Goal: Transaction & Acquisition: Purchase product/service

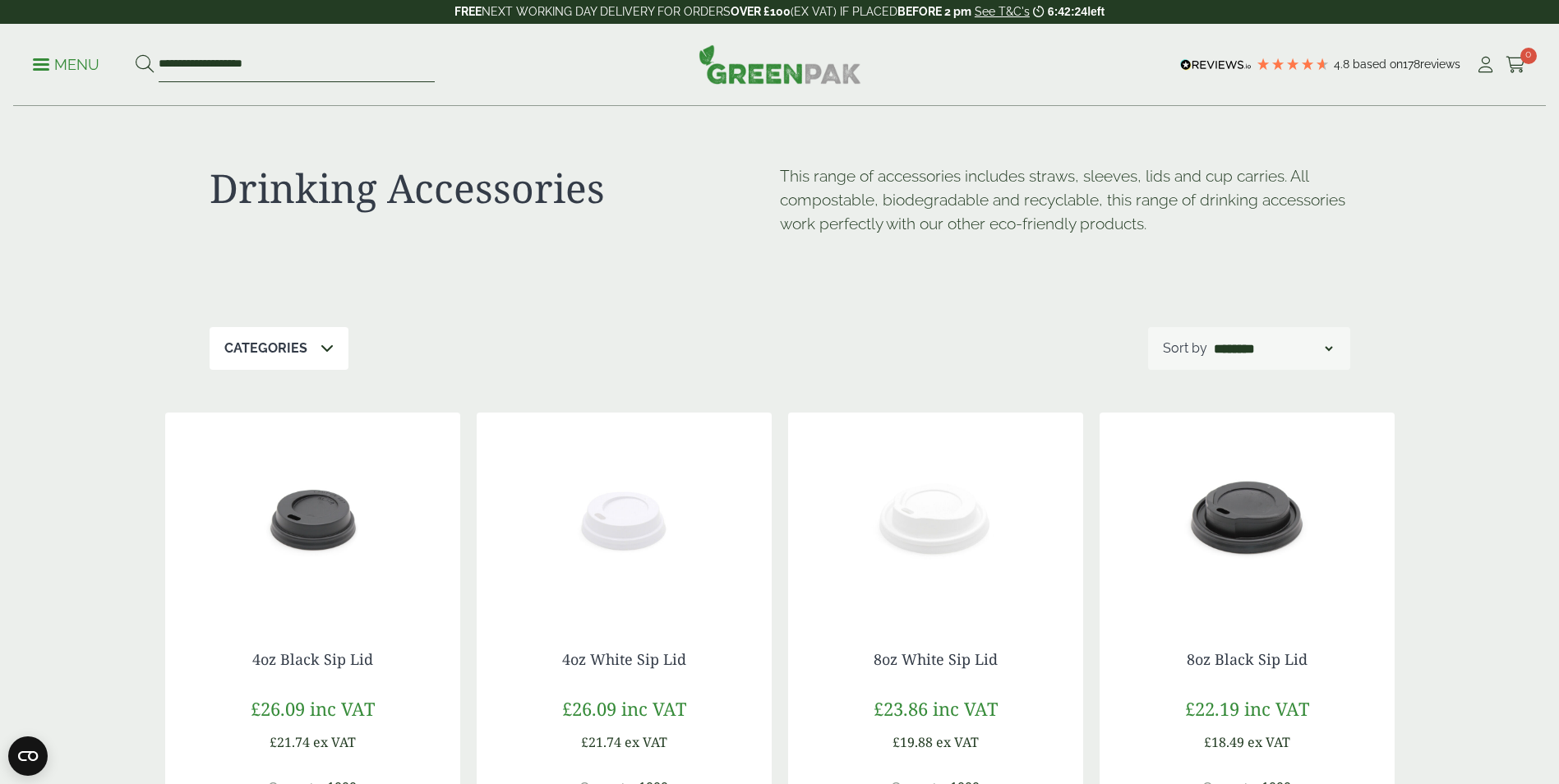
click at [220, 77] on input "**********" at bounding box center [297, 65] width 276 height 35
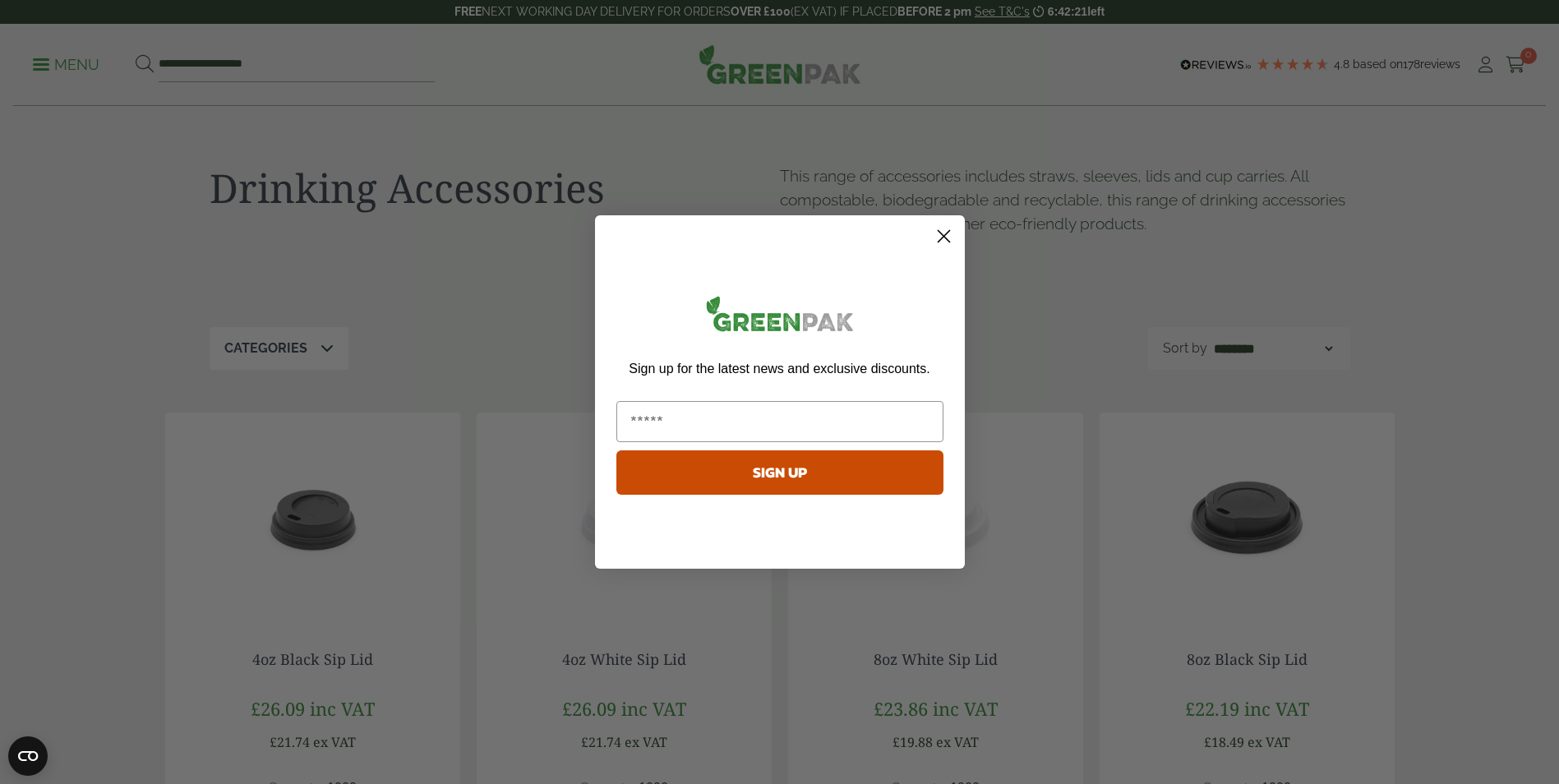
click at [944, 228] on circle "Close dialog" at bounding box center [942, 236] width 27 height 27
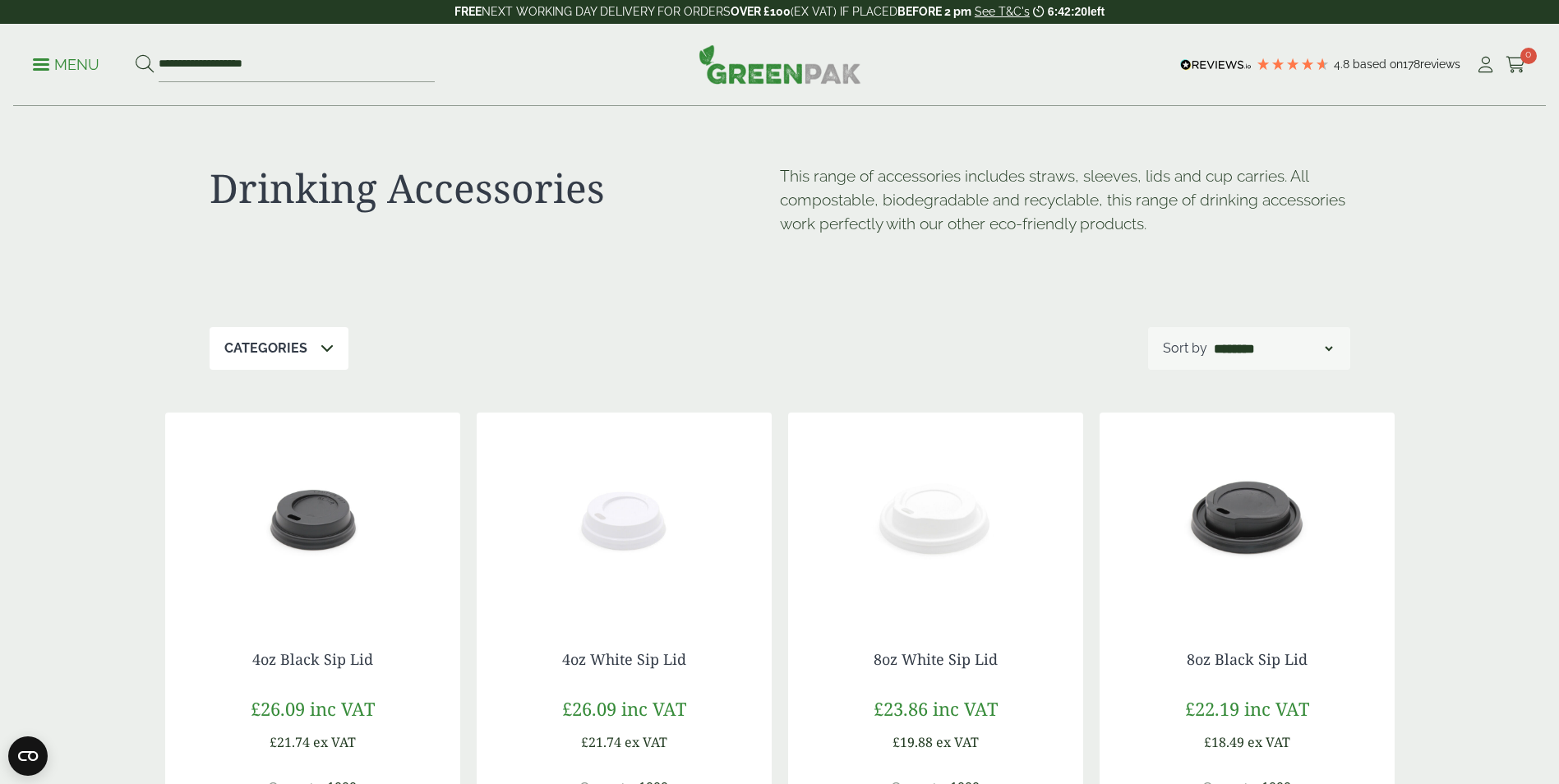
click at [47, 74] on p "Menu" at bounding box center [66, 65] width 67 height 20
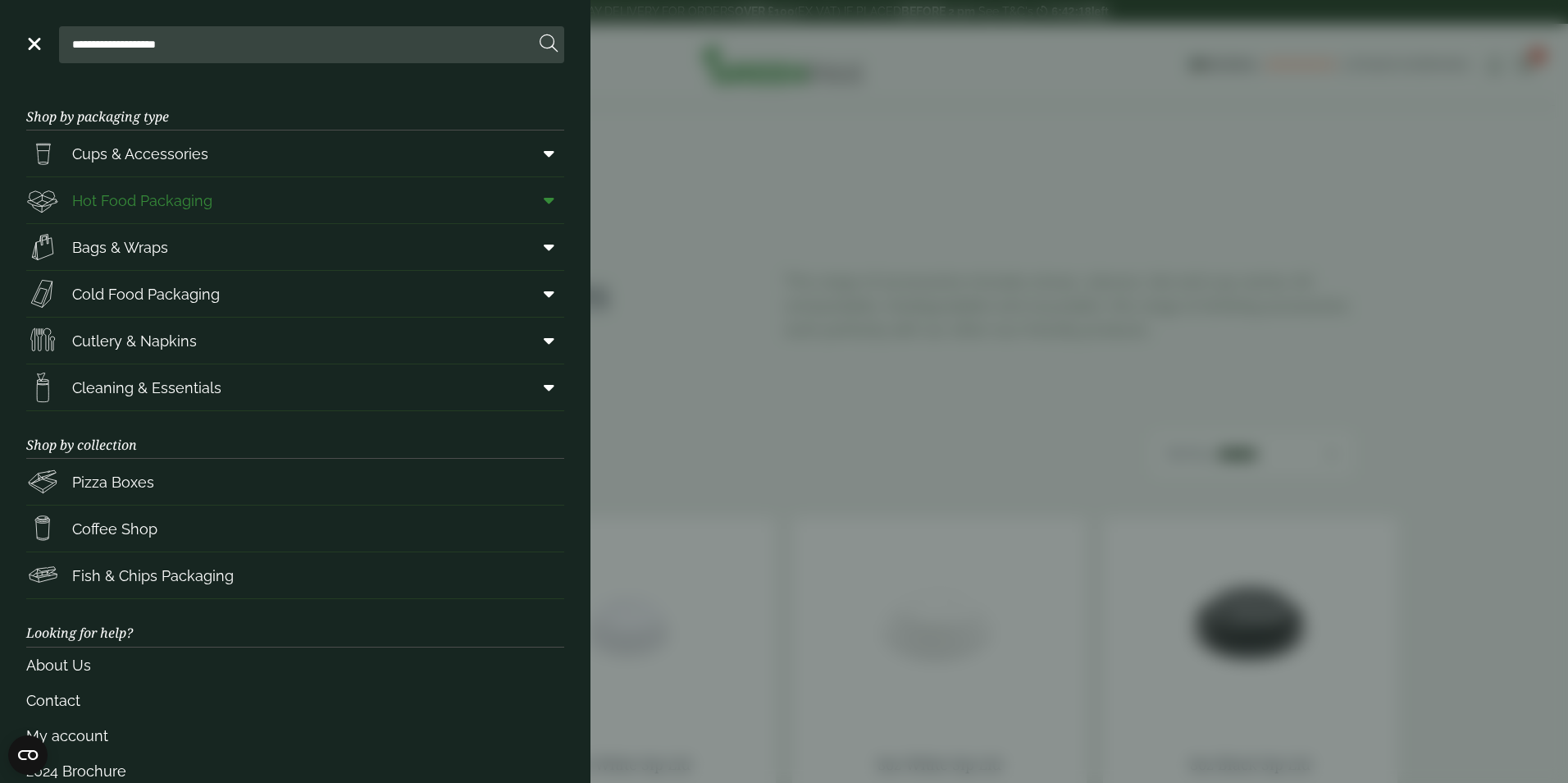
click at [114, 198] on span "Hot Food Packaging" at bounding box center [142, 200] width 141 height 22
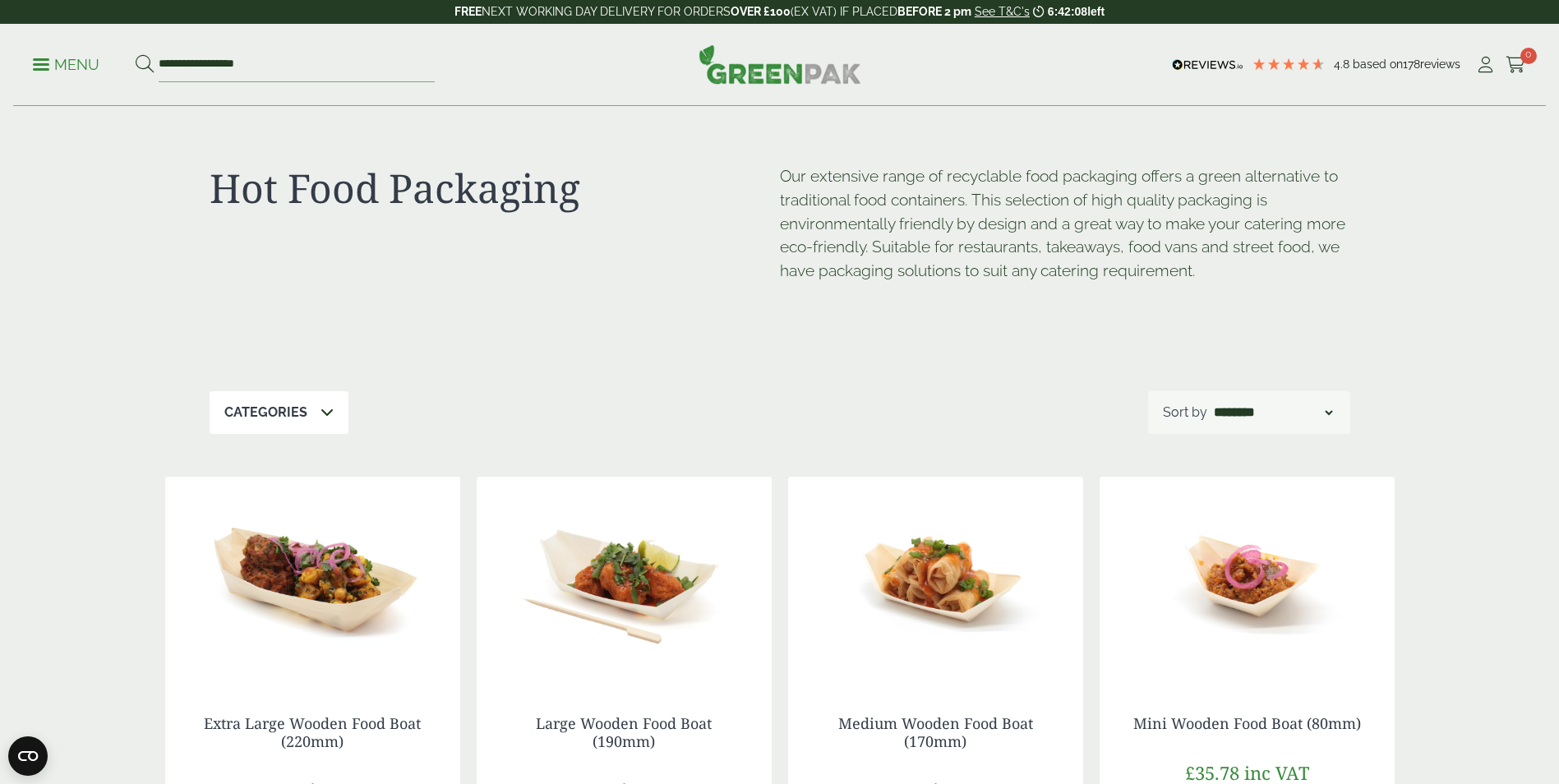
click at [49, 55] on p "Menu" at bounding box center [66, 65] width 67 height 20
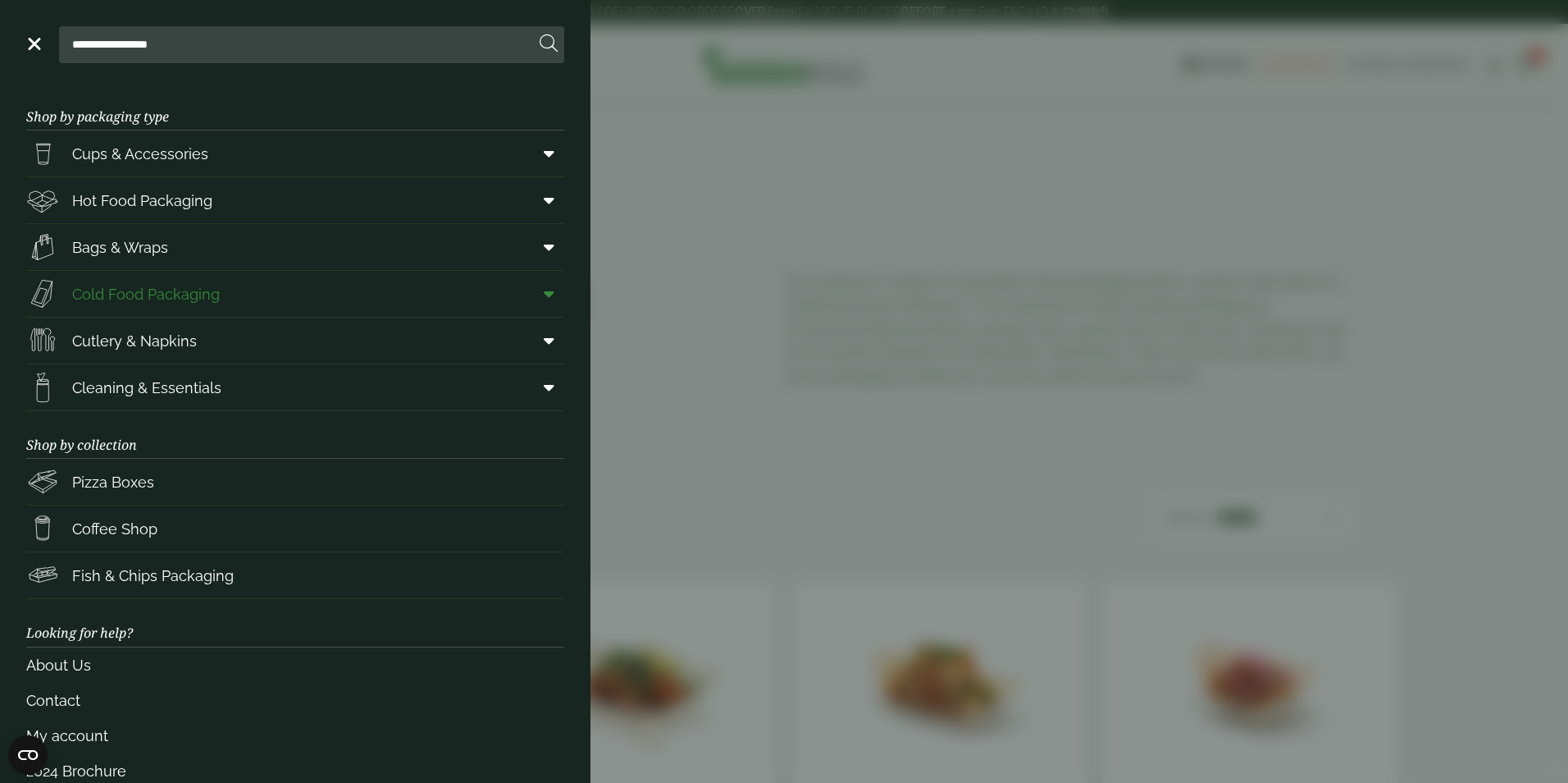
click at [108, 293] on span "Cold Food Packaging" at bounding box center [146, 294] width 148 height 22
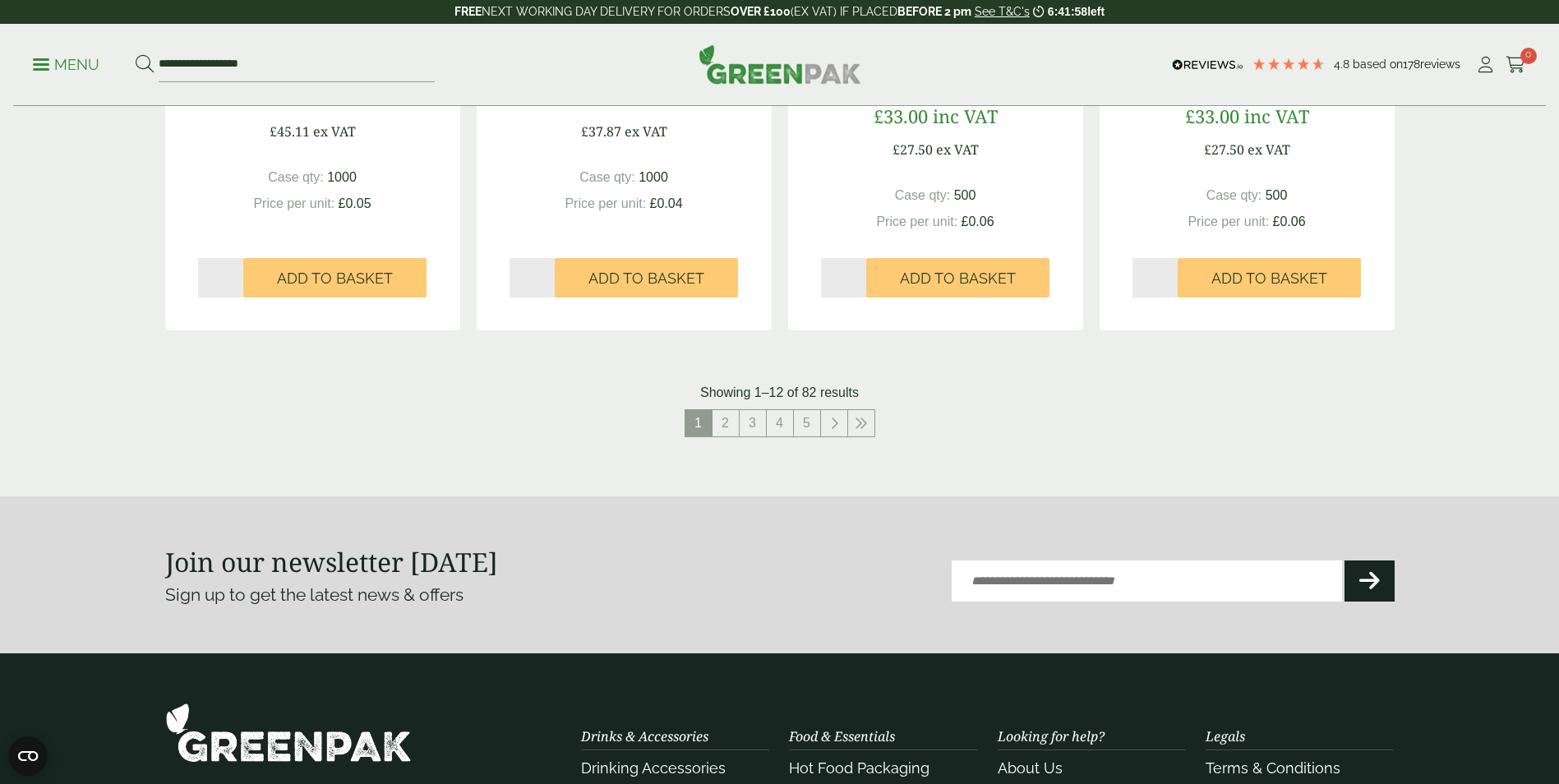
scroll to position [1740, 0]
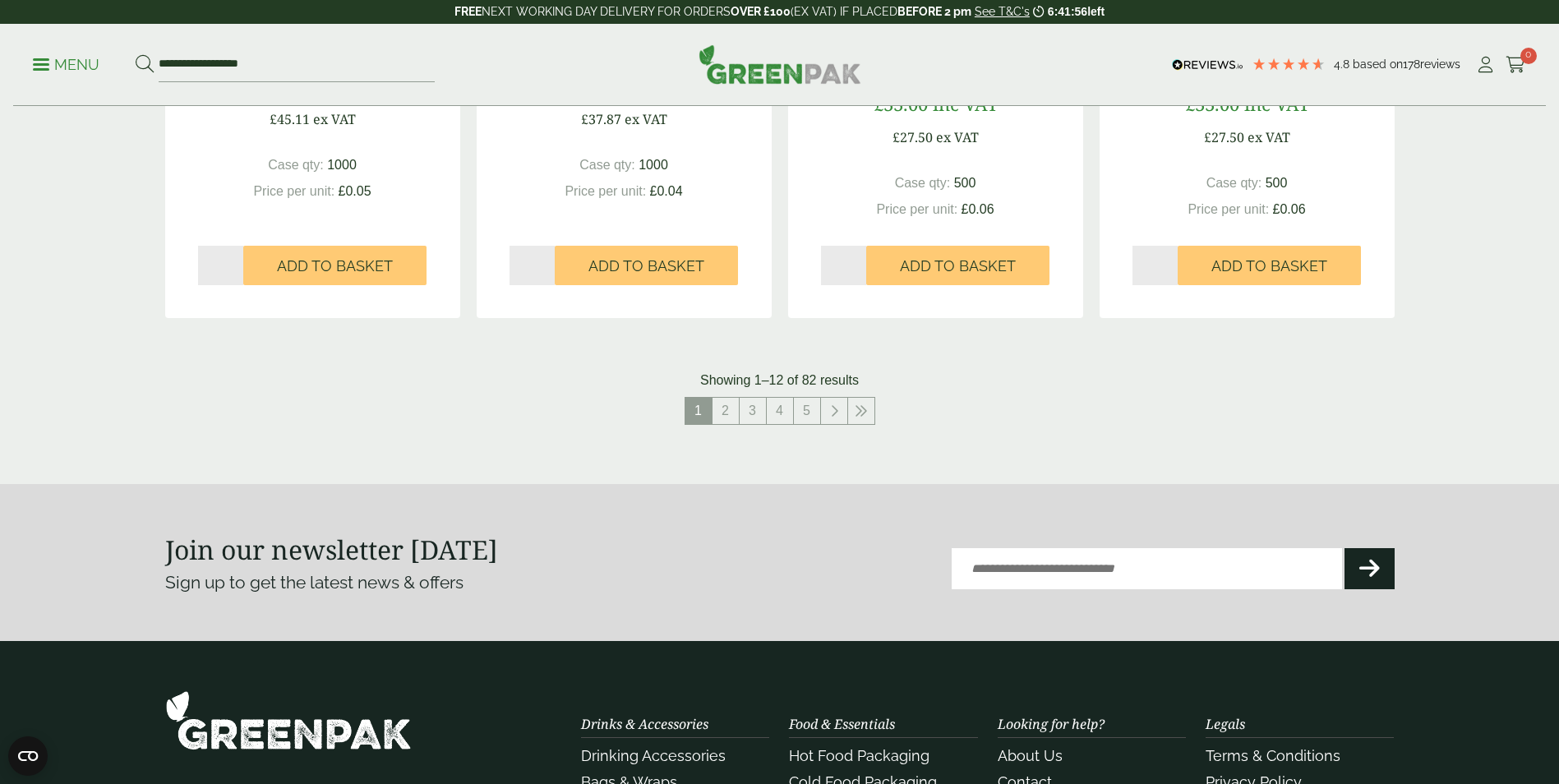
click at [833, 404] on icon at bounding box center [834, 410] width 8 height 13
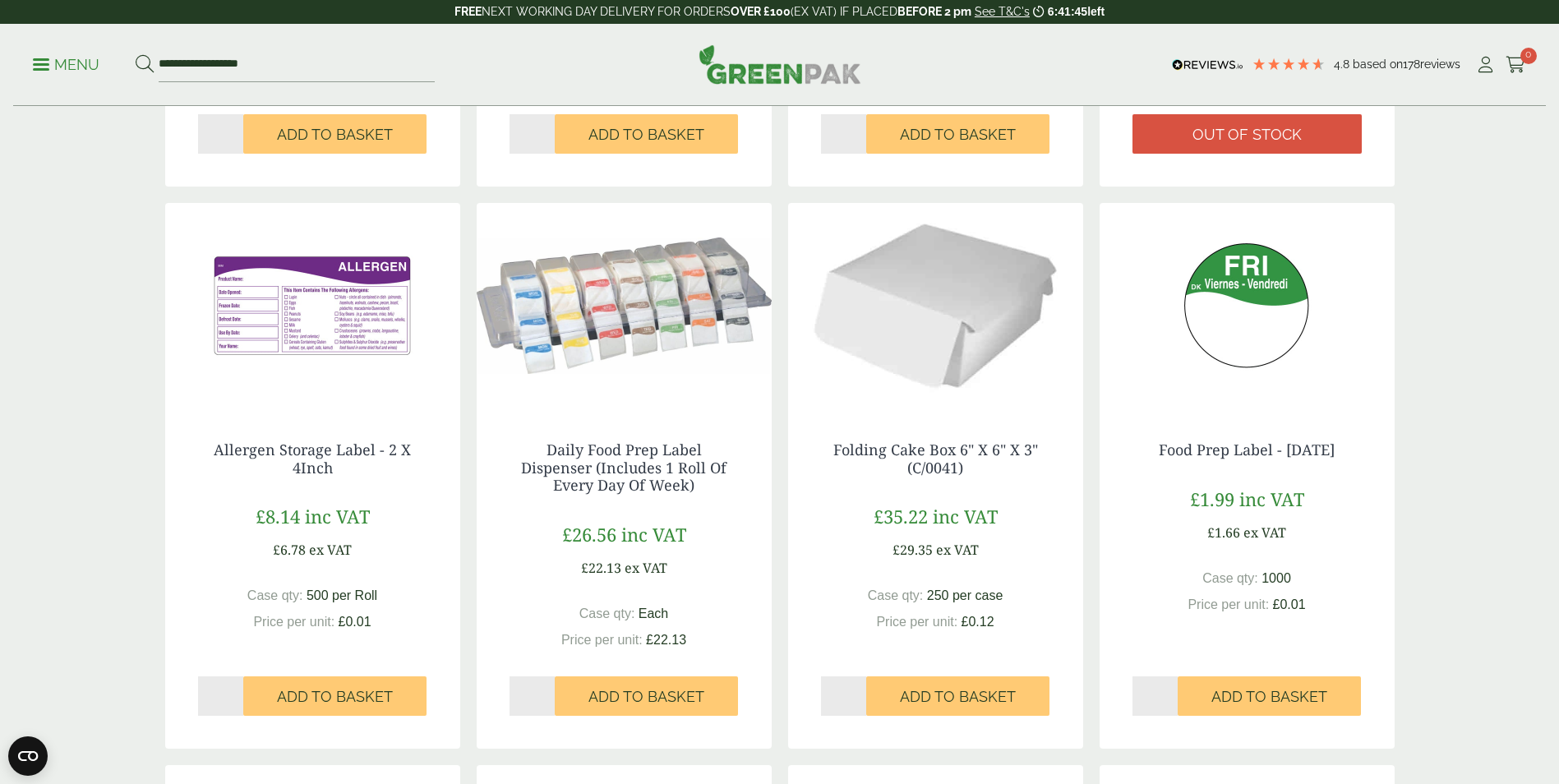
scroll to position [814, 0]
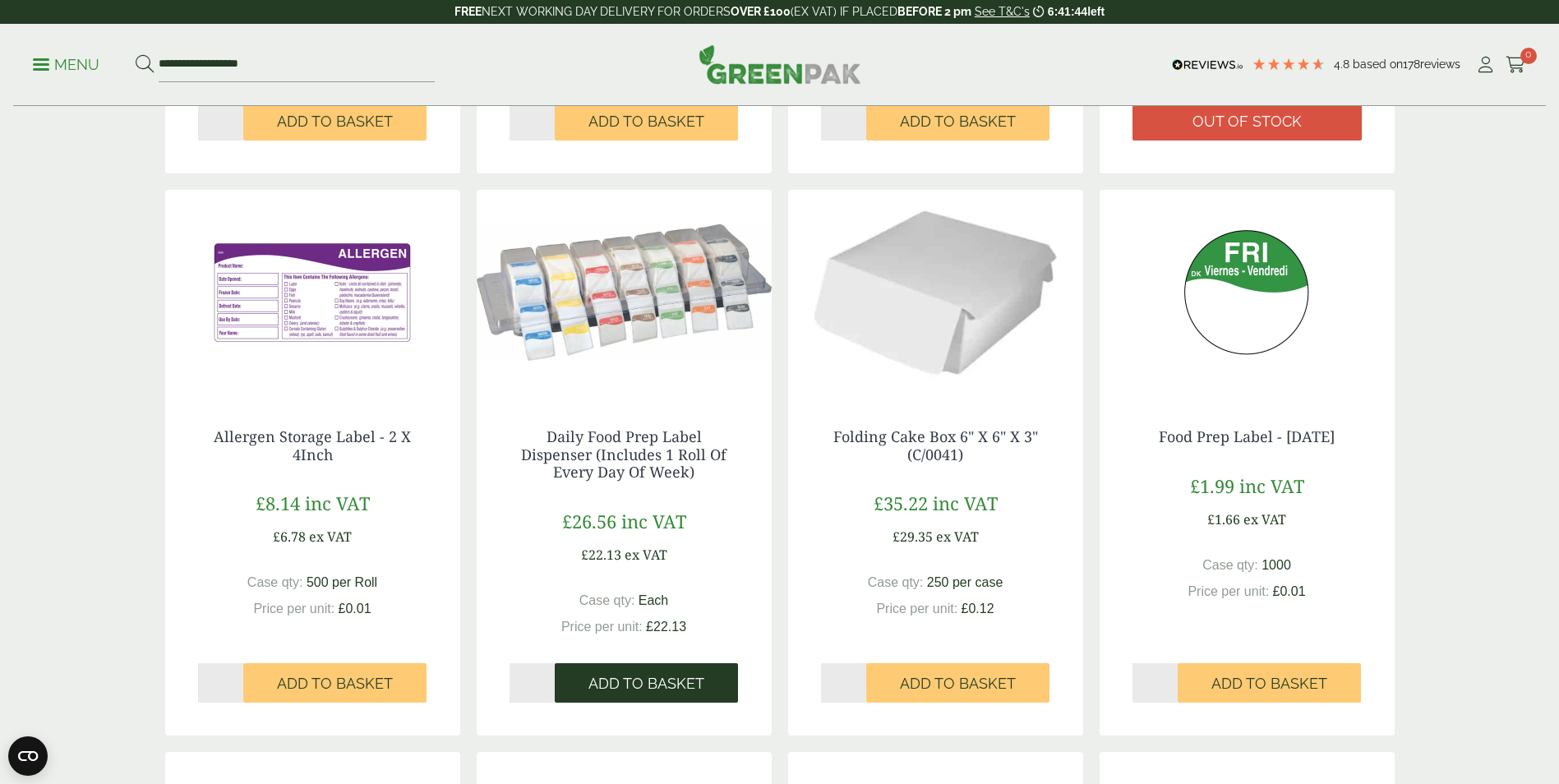
click at [605, 687] on span "Add to Basket" at bounding box center [647, 683] width 116 height 18
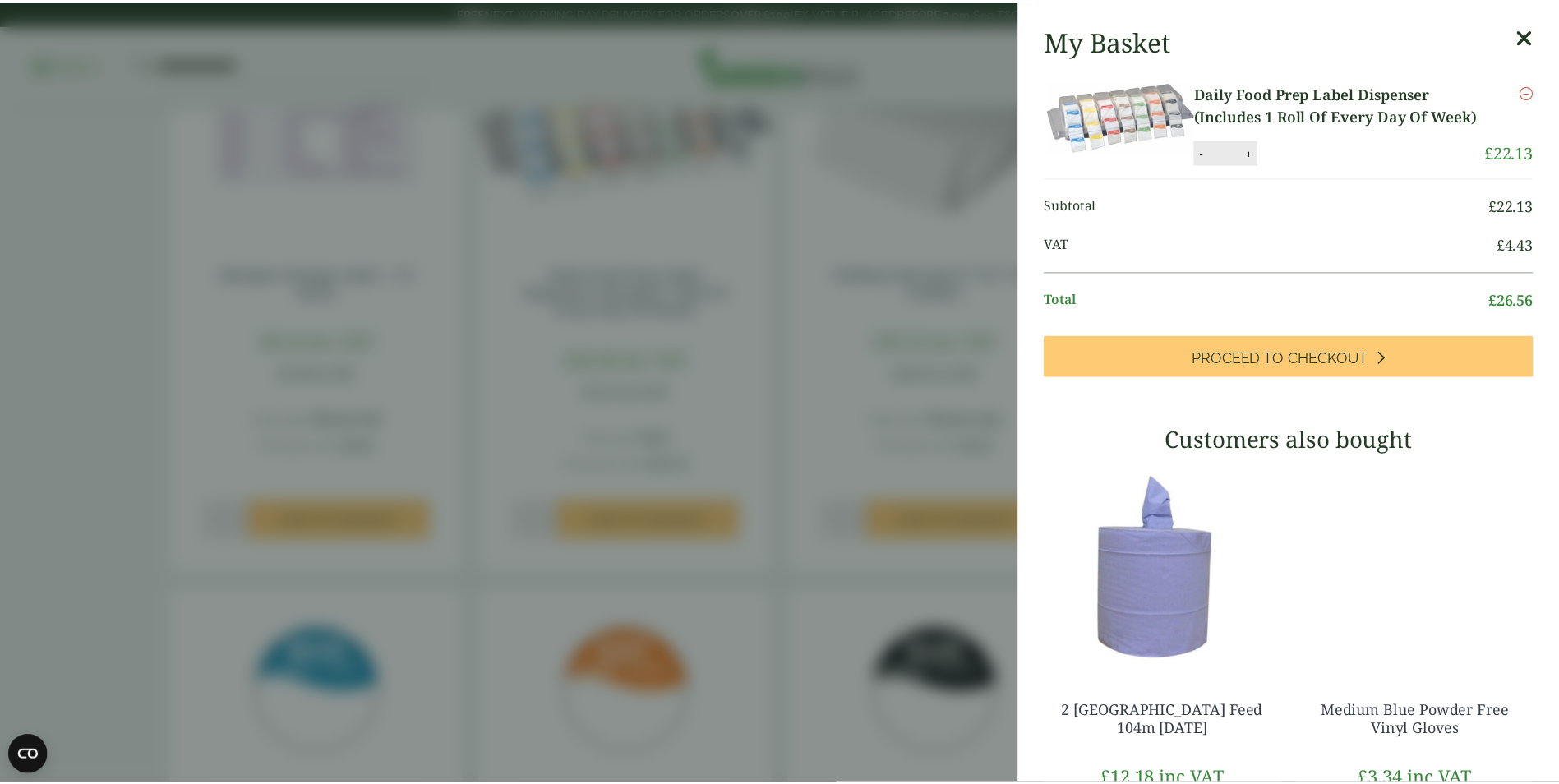
scroll to position [996, 0]
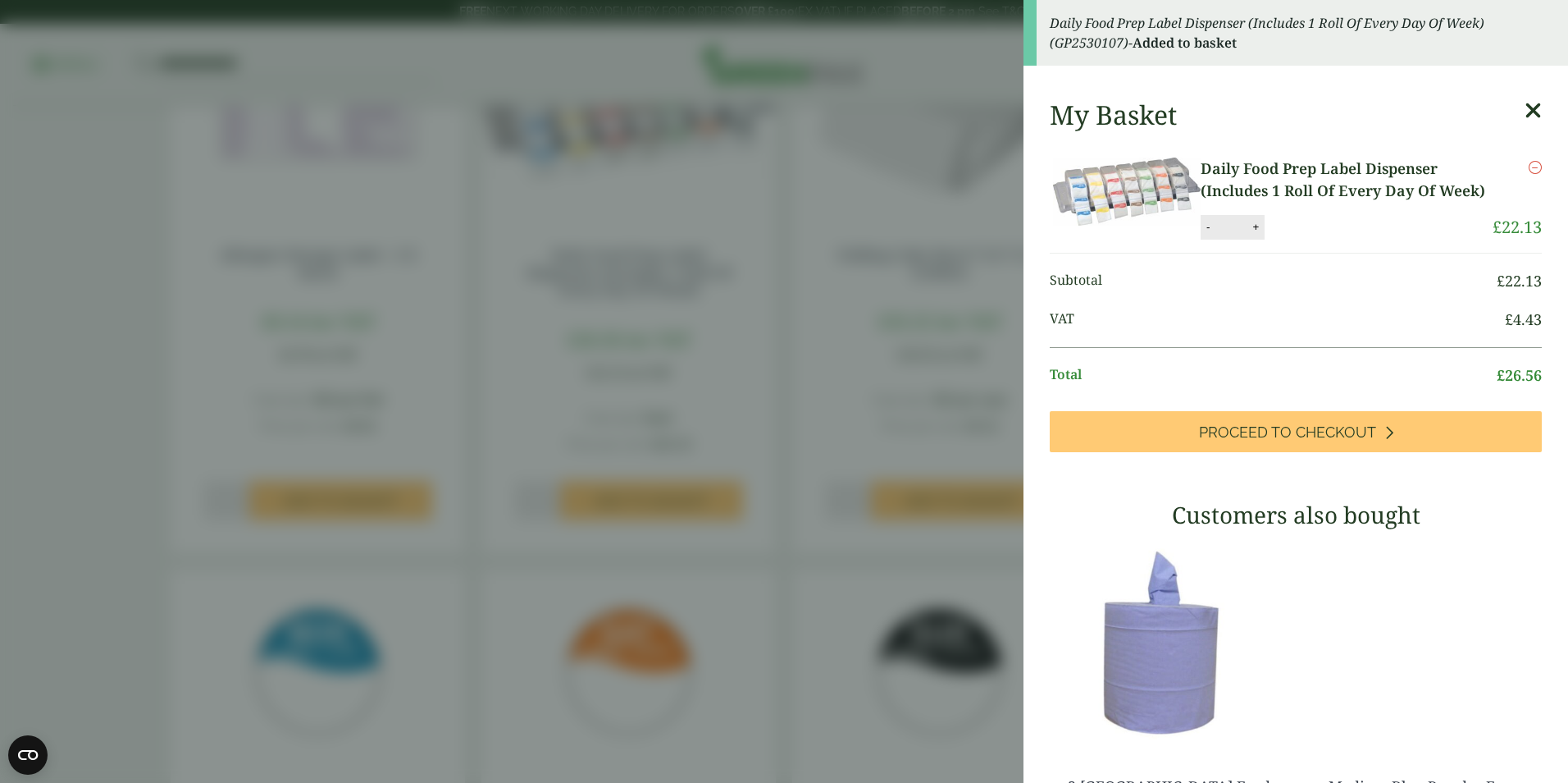
drag, startPoint x: 1559, startPoint y: 418, endPoint x: 1548, endPoint y: 505, distance: 87.7
click at [1548, 505] on html "4.8 Based on 178 reviews FREE NEXT WORKING DAY DELIVERY - See T&C's 6:41:42 lef…" at bounding box center [784, 423] width 1568 height 2835
click at [1524, 113] on icon at bounding box center [1532, 111] width 17 height 23
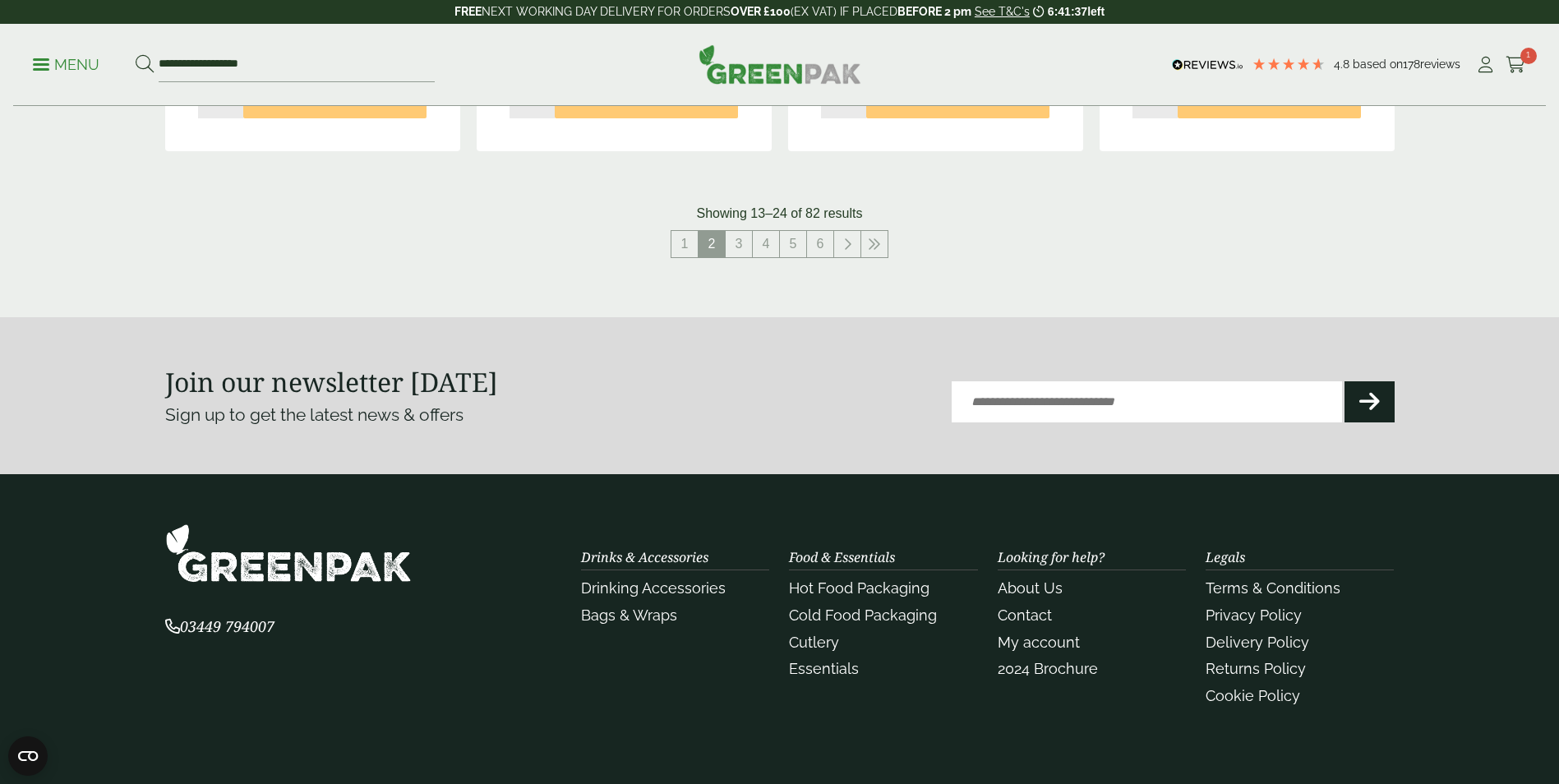
scroll to position [1953, 0]
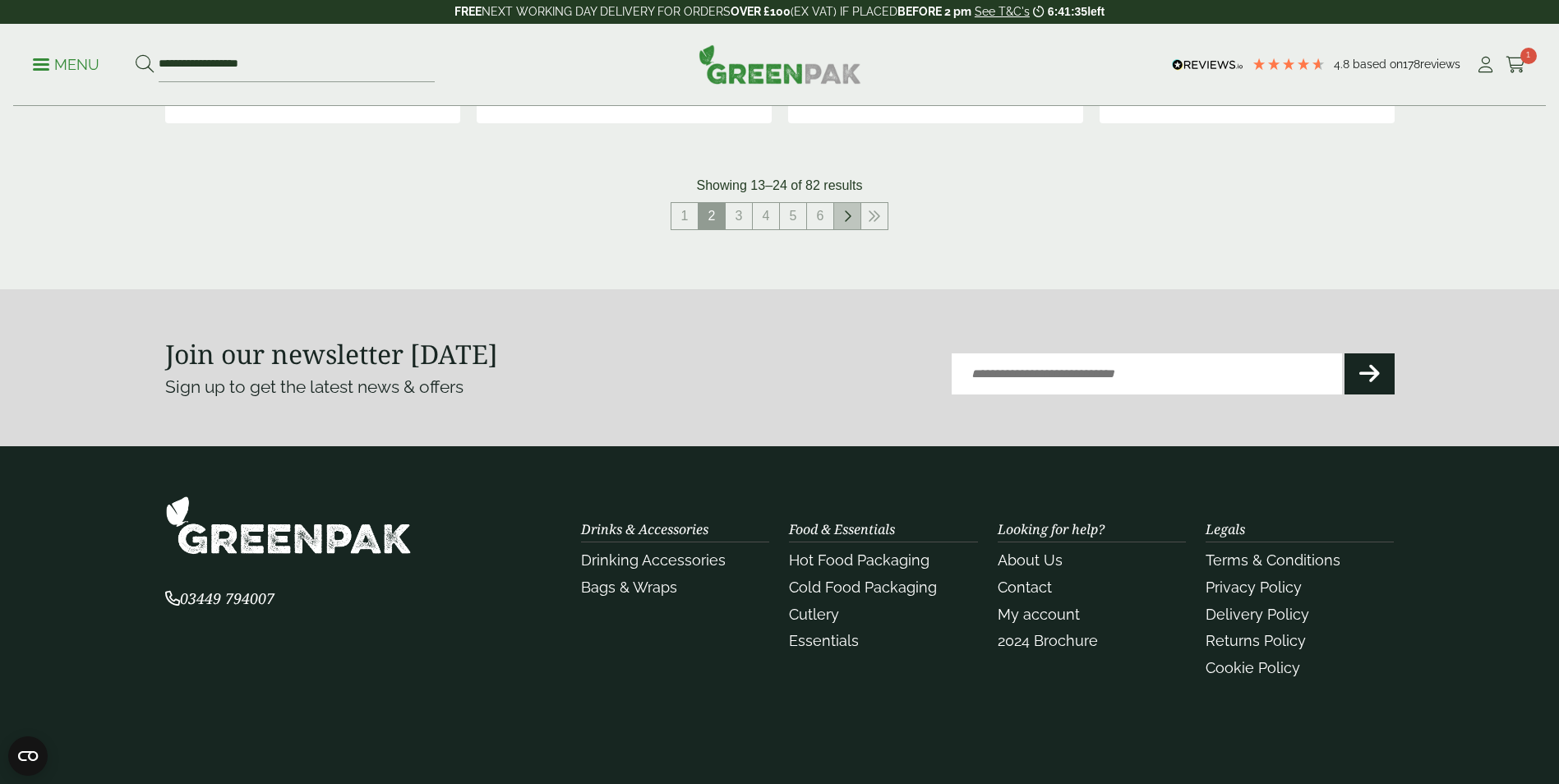
click at [846, 222] on icon at bounding box center [847, 216] width 8 height 13
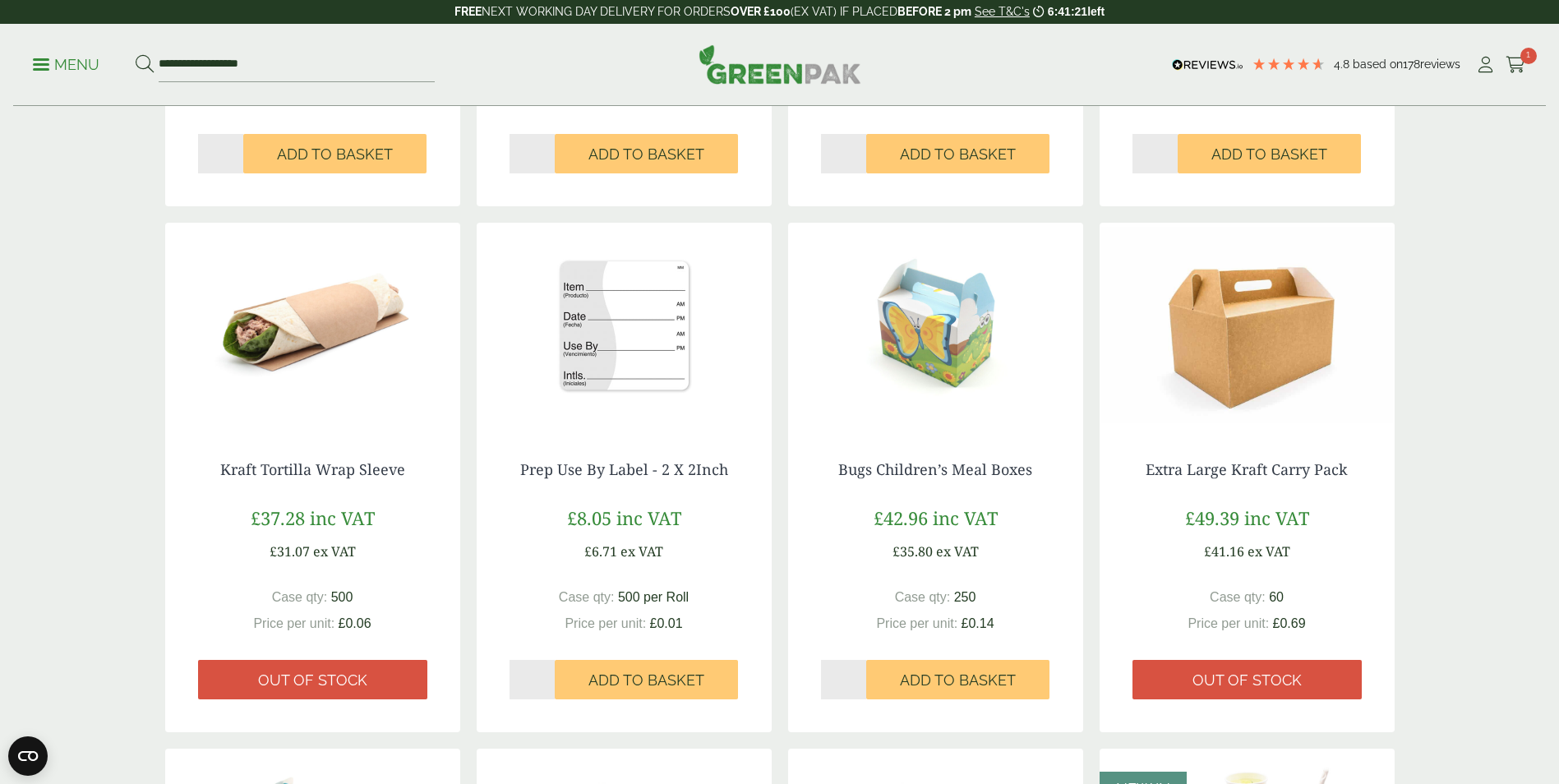
scroll to position [761, 0]
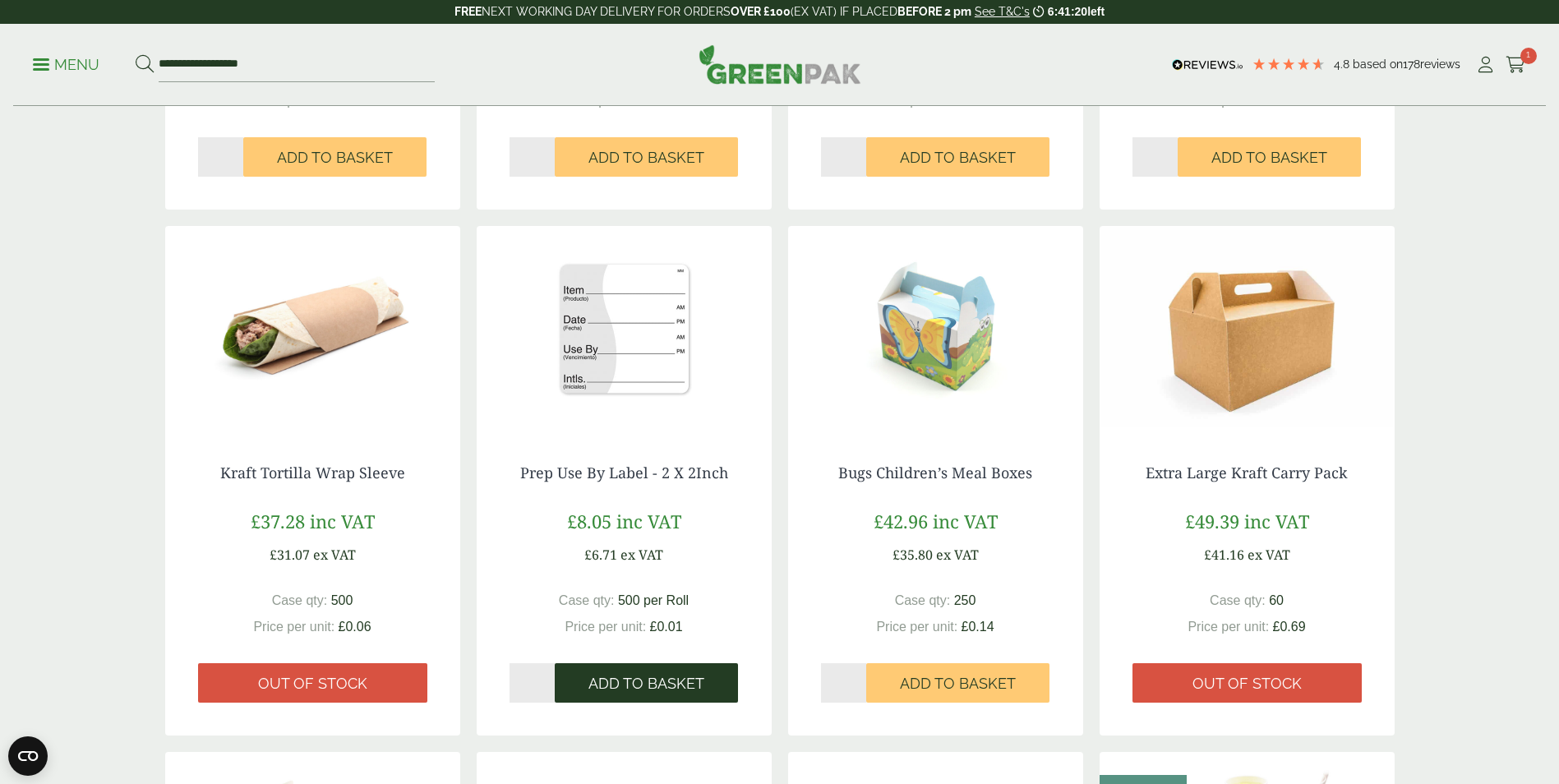
click at [600, 688] on span "Add to Basket" at bounding box center [647, 683] width 116 height 18
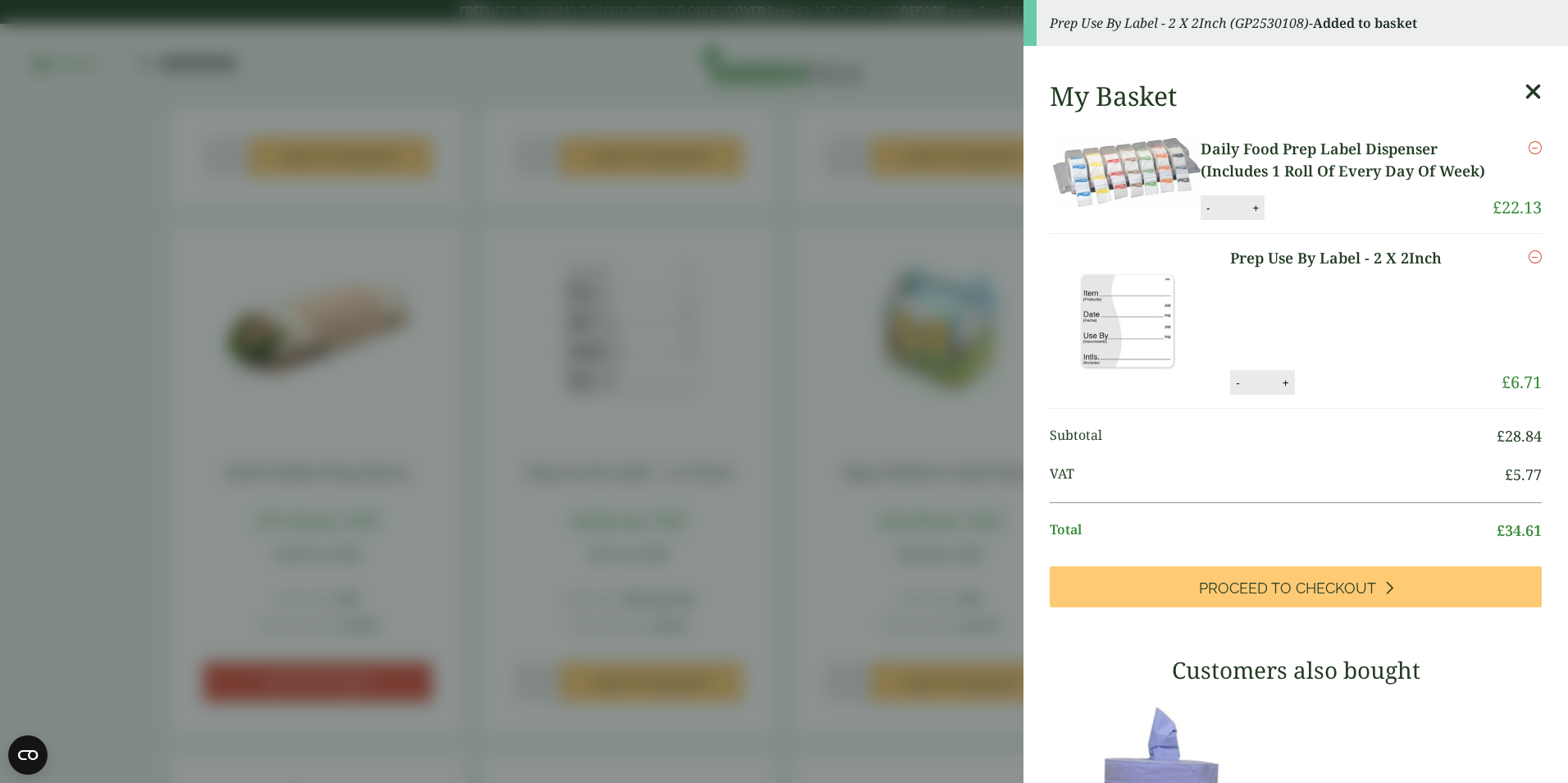
click at [1524, 96] on icon at bounding box center [1532, 92] width 17 height 23
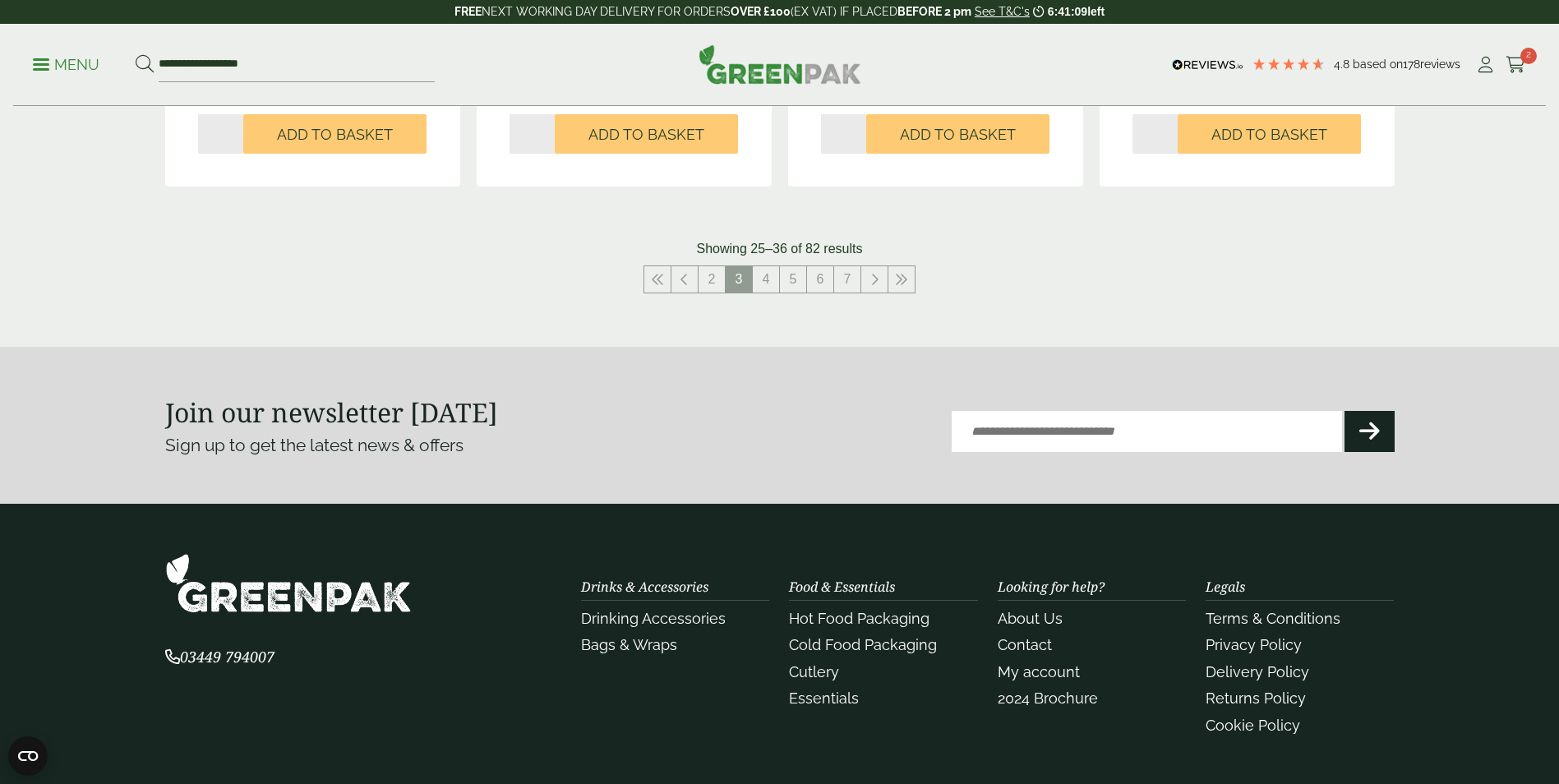
scroll to position [1843, 0]
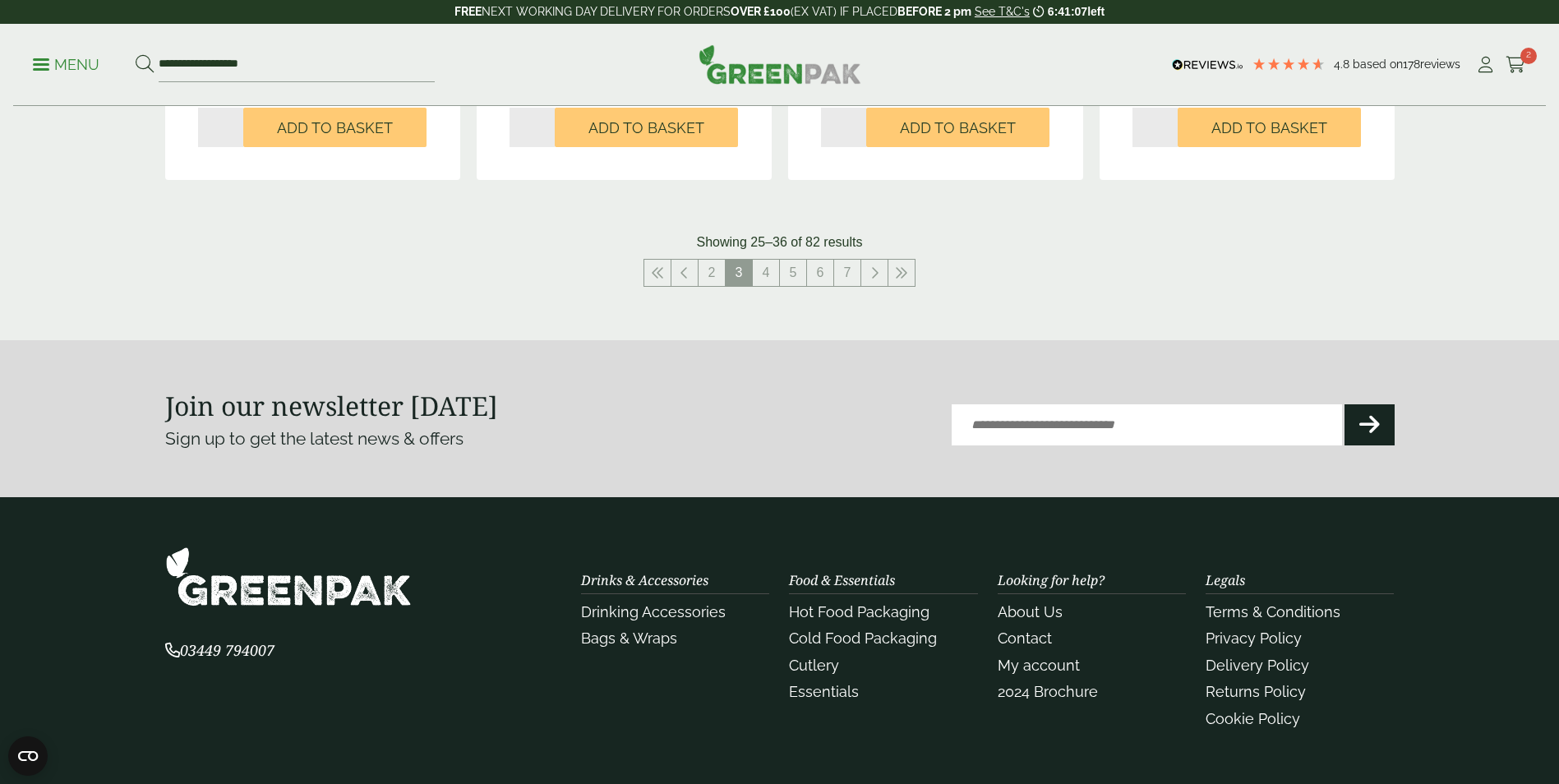
click at [873, 276] on icon at bounding box center [874, 272] width 8 height 13
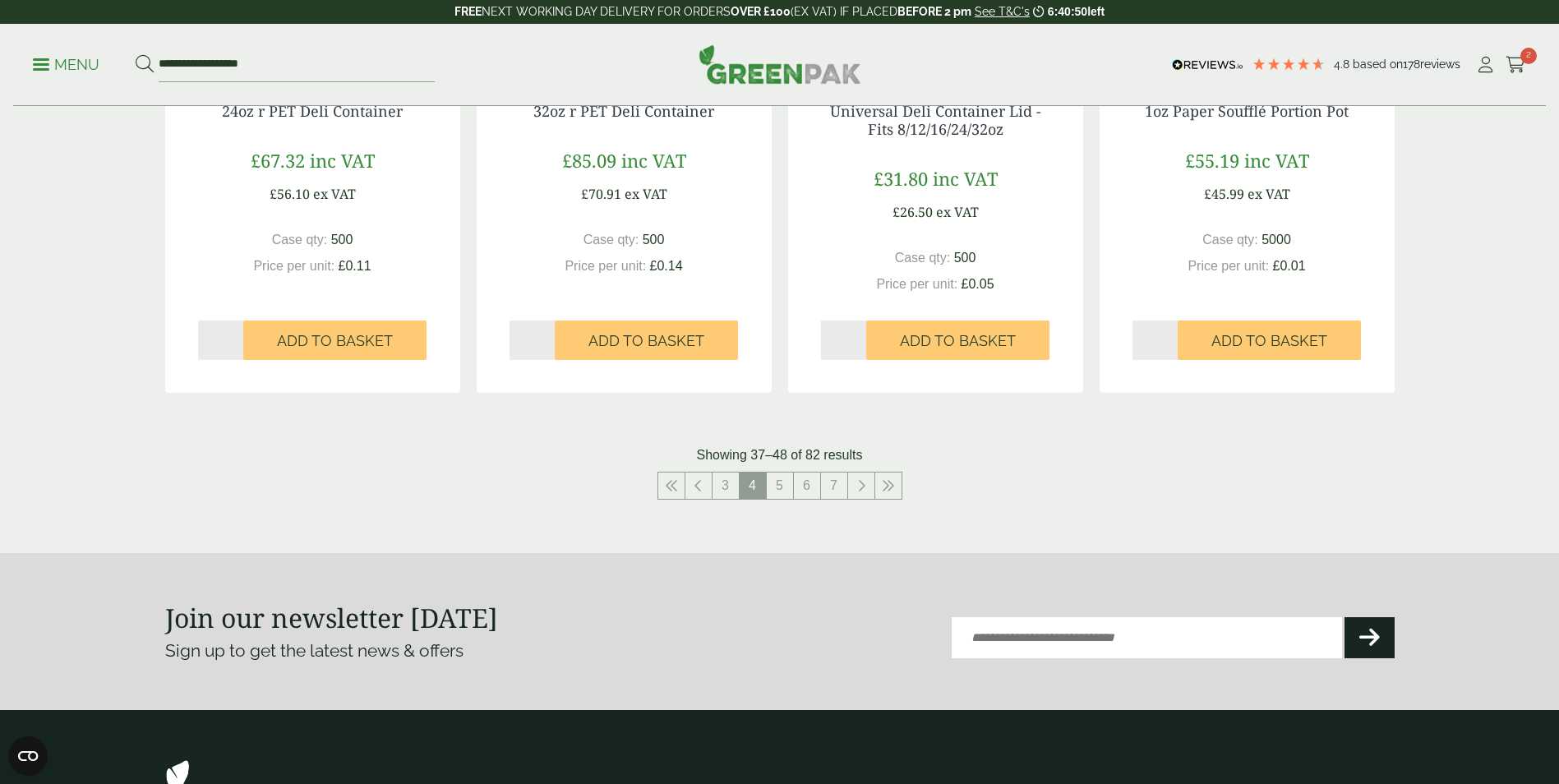
scroll to position [1664, 0]
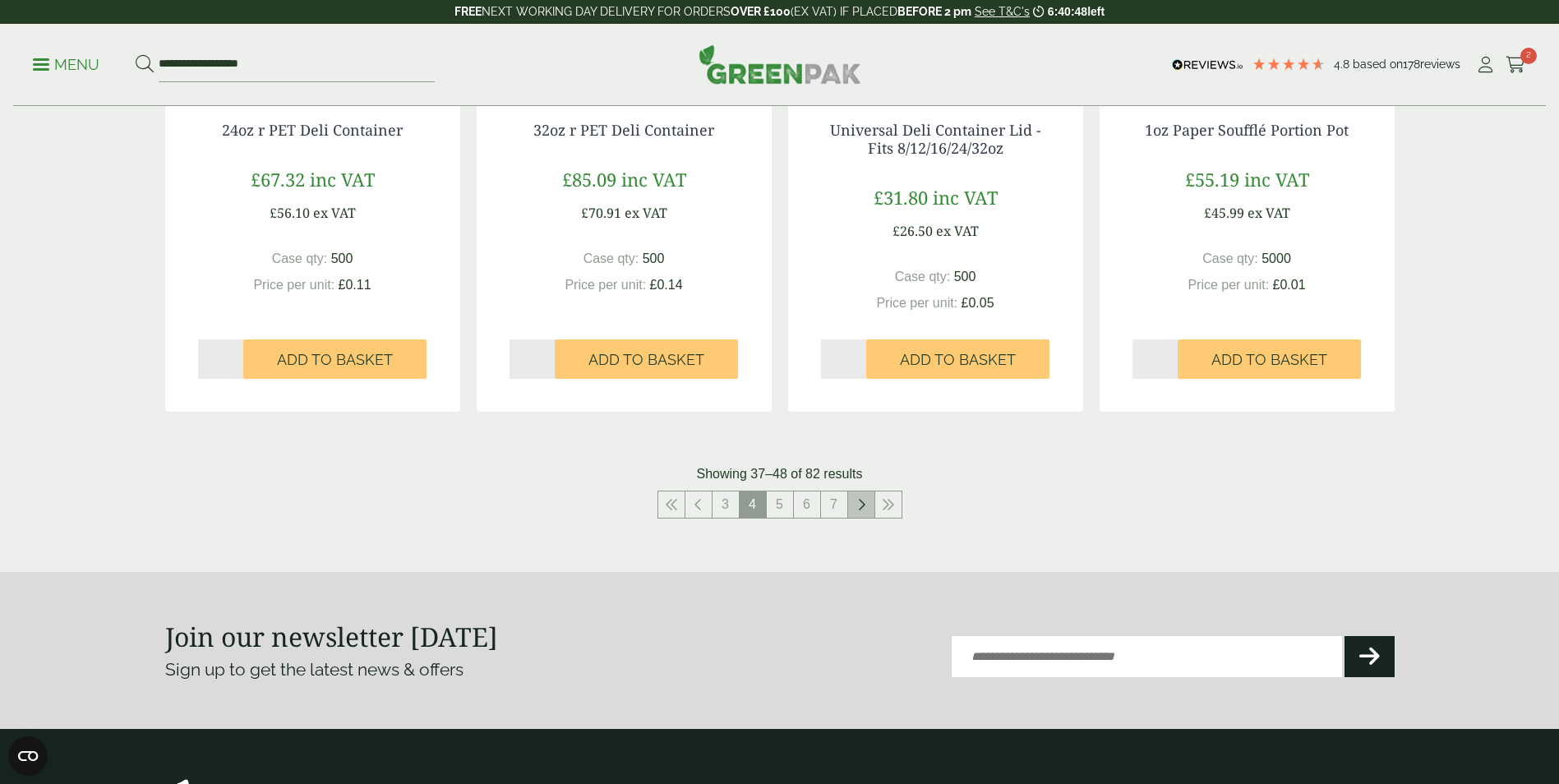
click at [854, 506] on link at bounding box center [861, 504] width 26 height 26
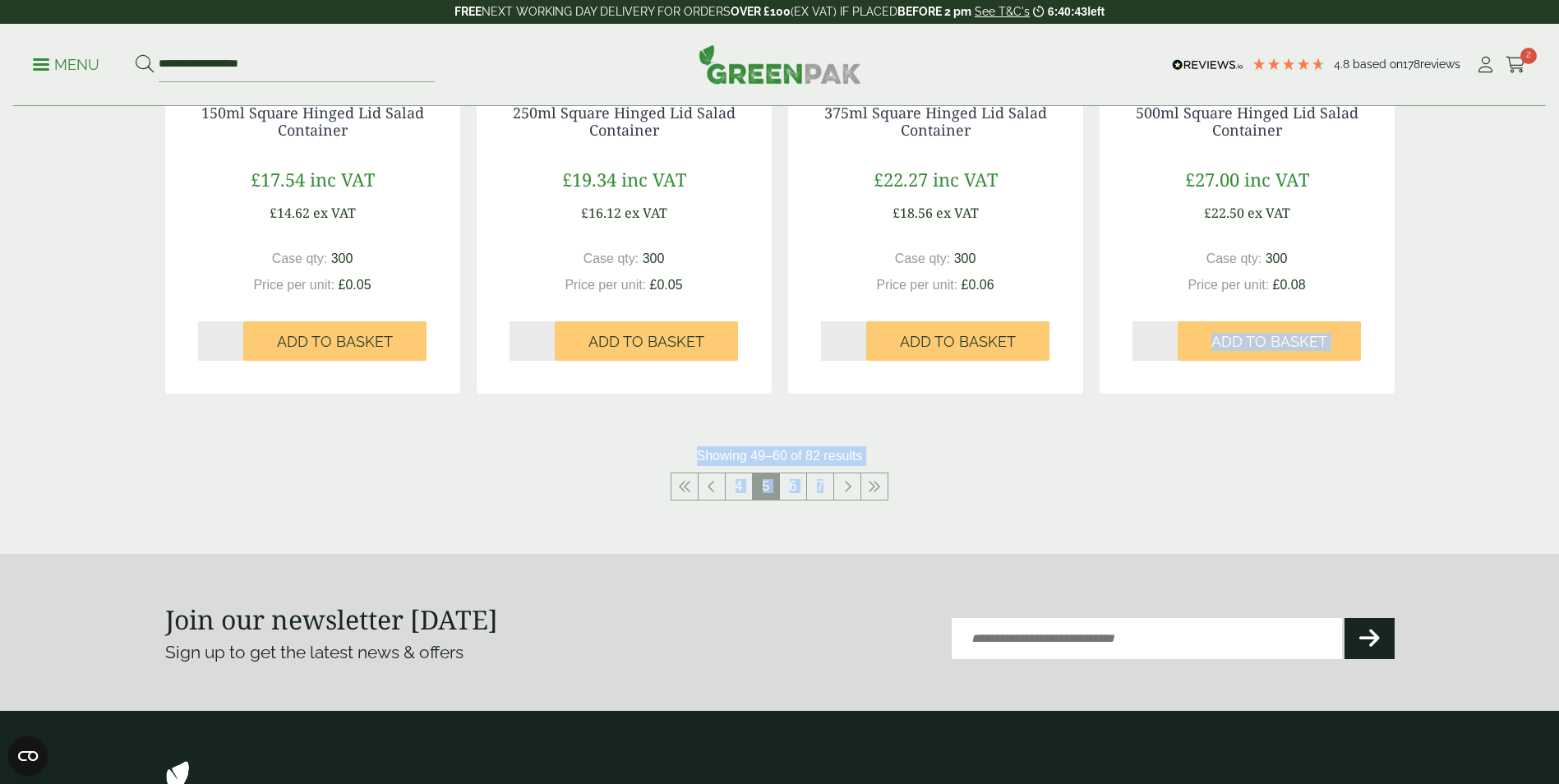
drag, startPoint x: 1558, startPoint y: 513, endPoint x: 1571, endPoint y: 364, distance: 149.6
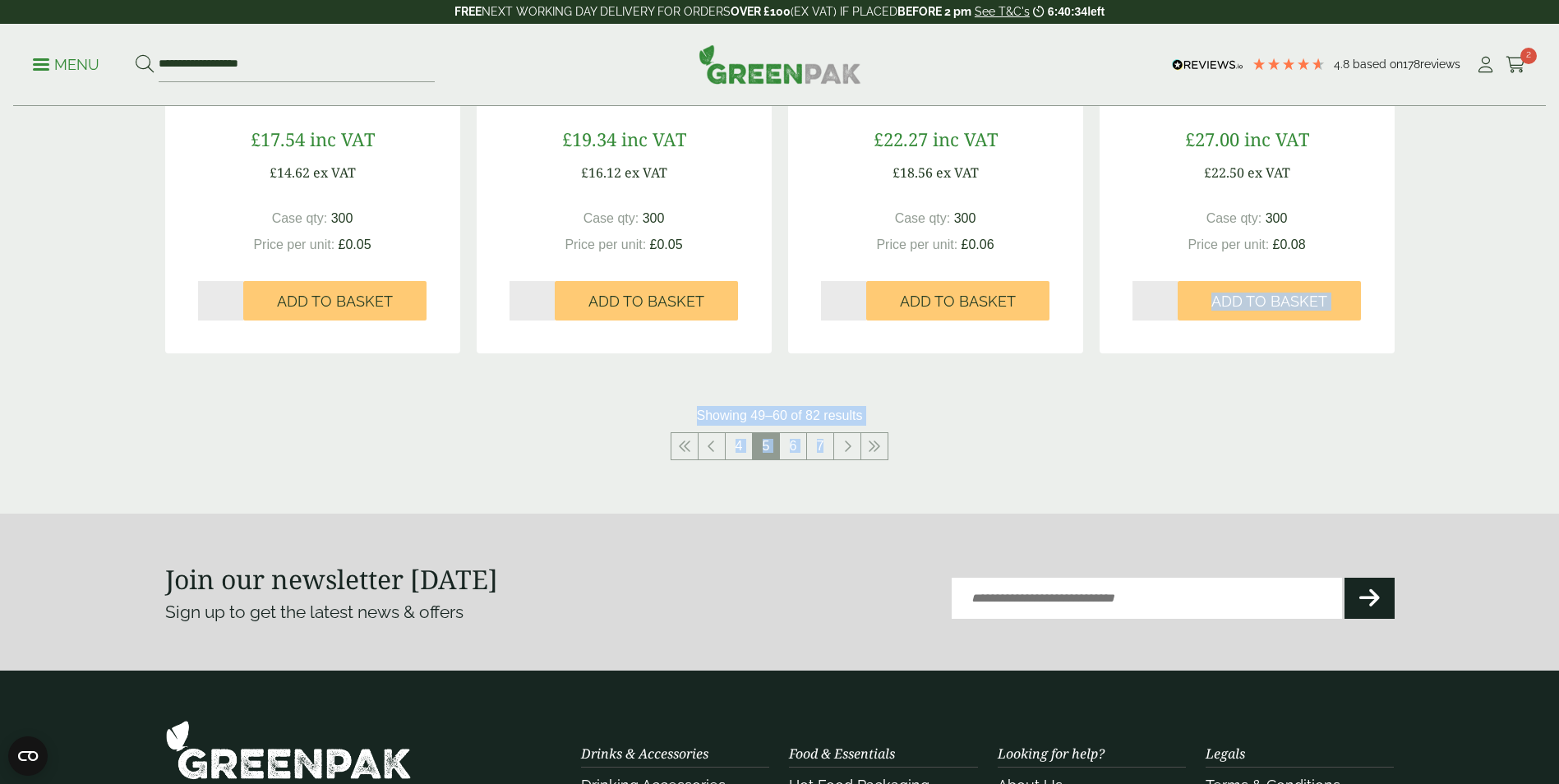
scroll to position [1854, 0]
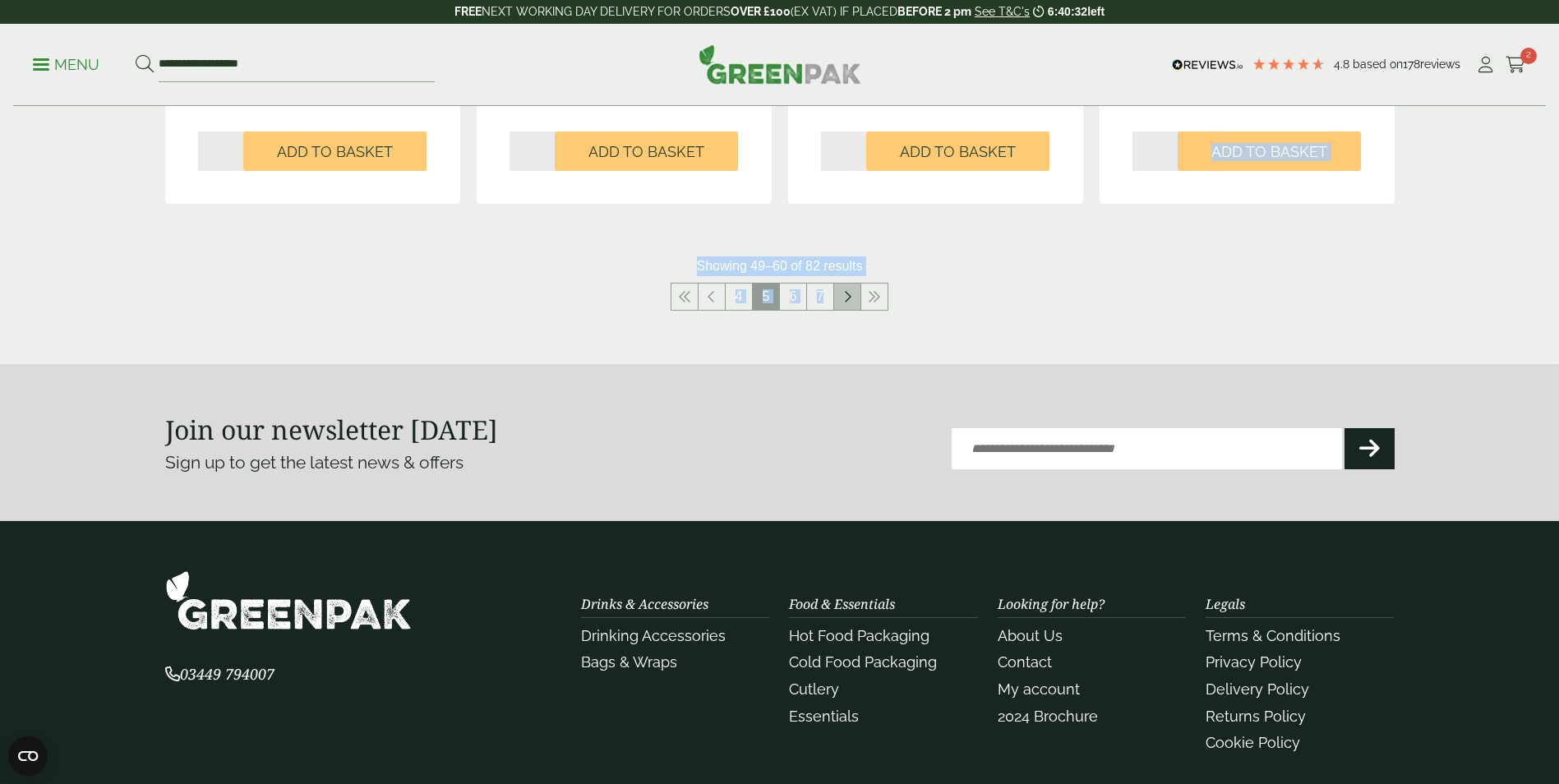
click at [846, 295] on icon at bounding box center [847, 296] width 8 height 13
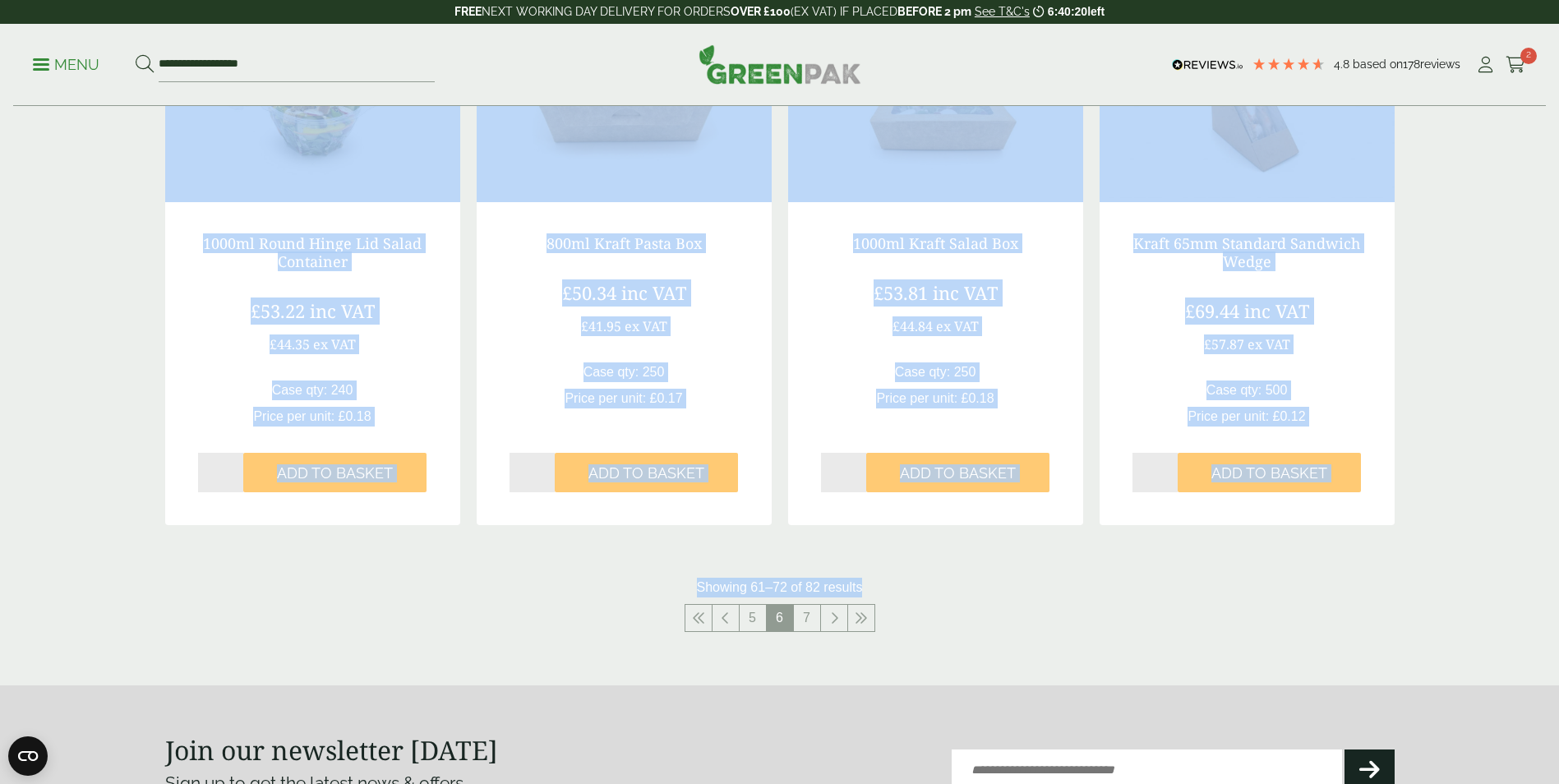
scroll to position [1566, 0]
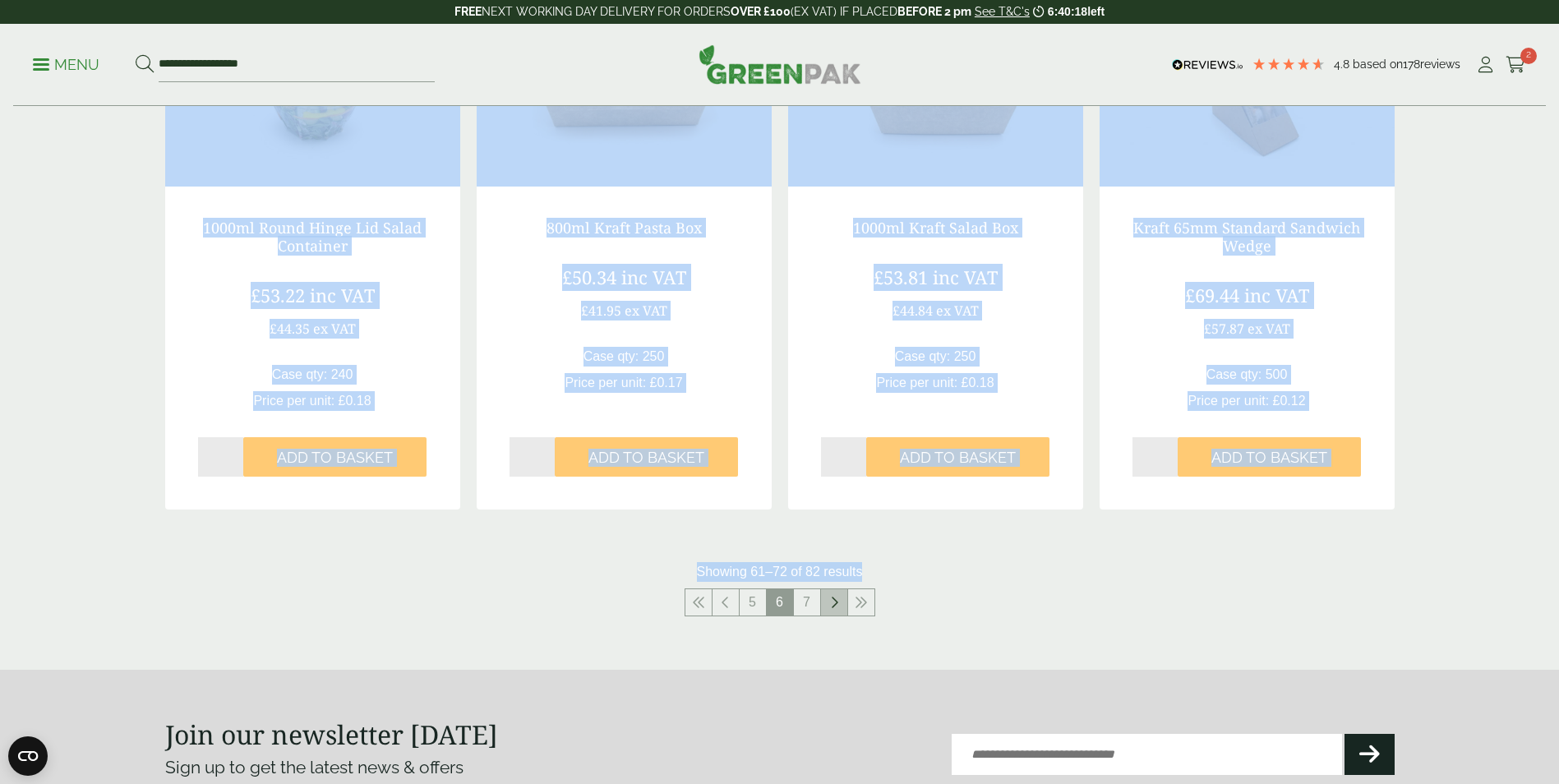
click at [831, 604] on icon at bounding box center [834, 601] width 8 height 13
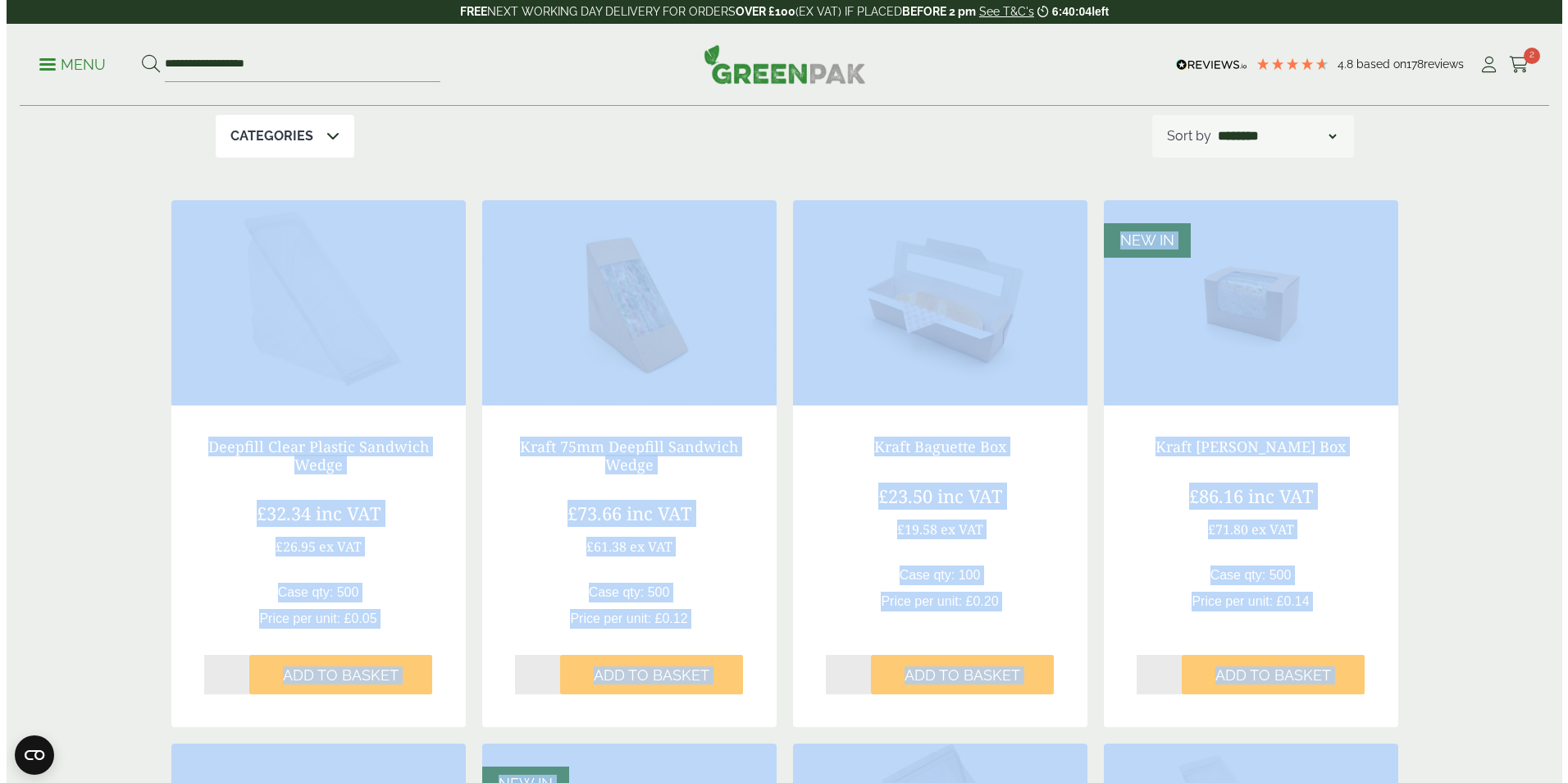
scroll to position [415, 0]
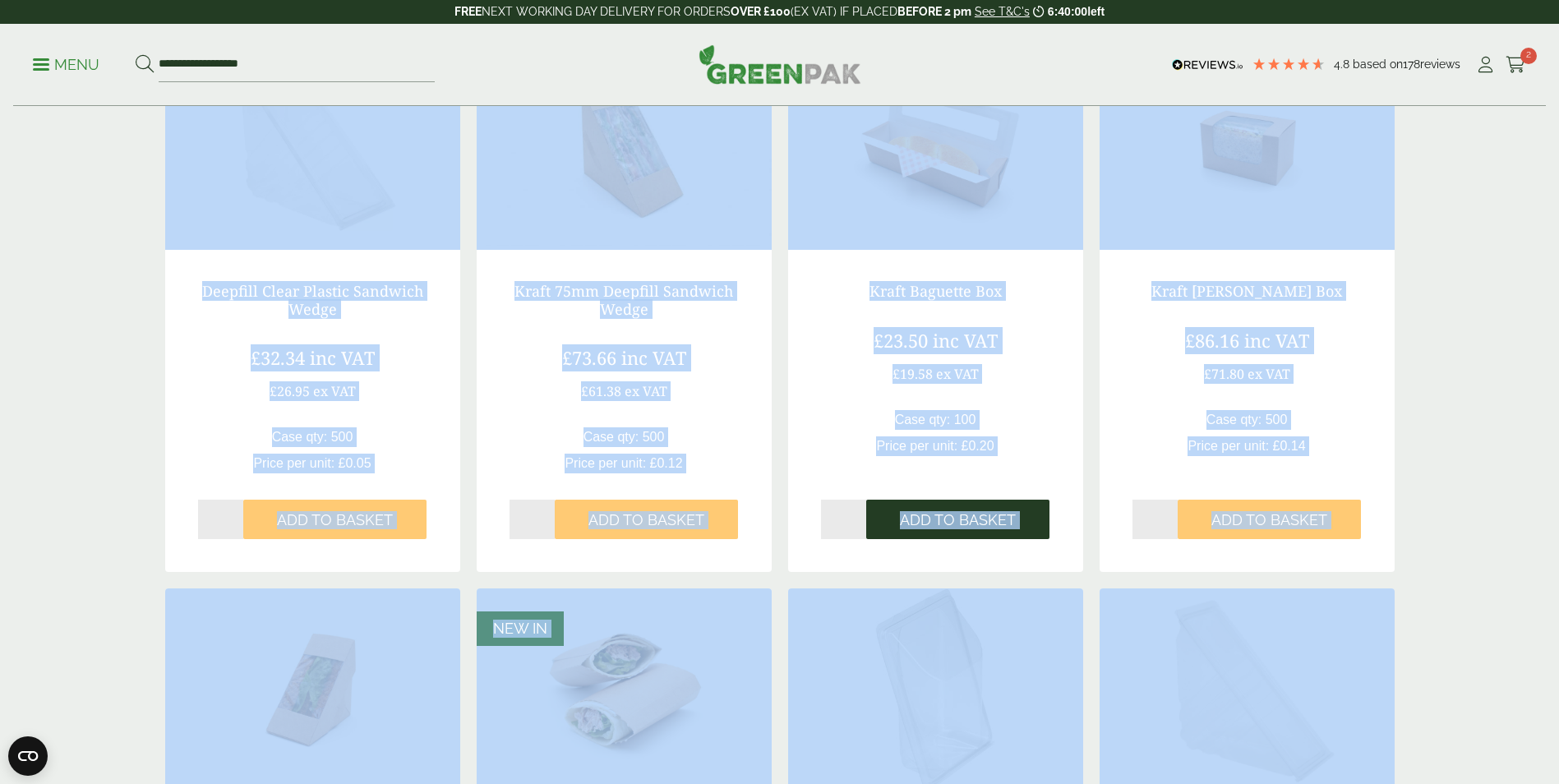
click at [956, 520] on span "Add to Basket" at bounding box center [958, 520] width 116 height 18
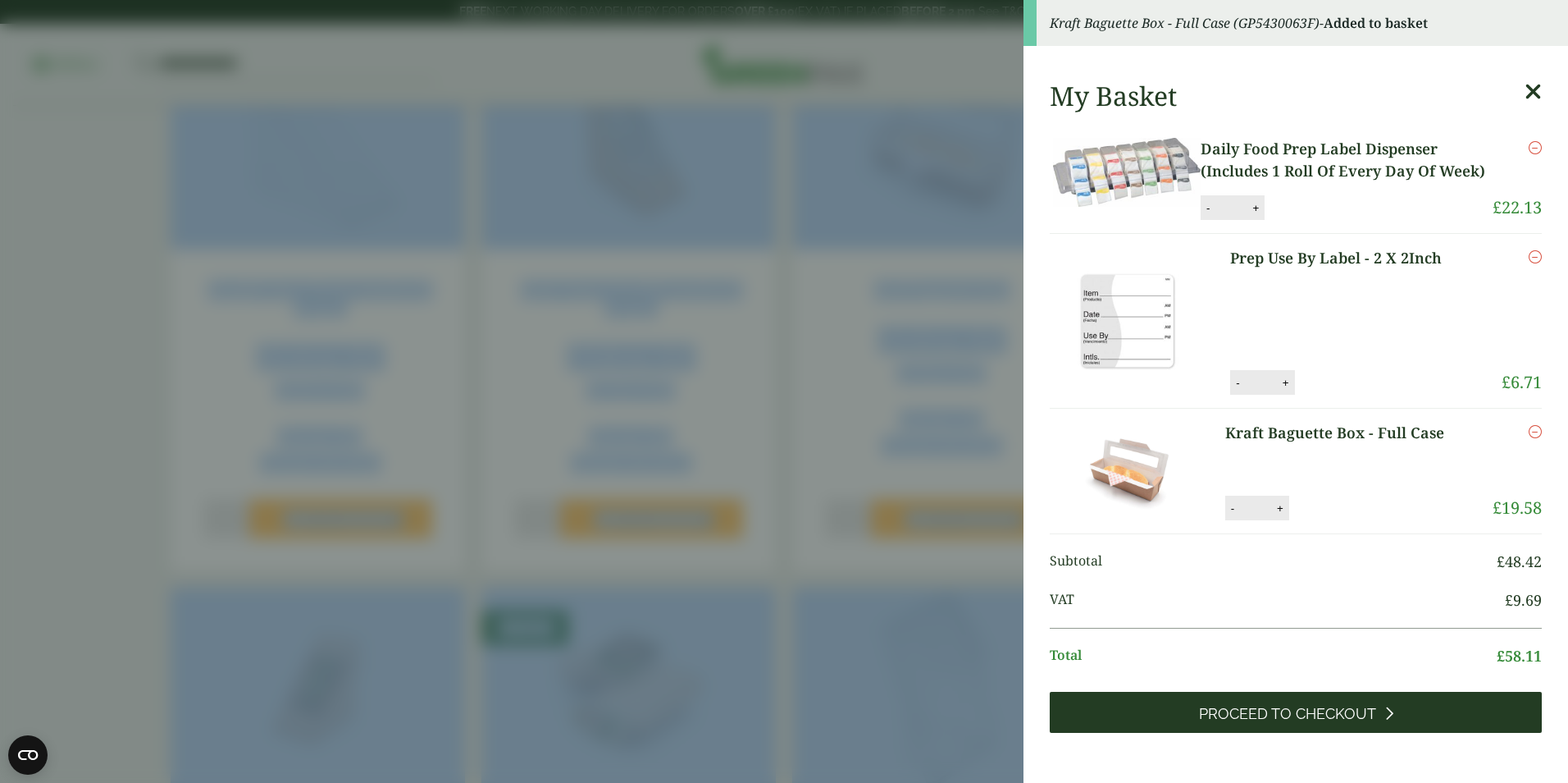
click at [1211, 723] on span "Proceed to Checkout" at bounding box center [1287, 713] width 177 height 18
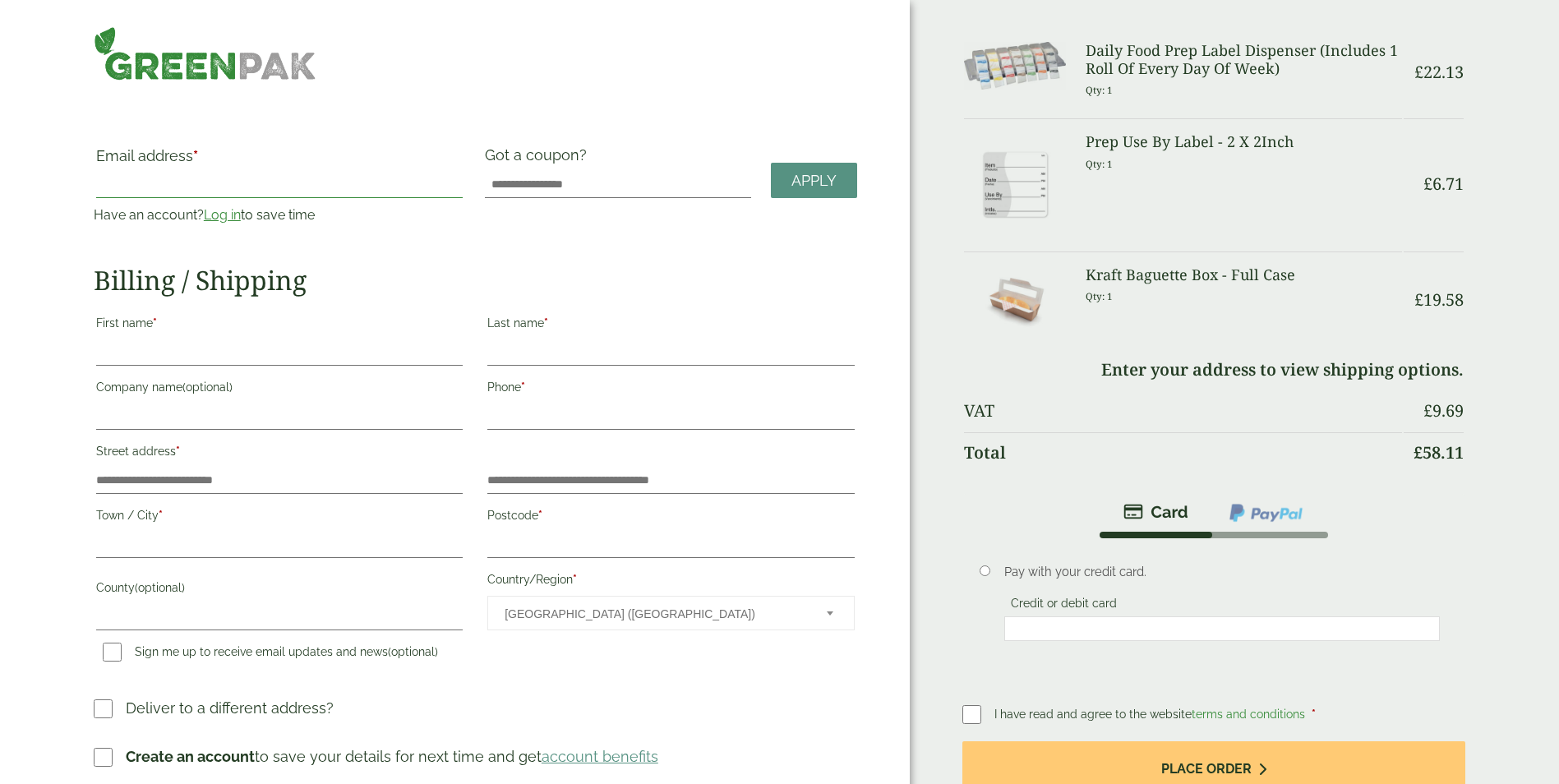
click at [145, 192] on input "Email address *" at bounding box center [279, 185] width 367 height 26
type input "**********"
type input "*****"
type input "******"
type input "**********"
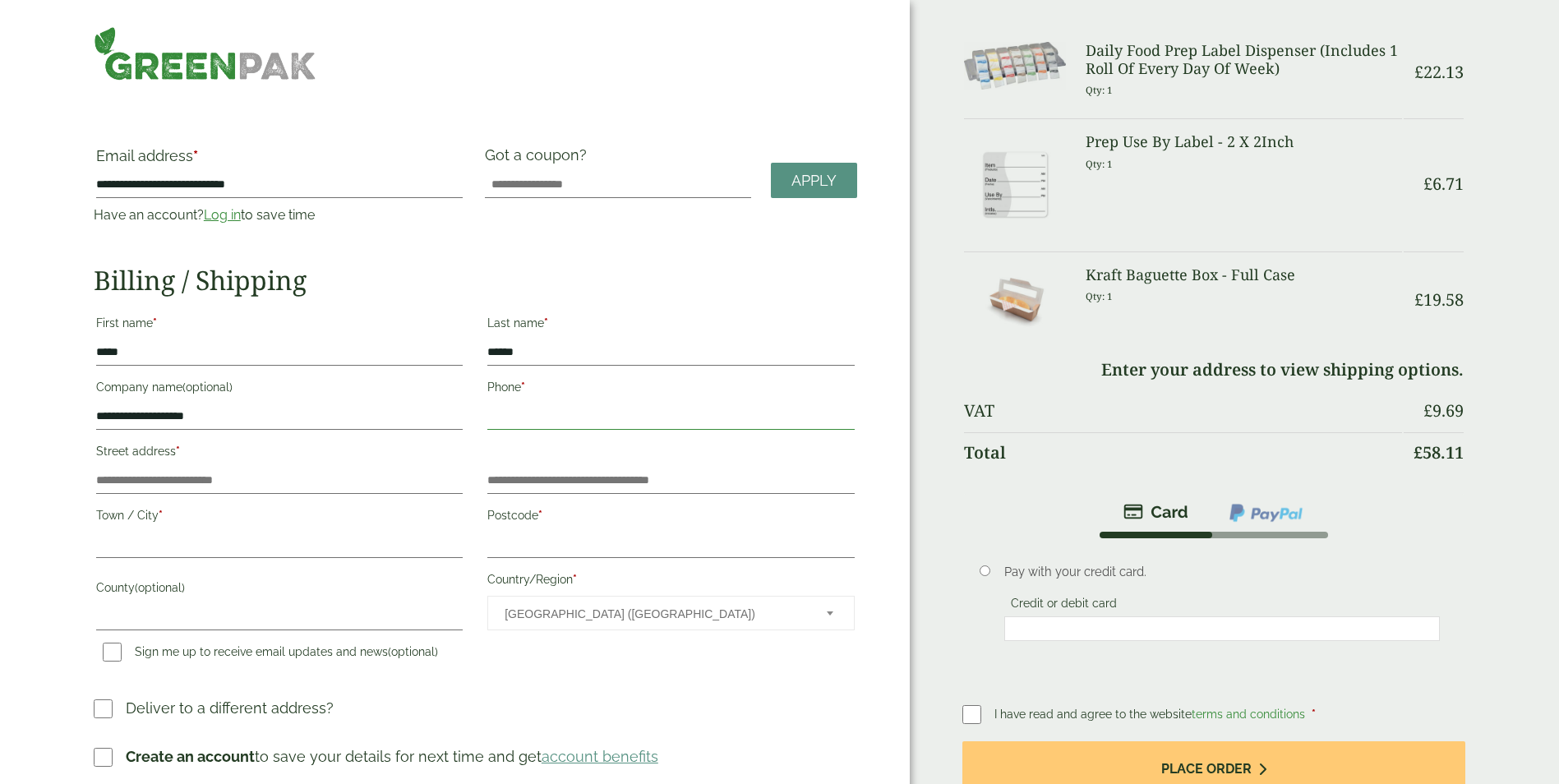
type input "**********"
type input "*******"
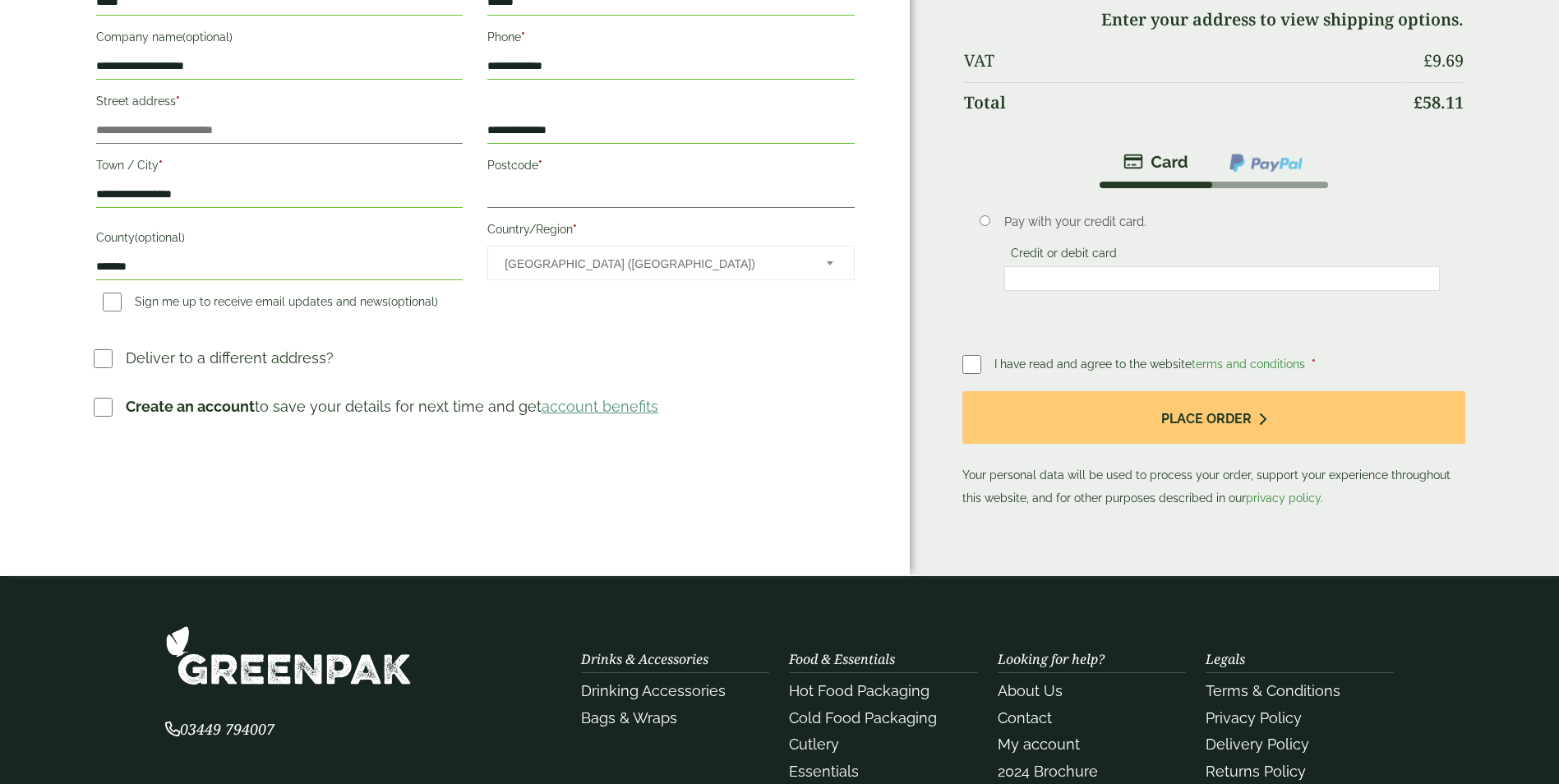
scroll to position [378, 0]
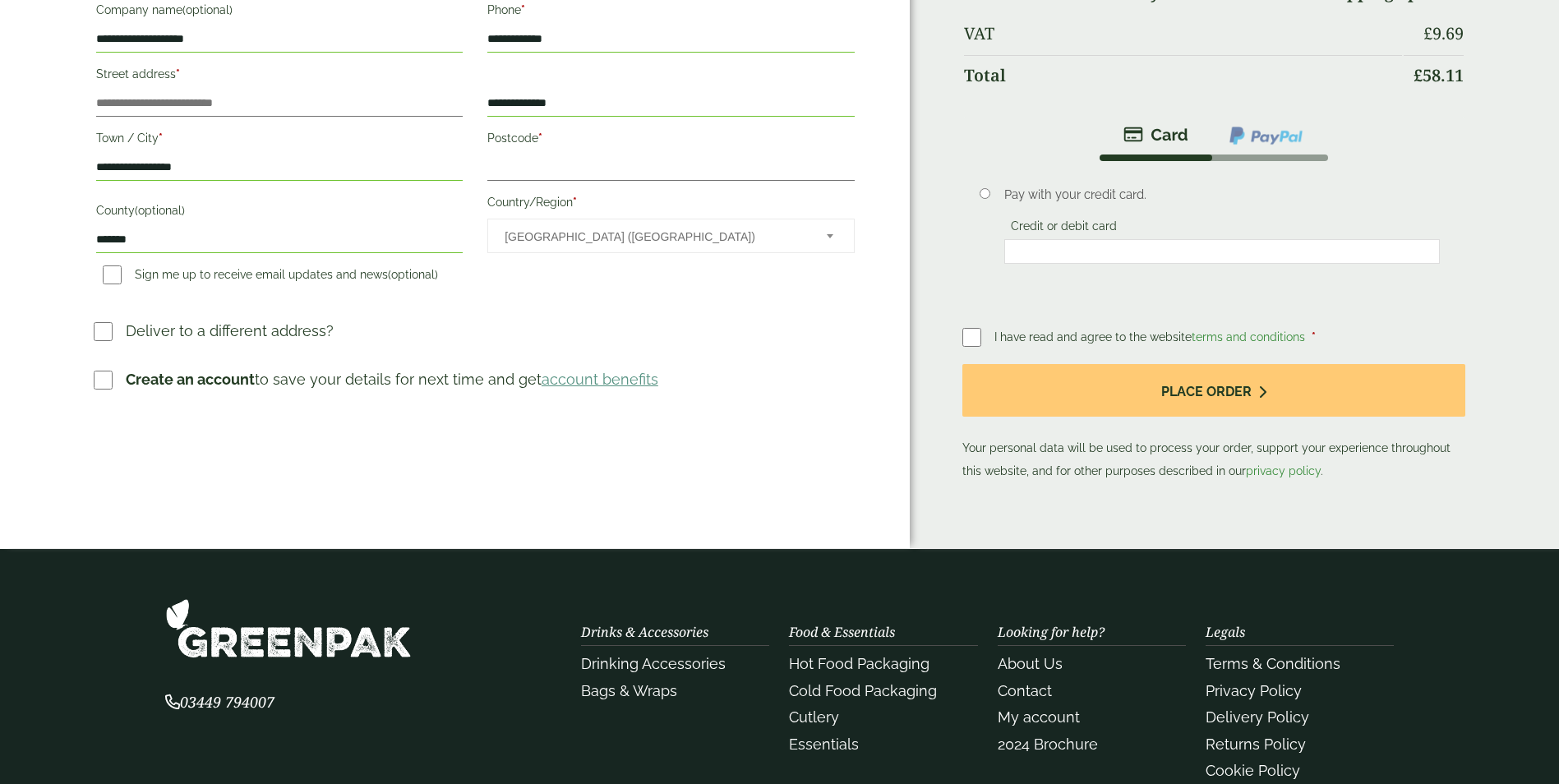
click at [1298, 125] on img at bounding box center [1266, 135] width 76 height 21
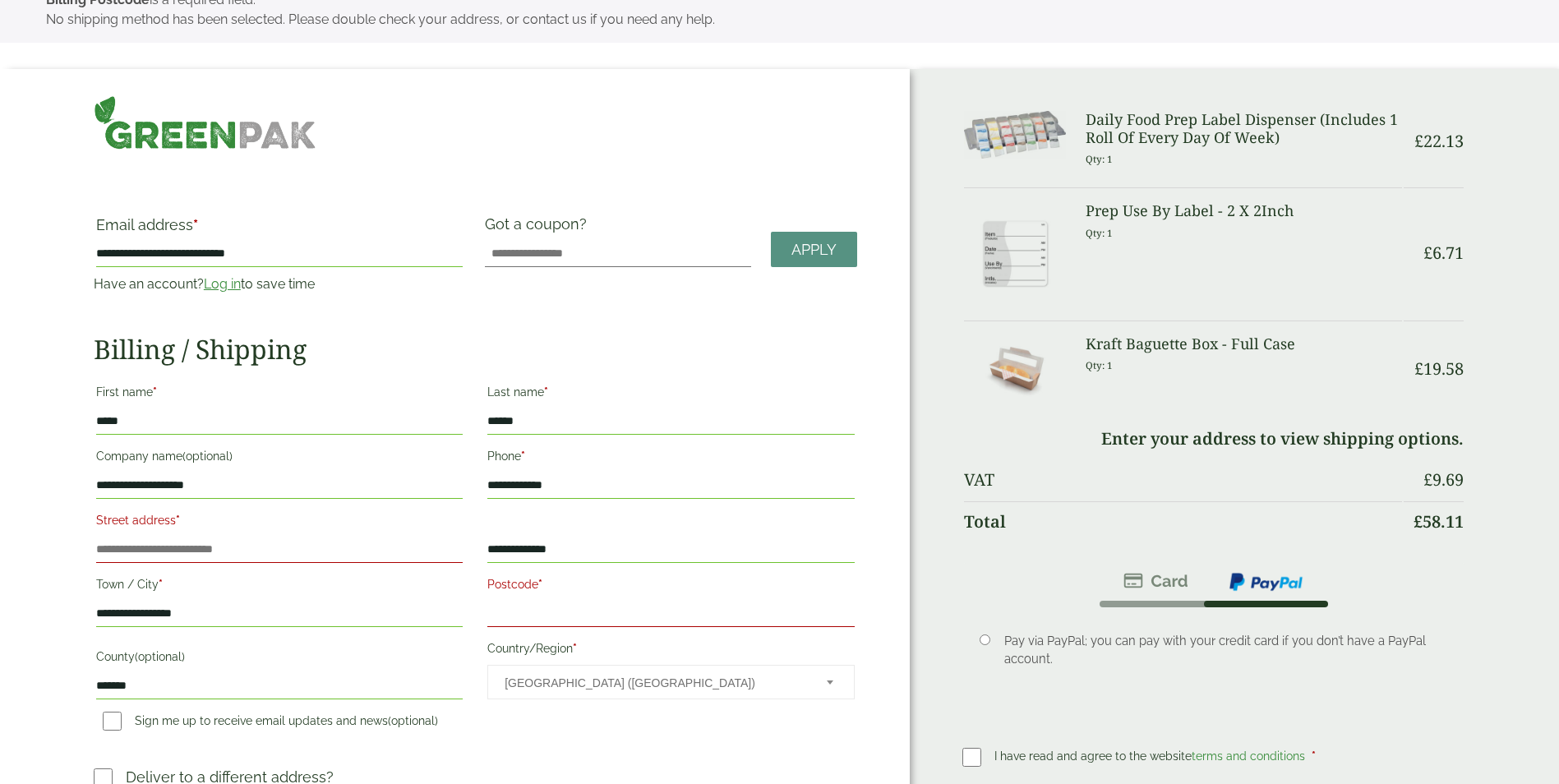
scroll to position [0, 0]
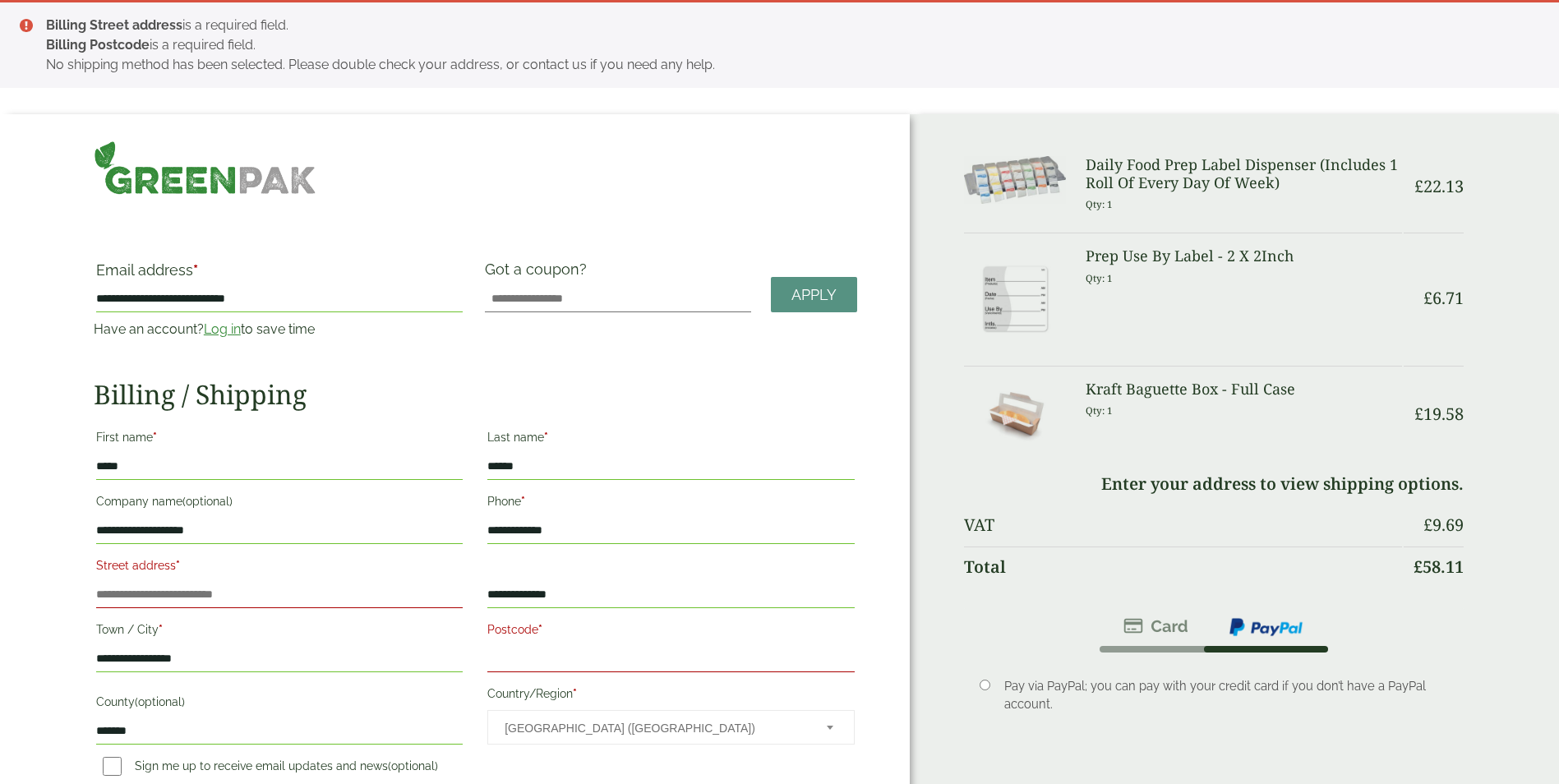
click at [512, 663] on input "Postcode *" at bounding box center [671, 658] width 367 height 26
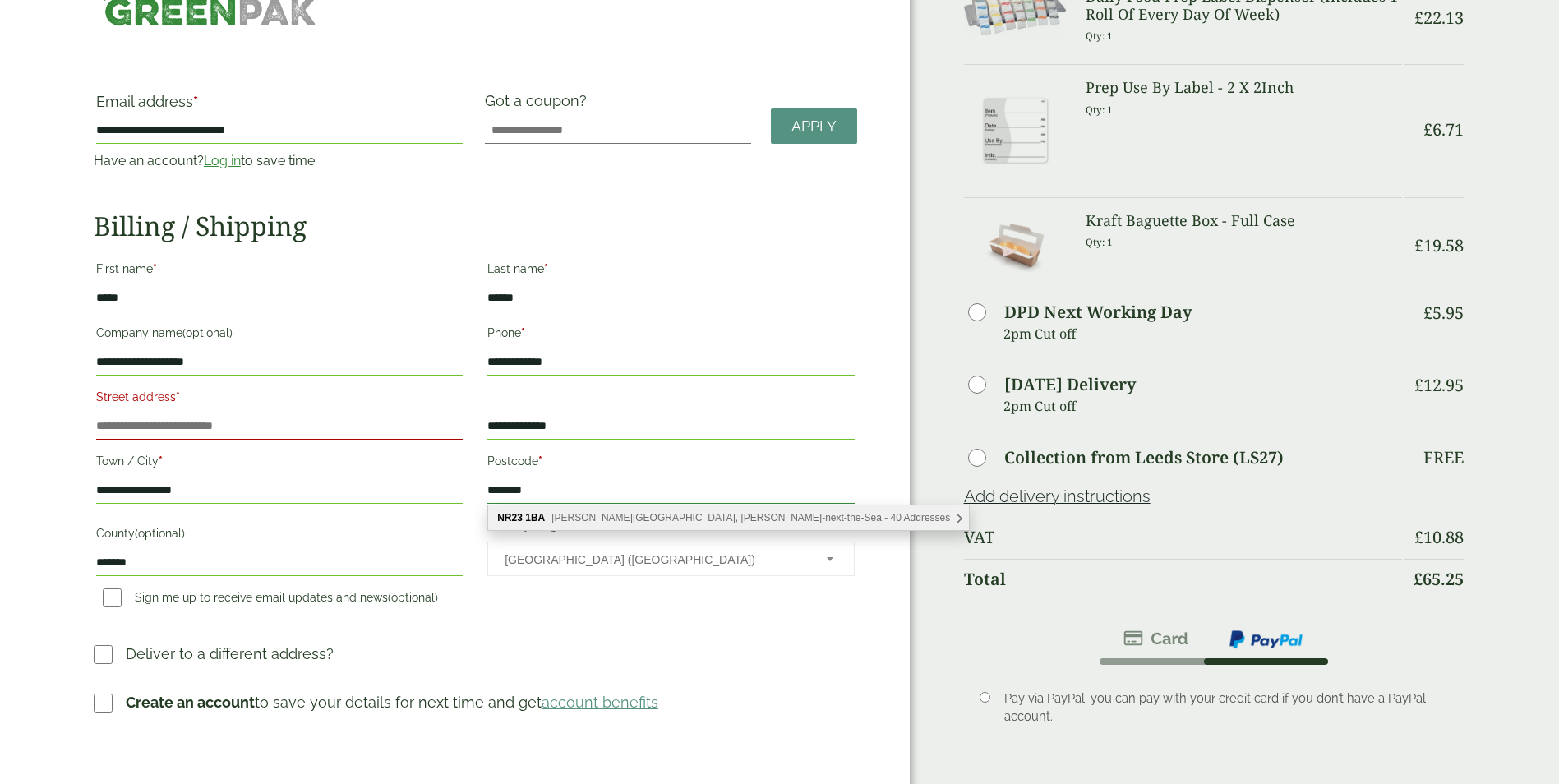
scroll to position [193, 0]
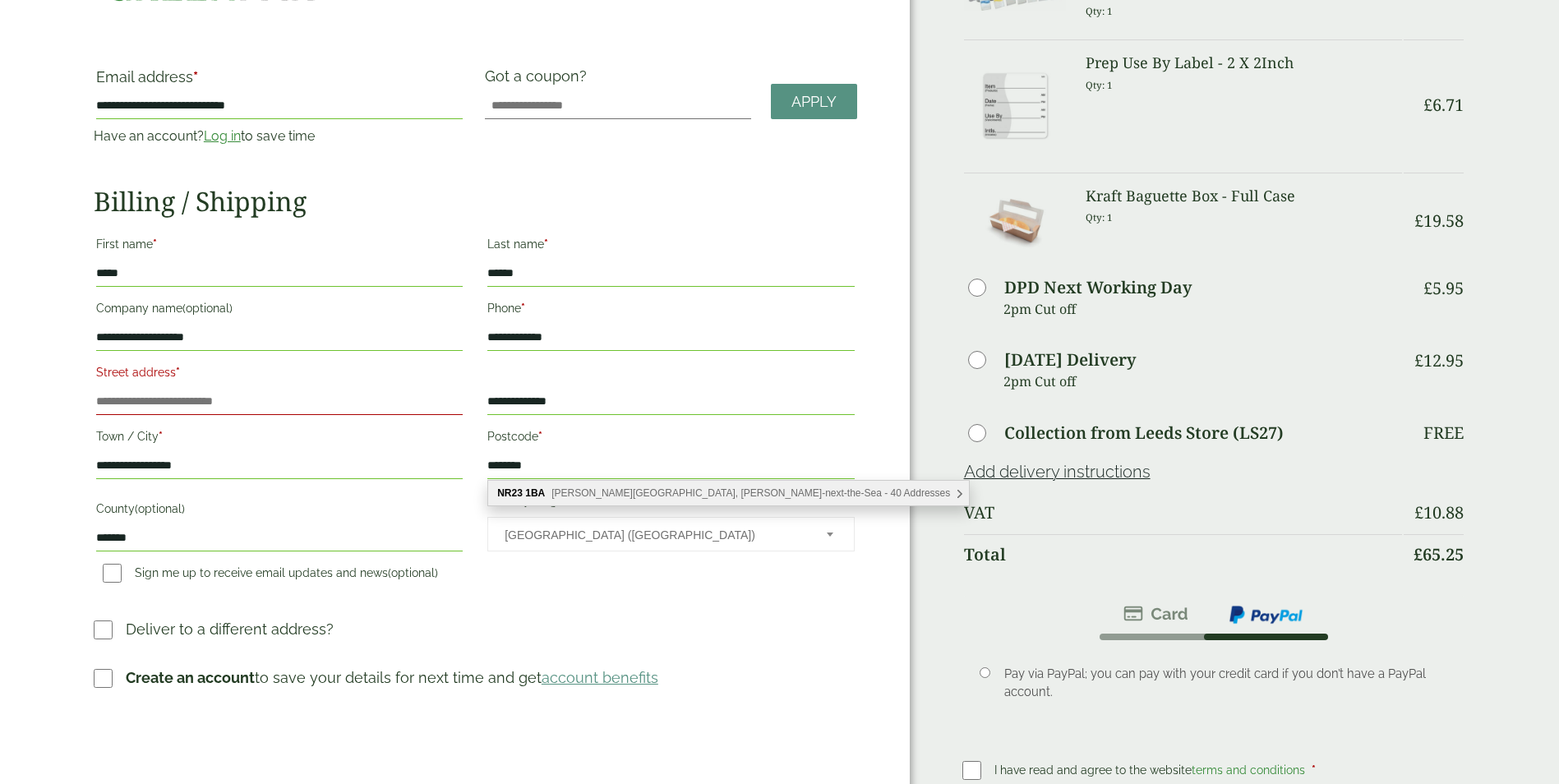
click at [690, 488] on span "Freeman Street, Wells-next-the-Sea - 40 Addresses" at bounding box center [751, 493] width 399 height 12
type input "********"
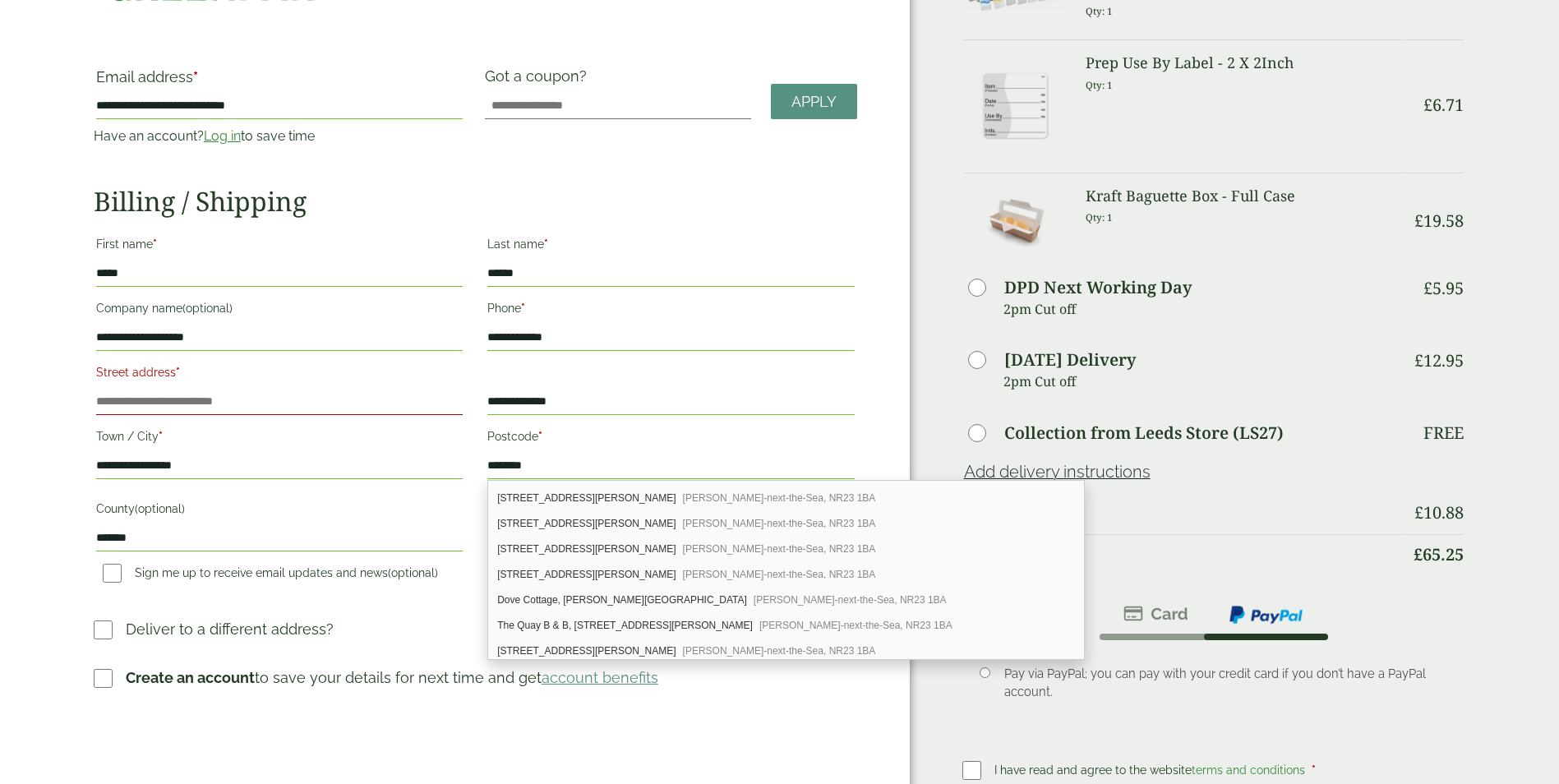
scroll to position [233, 0]
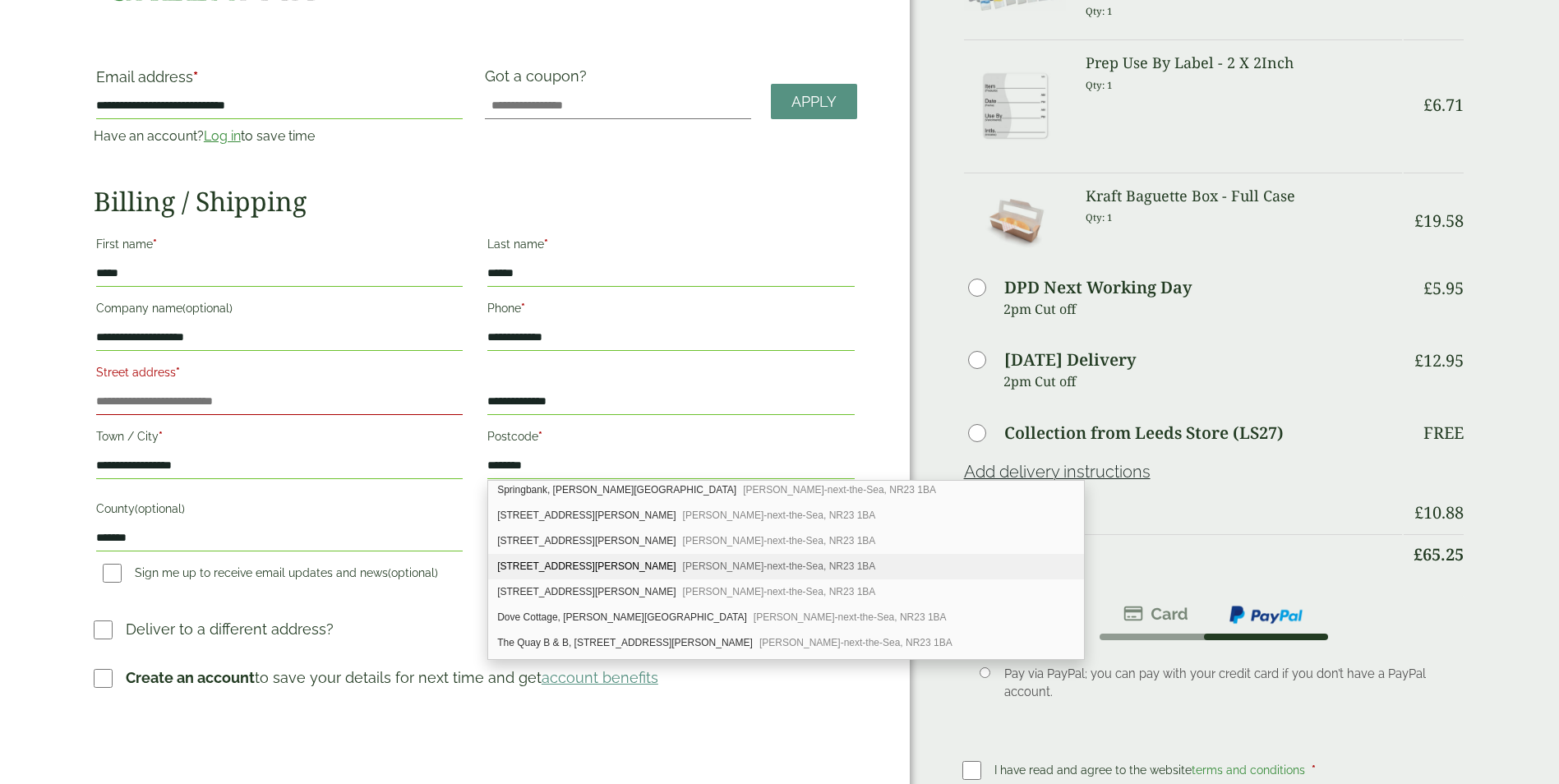
click at [683, 567] on span "Wells-next-the-Sea, NR23 1BA" at bounding box center [779, 566] width 193 height 12
type input "**********"
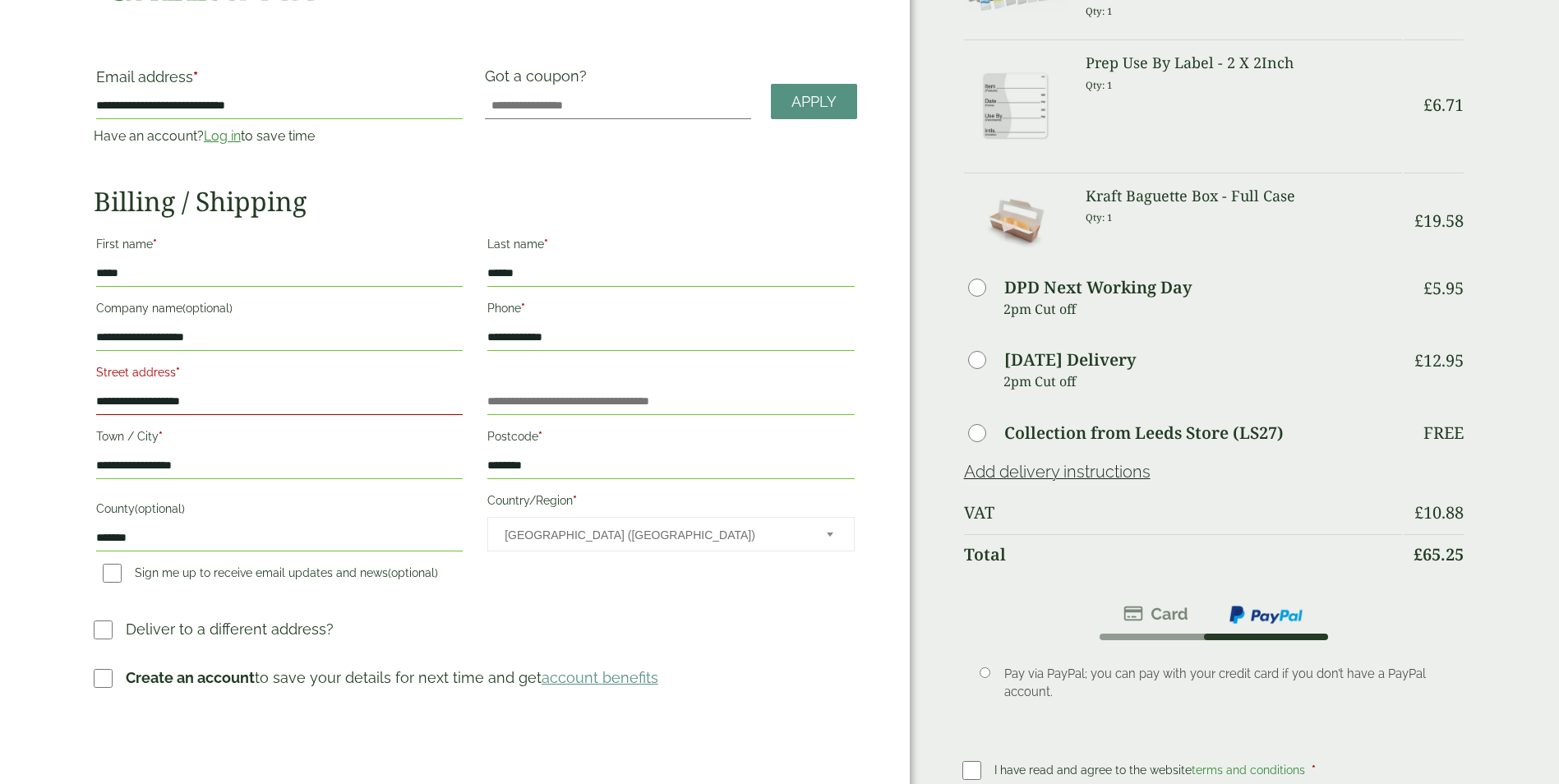
click at [239, 347] on input "**********" at bounding box center [279, 338] width 367 height 26
type input "**********"
drag, startPoint x: 1558, startPoint y: 414, endPoint x: 1561, endPoint y: 427, distance: 13.3
click at [1558, 427] on html "**********" at bounding box center [780, 603] width 1559 height 1593
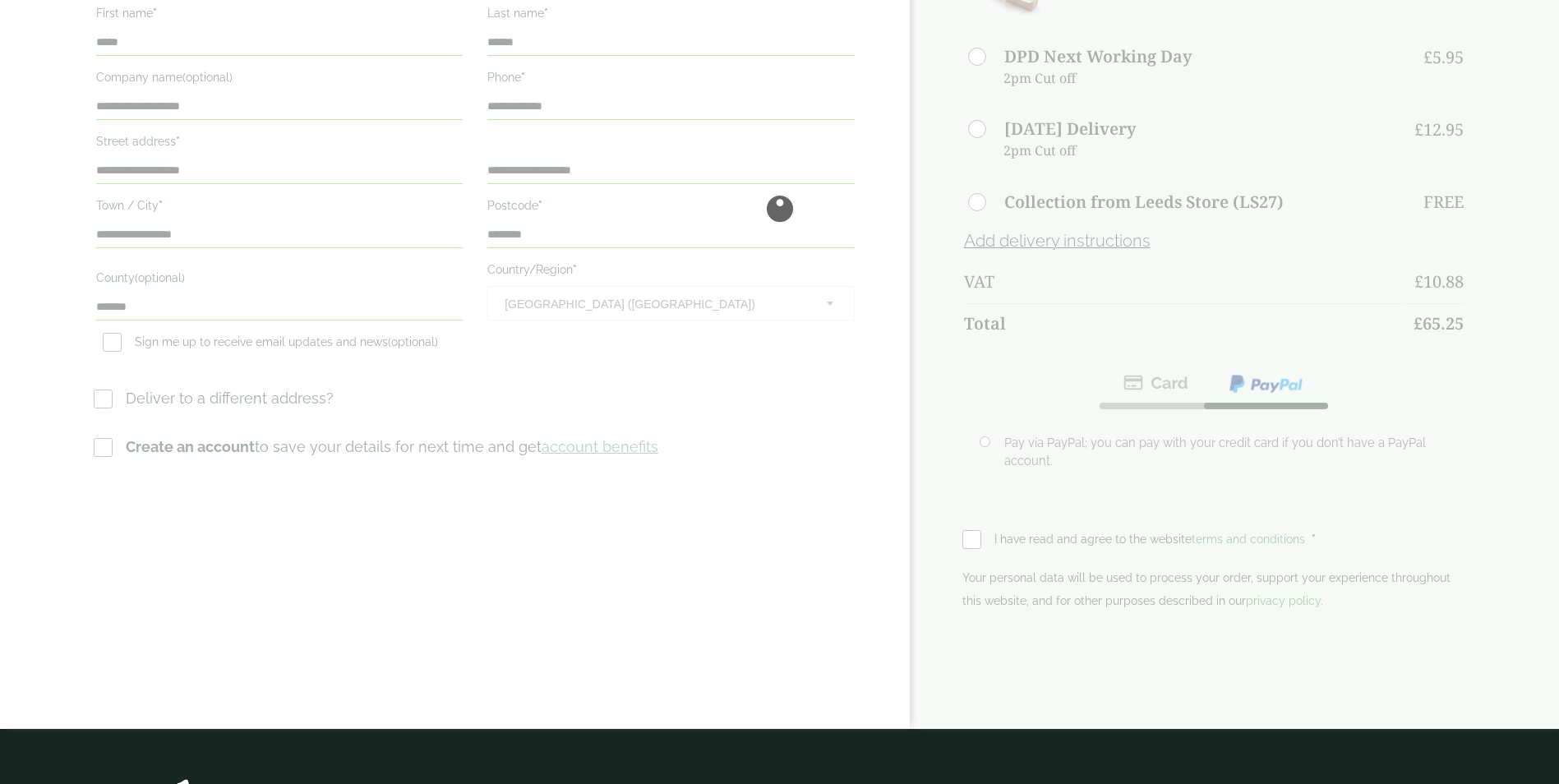
scroll to position [0, 0]
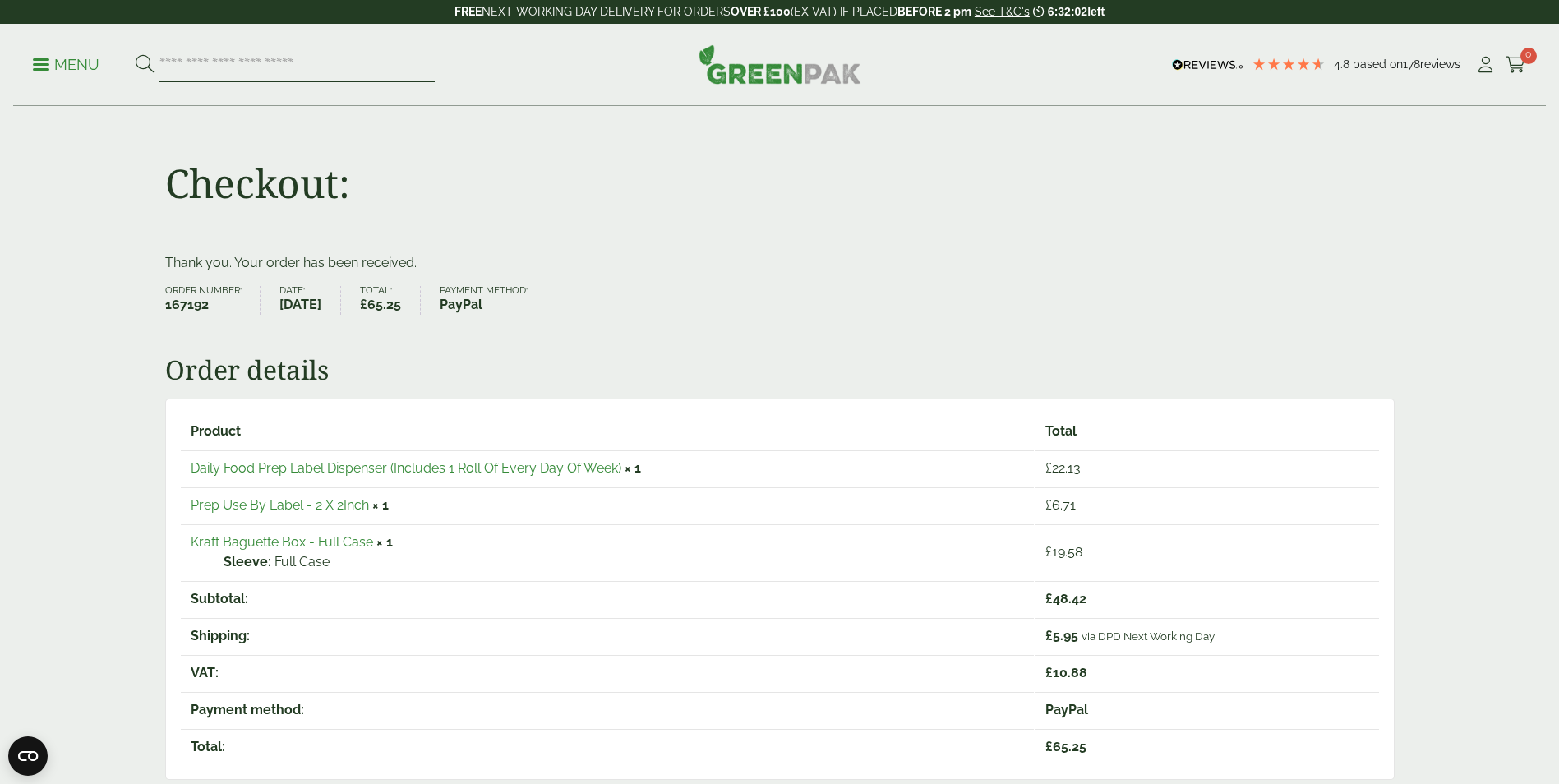
click at [247, 70] on input "search" at bounding box center [297, 65] width 276 height 35
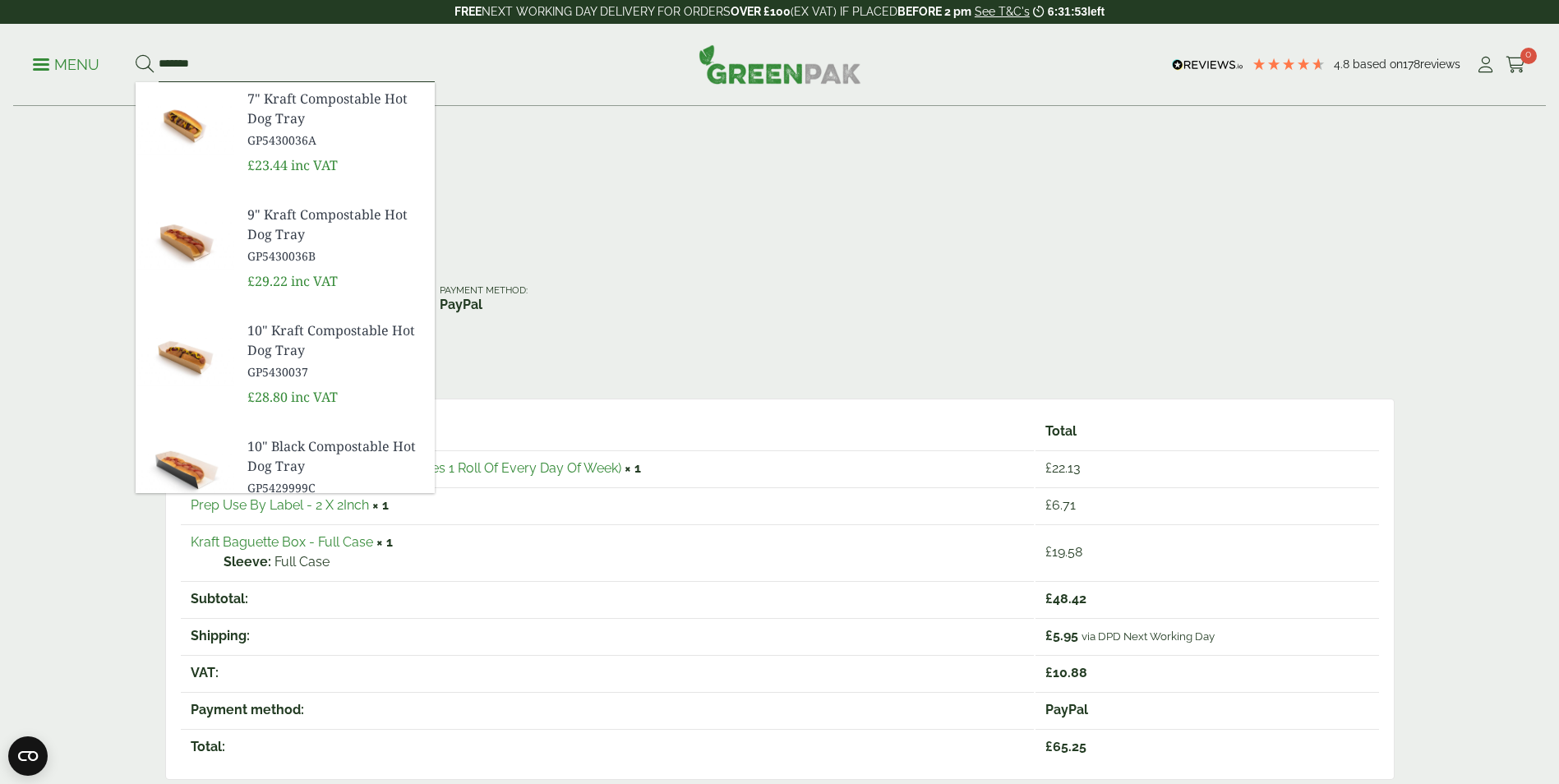
type input "*******"
click at [340, 209] on span "9" Kraft Compostable Hot Dog Tray" at bounding box center [335, 224] width 174 height 39
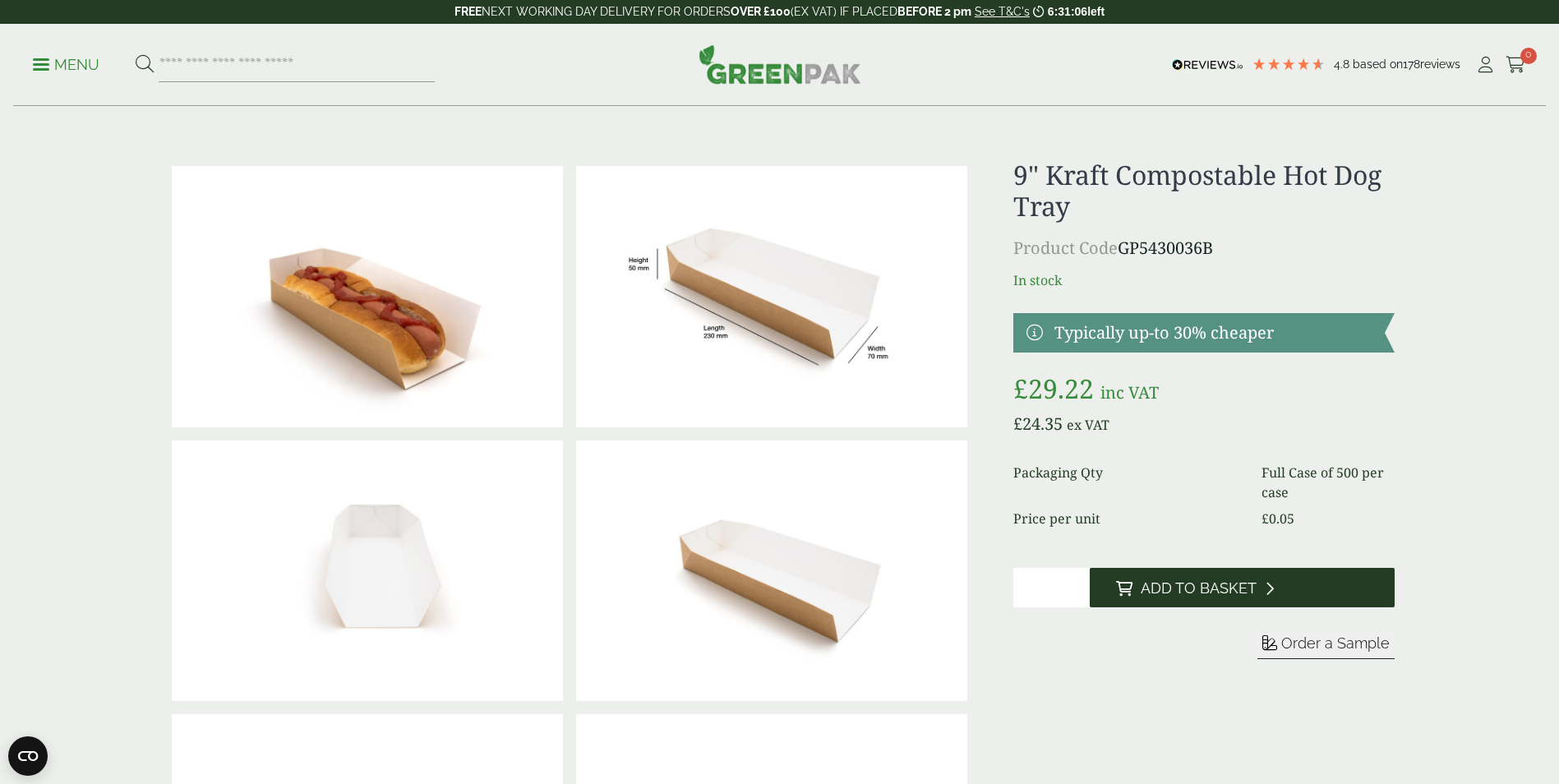
click at [1165, 585] on span "Add to Basket" at bounding box center [1199, 588] width 116 height 18
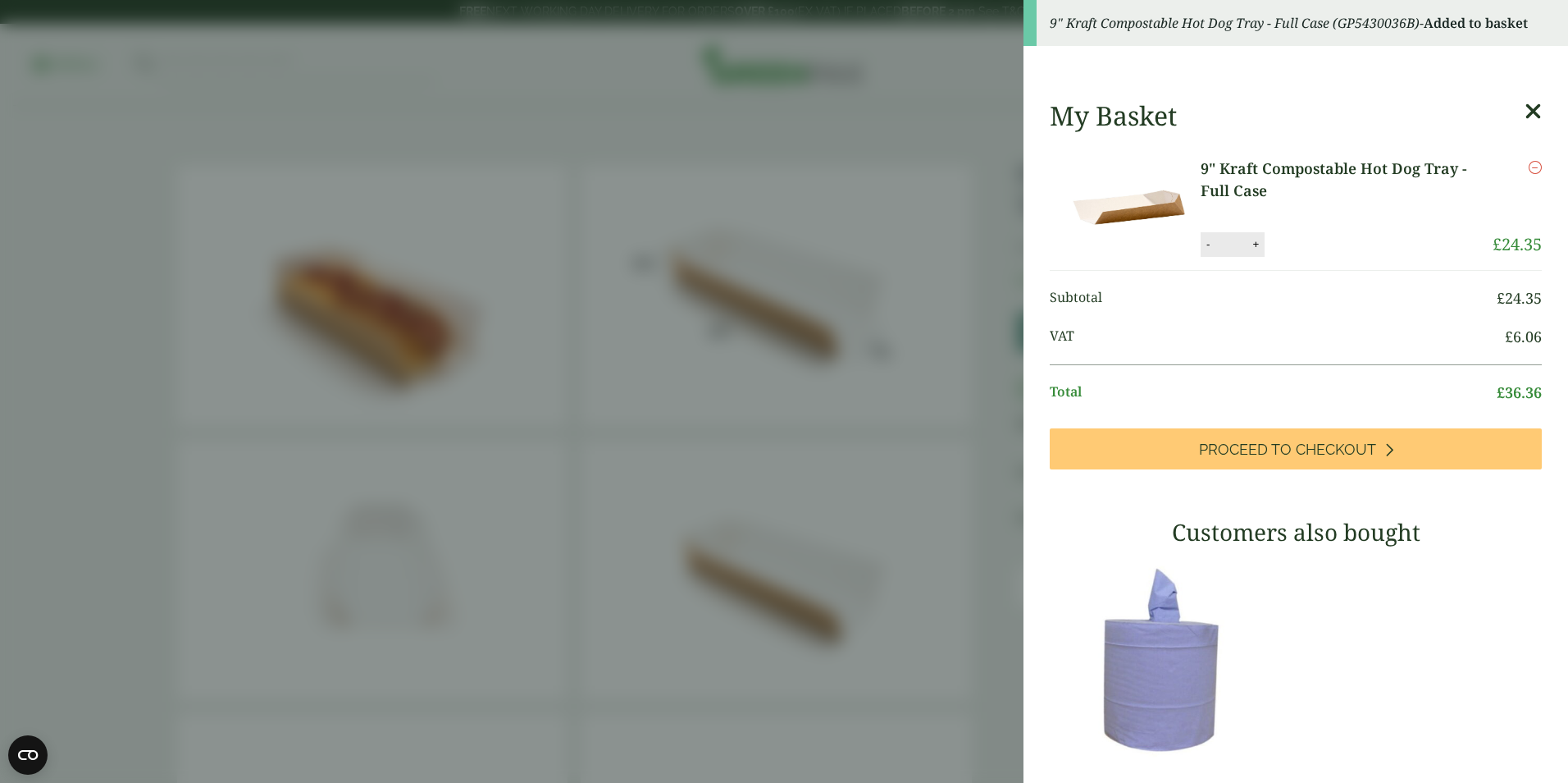
click at [1524, 117] on icon at bounding box center [1532, 111] width 17 height 23
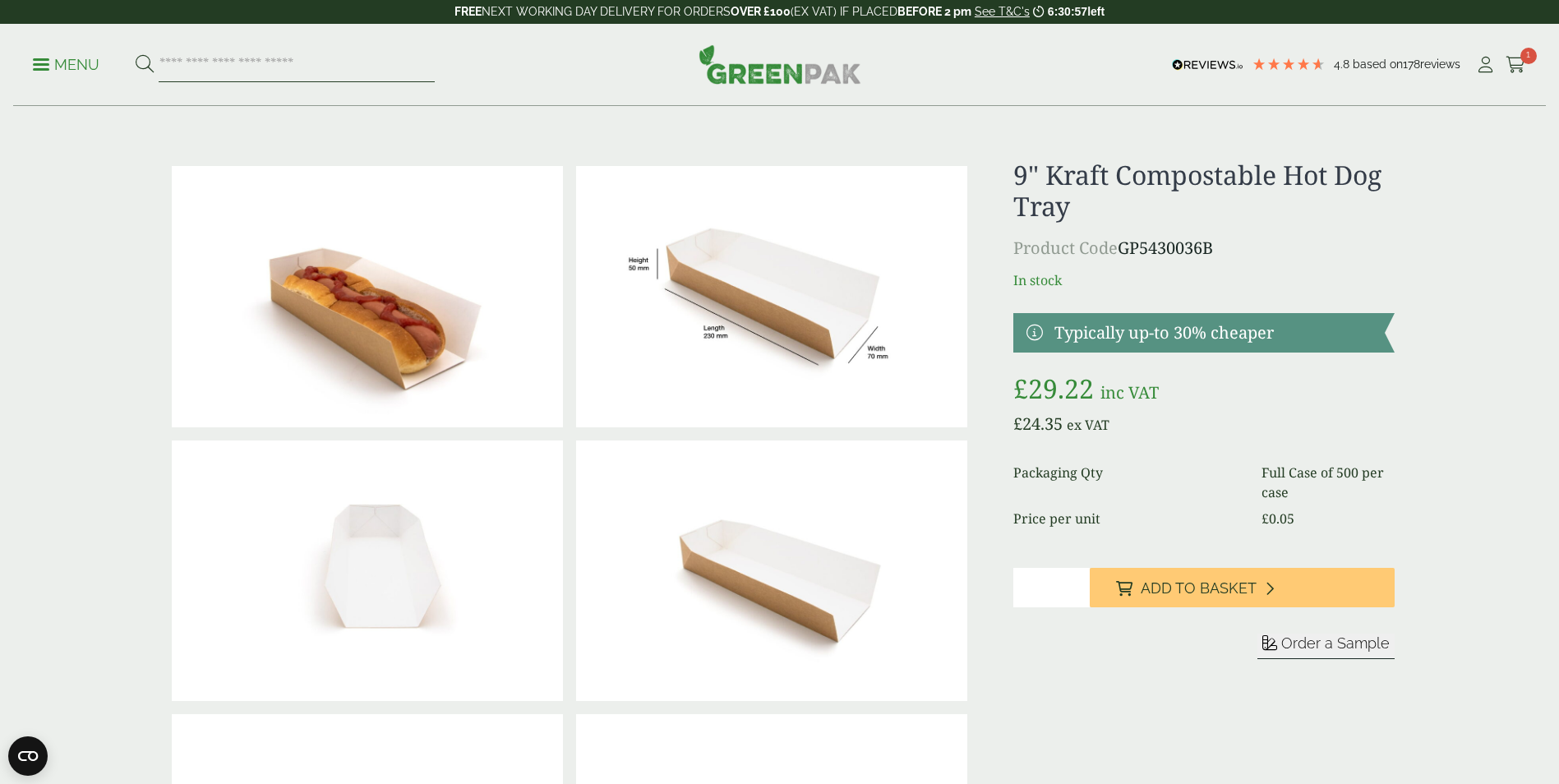
click at [294, 53] on input "search" at bounding box center [297, 65] width 276 height 35
type input "********"
click at [136, 54] on button at bounding box center [145, 64] width 18 height 21
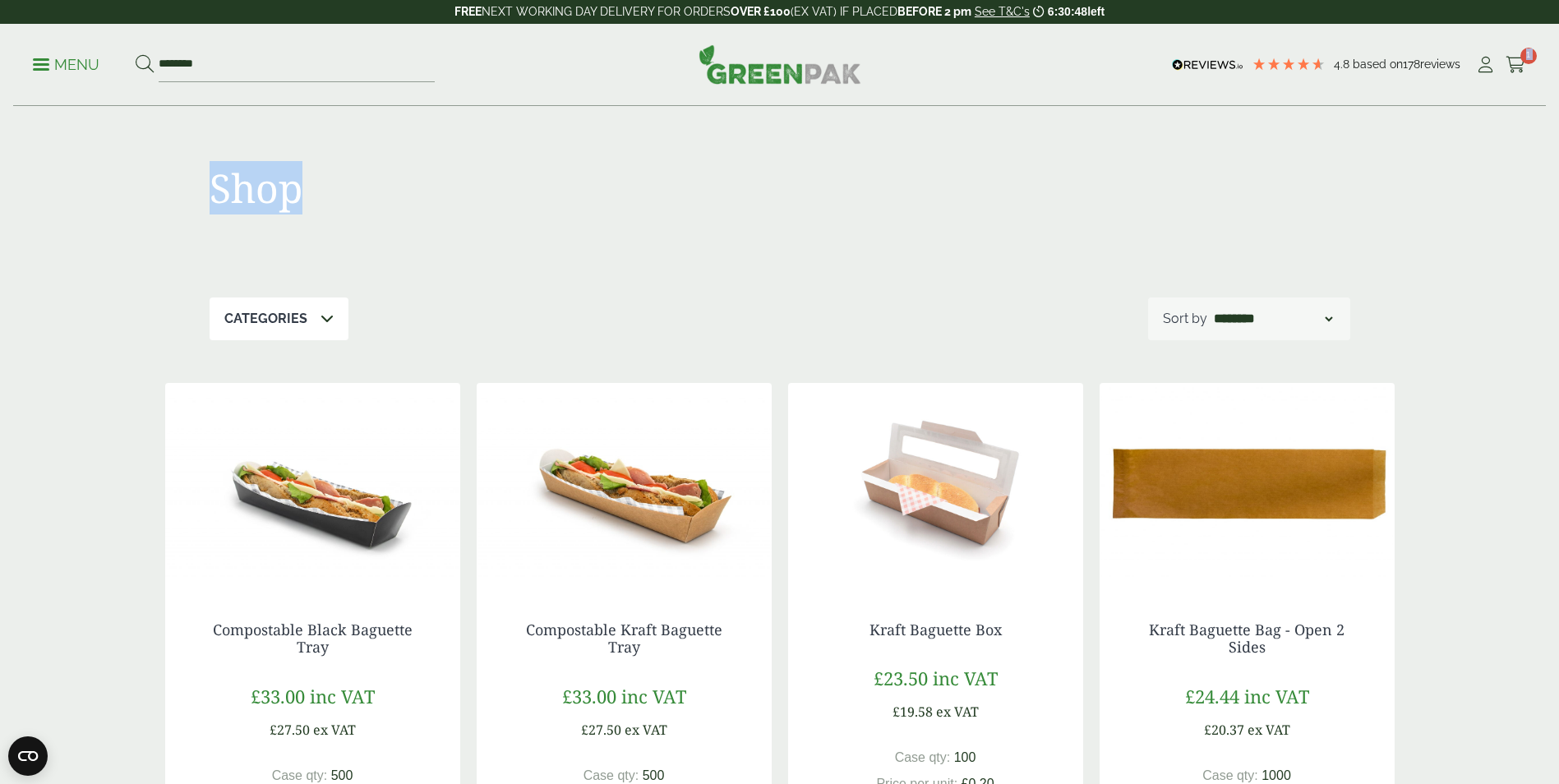
drag, startPoint x: 1557, startPoint y: 83, endPoint x: 1560, endPoint y: 130, distance: 47.1
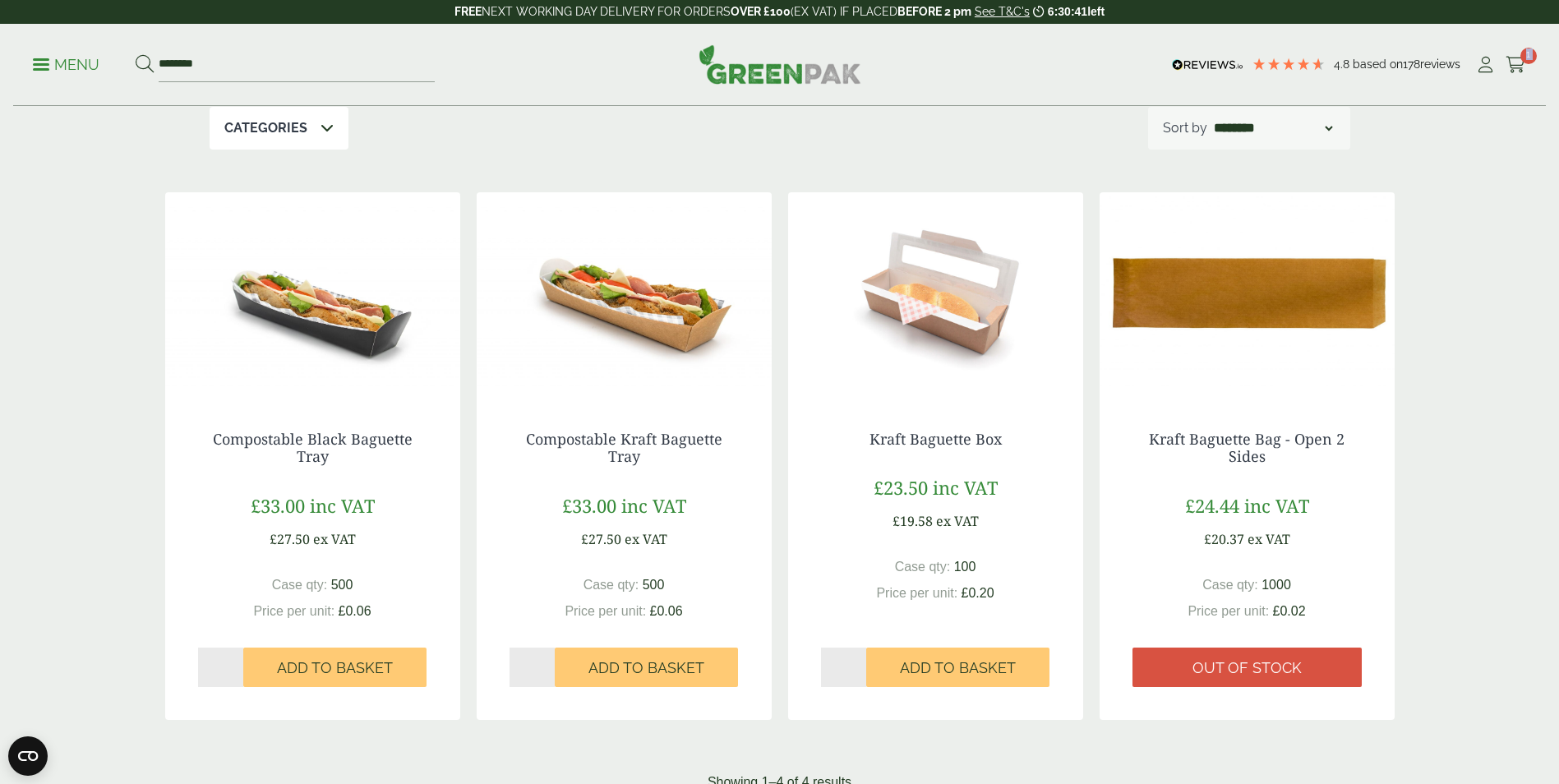
scroll to position [194, 0]
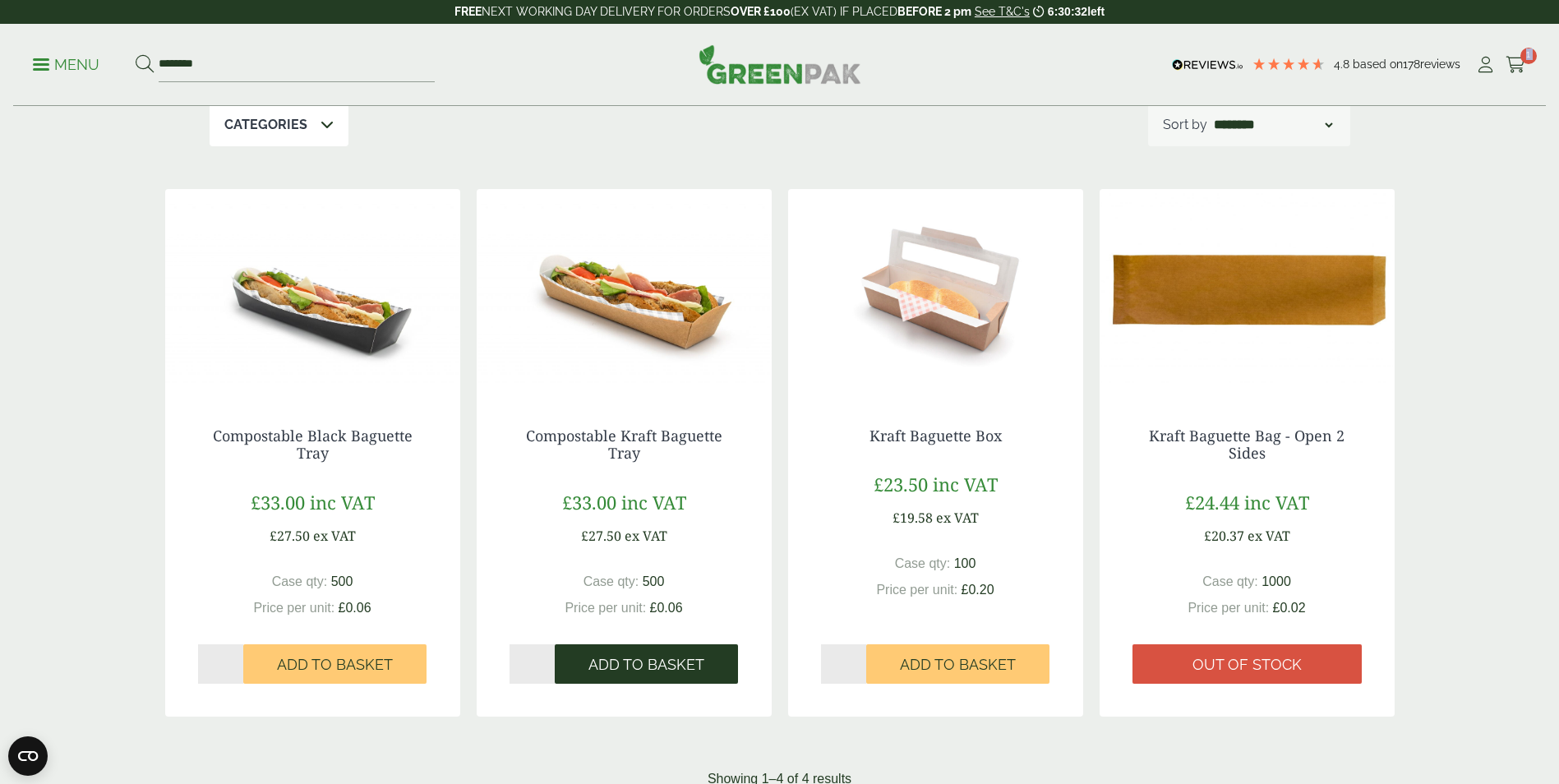
click at [658, 659] on span "Add to Basket" at bounding box center [647, 664] width 116 height 18
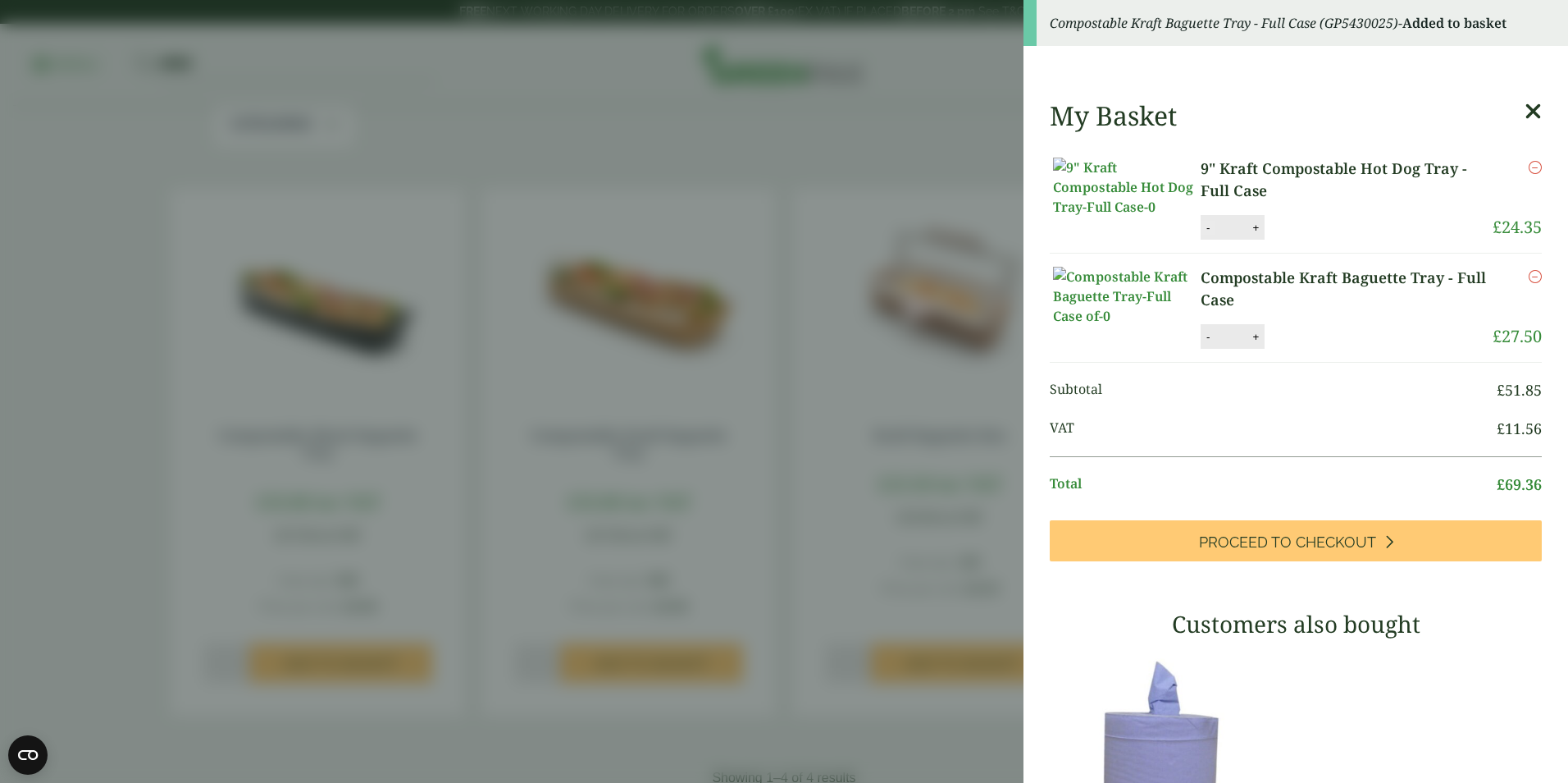
click at [1205, 234] on button "-" at bounding box center [1207, 227] width 13 height 14
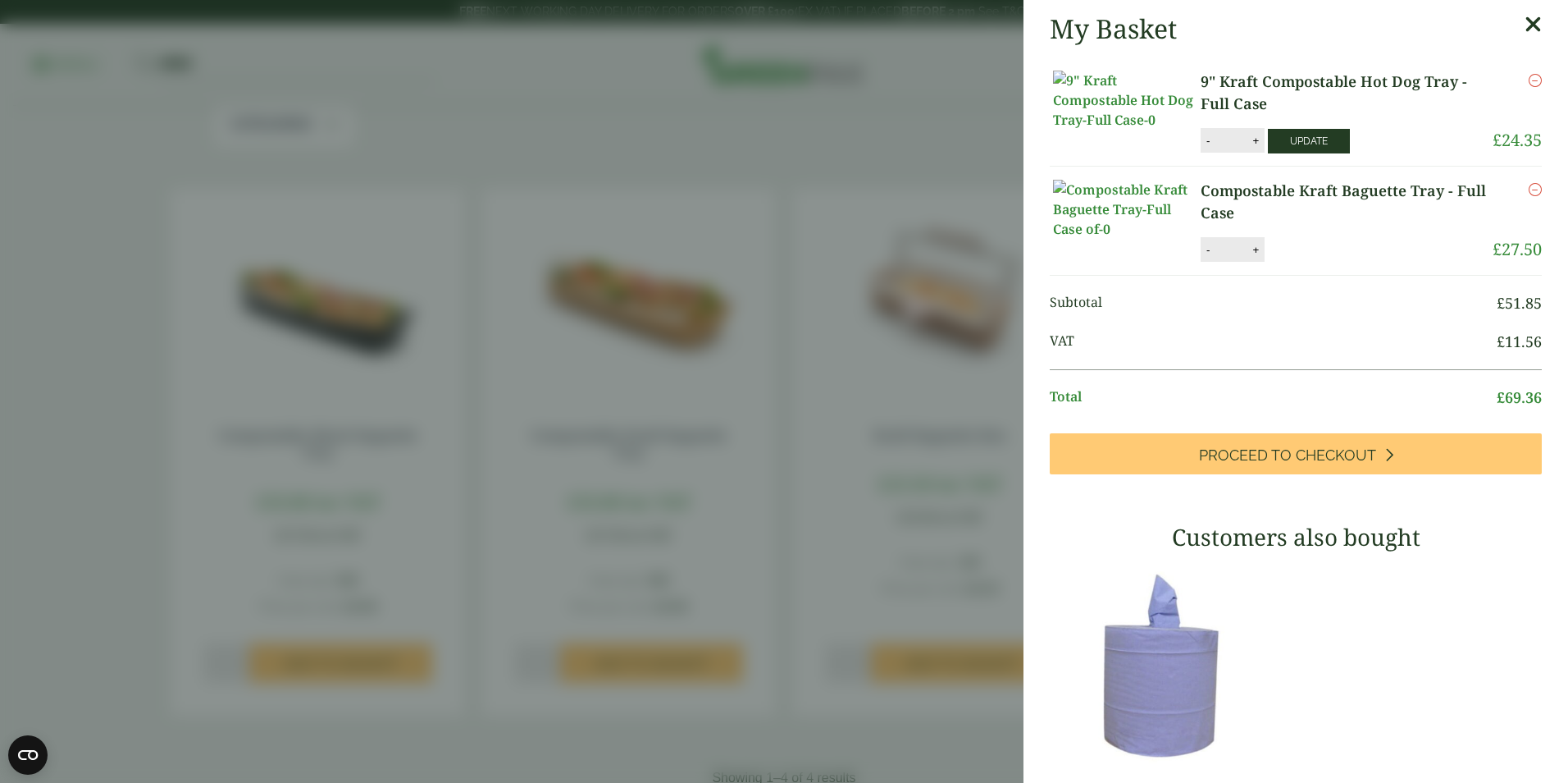
click at [1293, 146] on button "Update" at bounding box center [1309, 141] width 82 height 25
type input "*"
click at [1524, 25] on icon at bounding box center [1532, 24] width 17 height 23
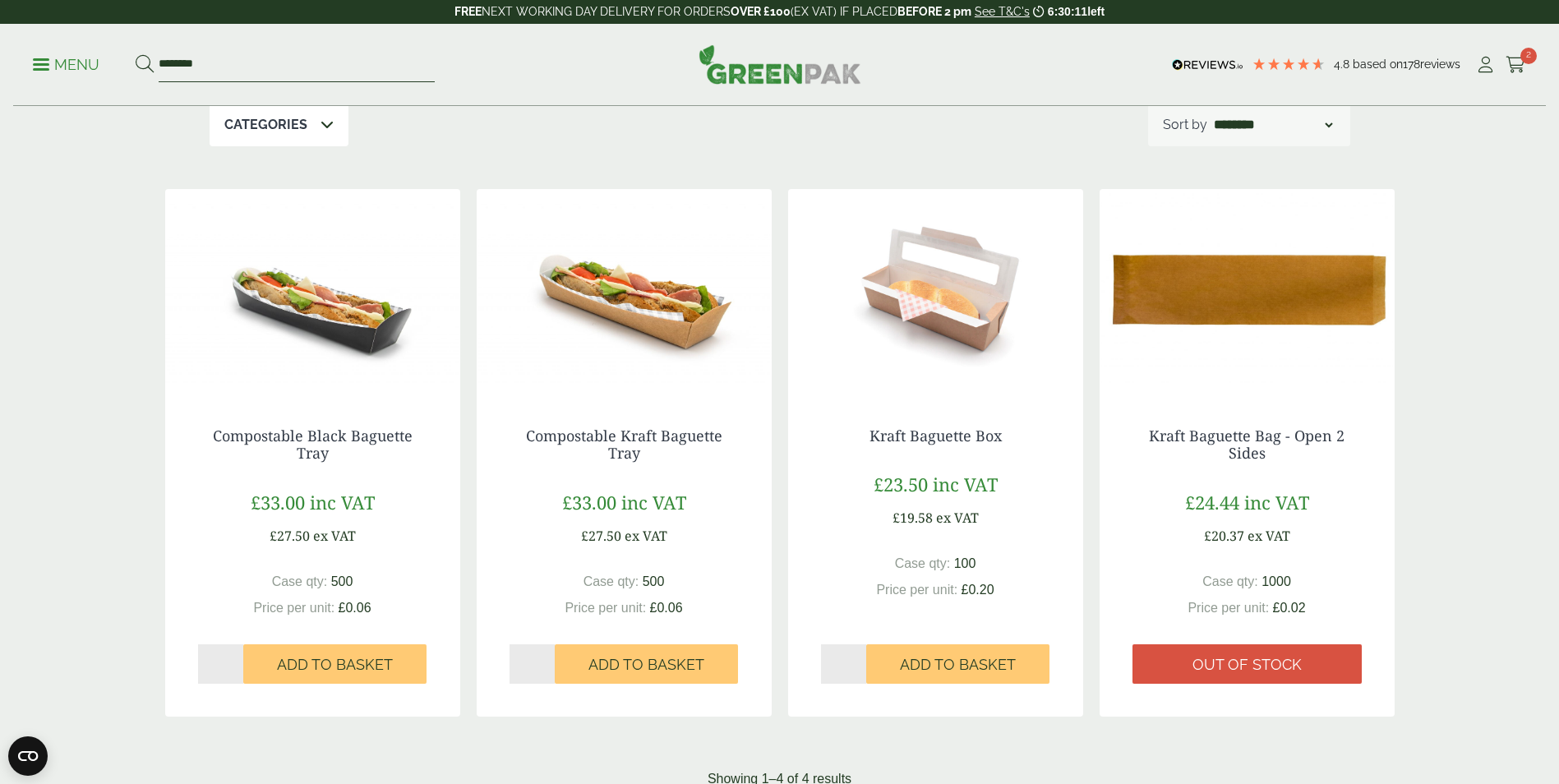
click at [342, 77] on input "********" at bounding box center [297, 65] width 276 height 35
type input "*"
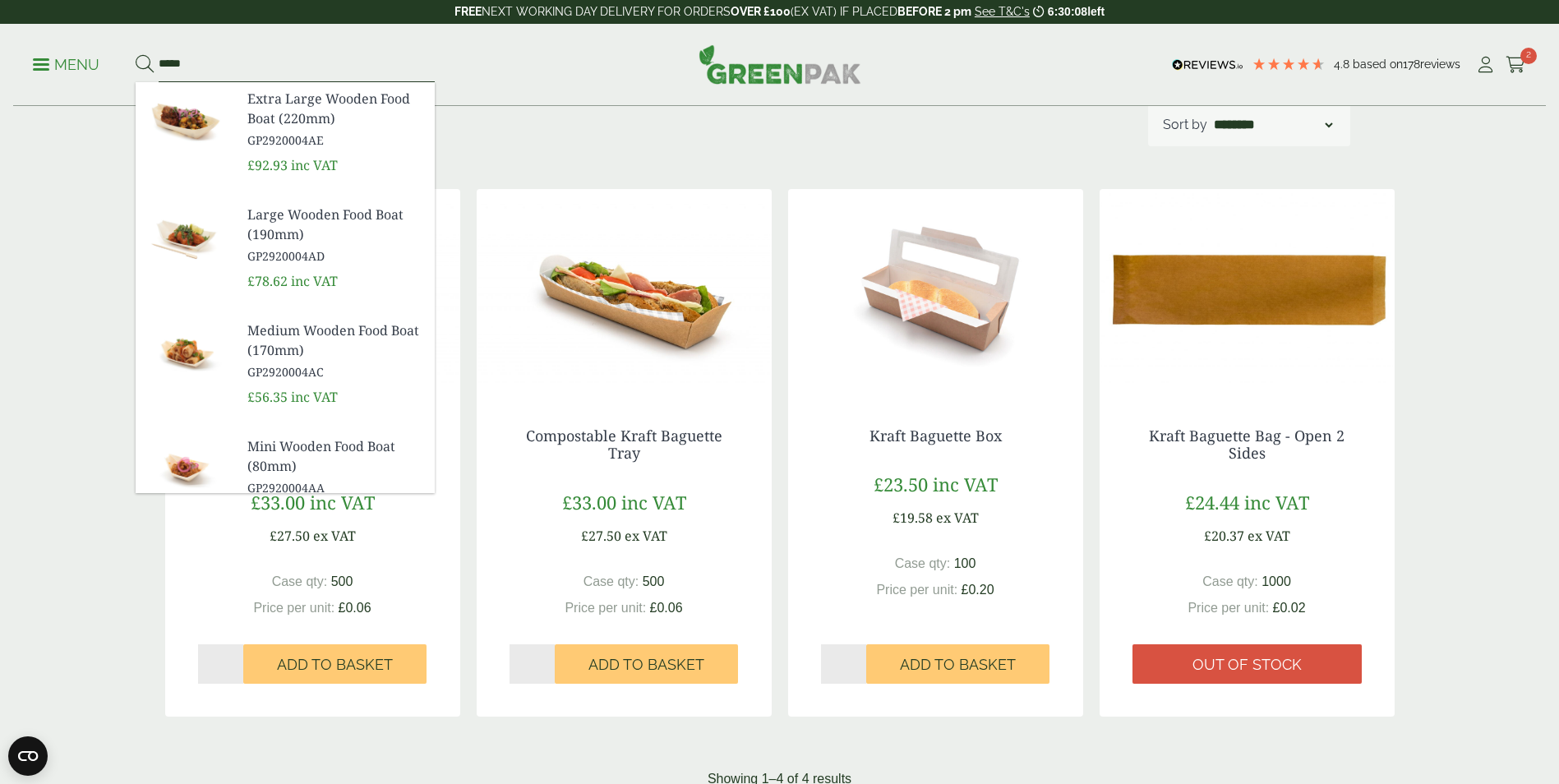
type input "*****"
click at [136, 54] on button at bounding box center [145, 64] width 18 height 21
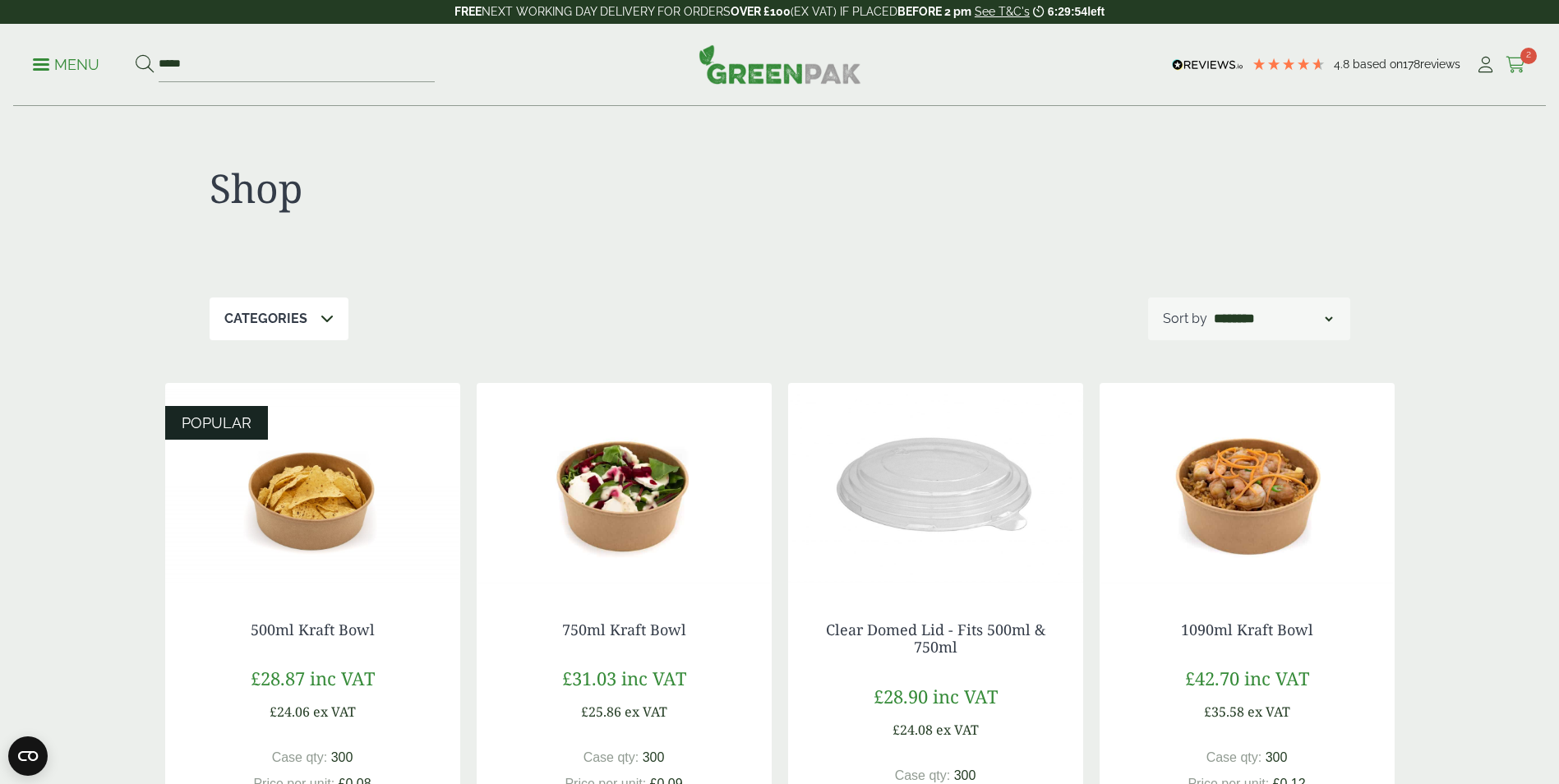
click at [1516, 71] on icon at bounding box center [1516, 65] width 21 height 16
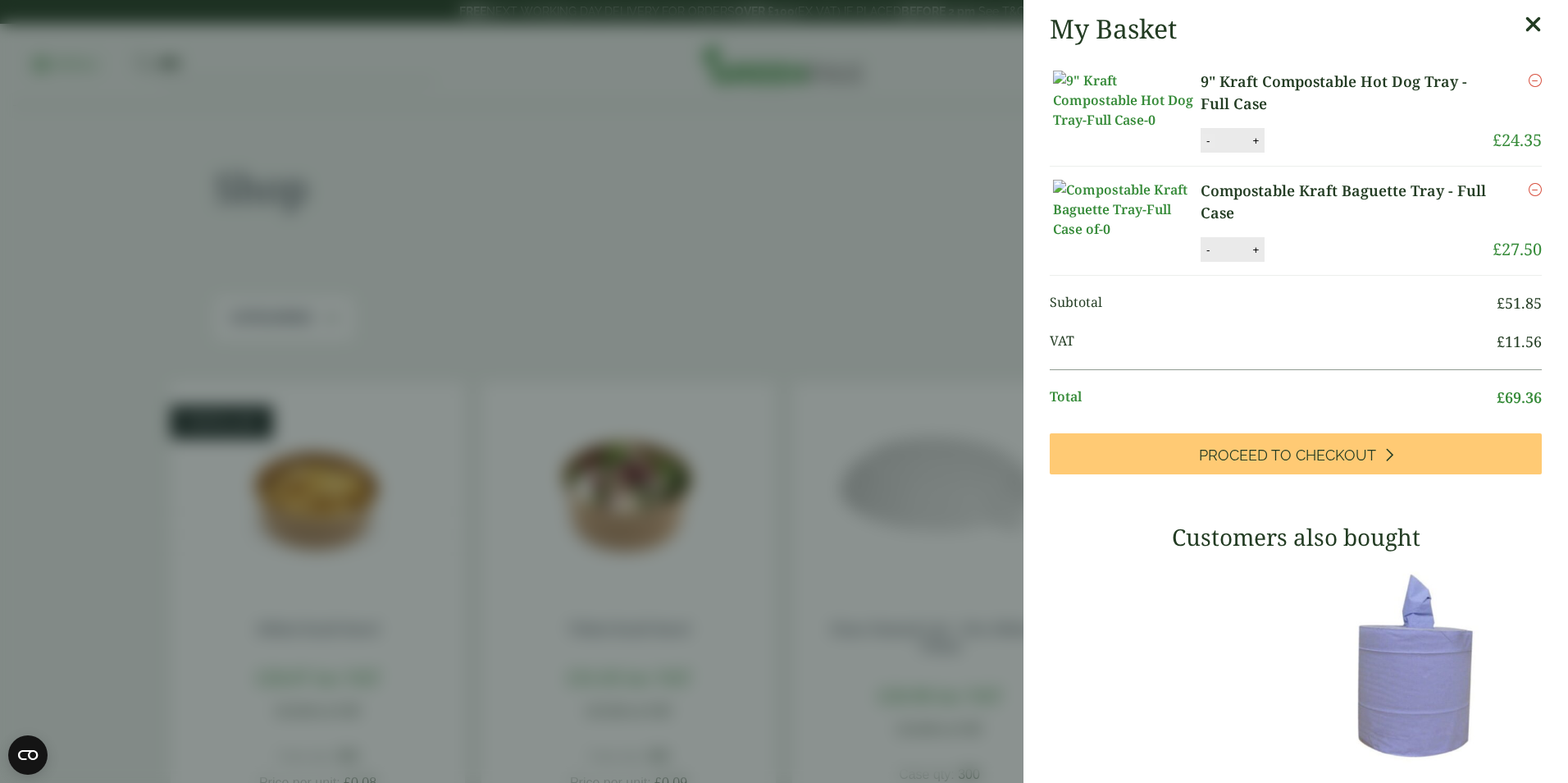
click at [1212, 148] on button "-" at bounding box center [1207, 141] width 13 height 14
click at [1291, 154] on button "Update" at bounding box center [1309, 141] width 82 height 25
type input "*"
click at [1258, 256] on button "+" at bounding box center [1255, 249] width 16 height 14
type input "*"
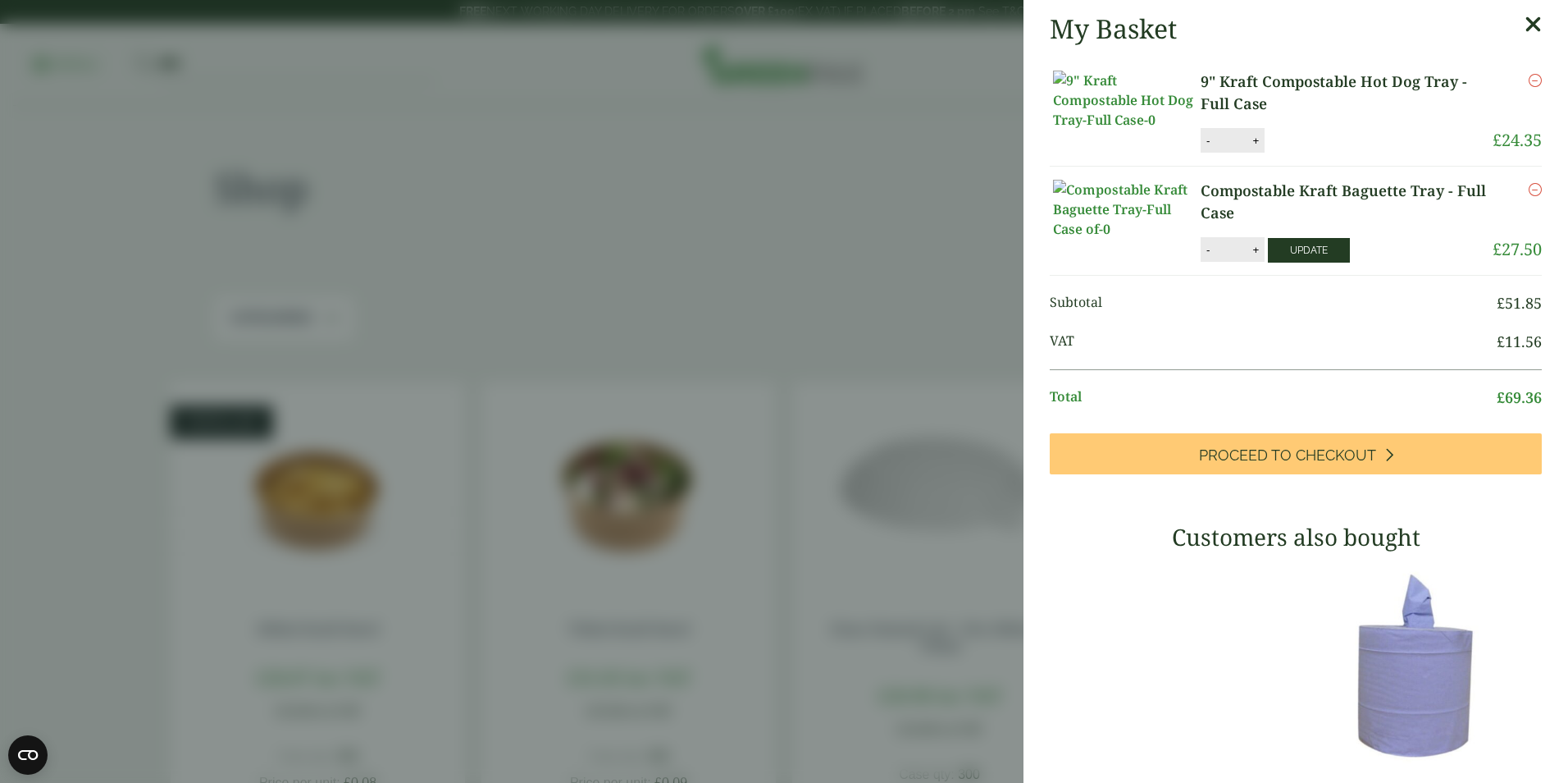
click at [1282, 262] on button "Update" at bounding box center [1309, 250] width 82 height 25
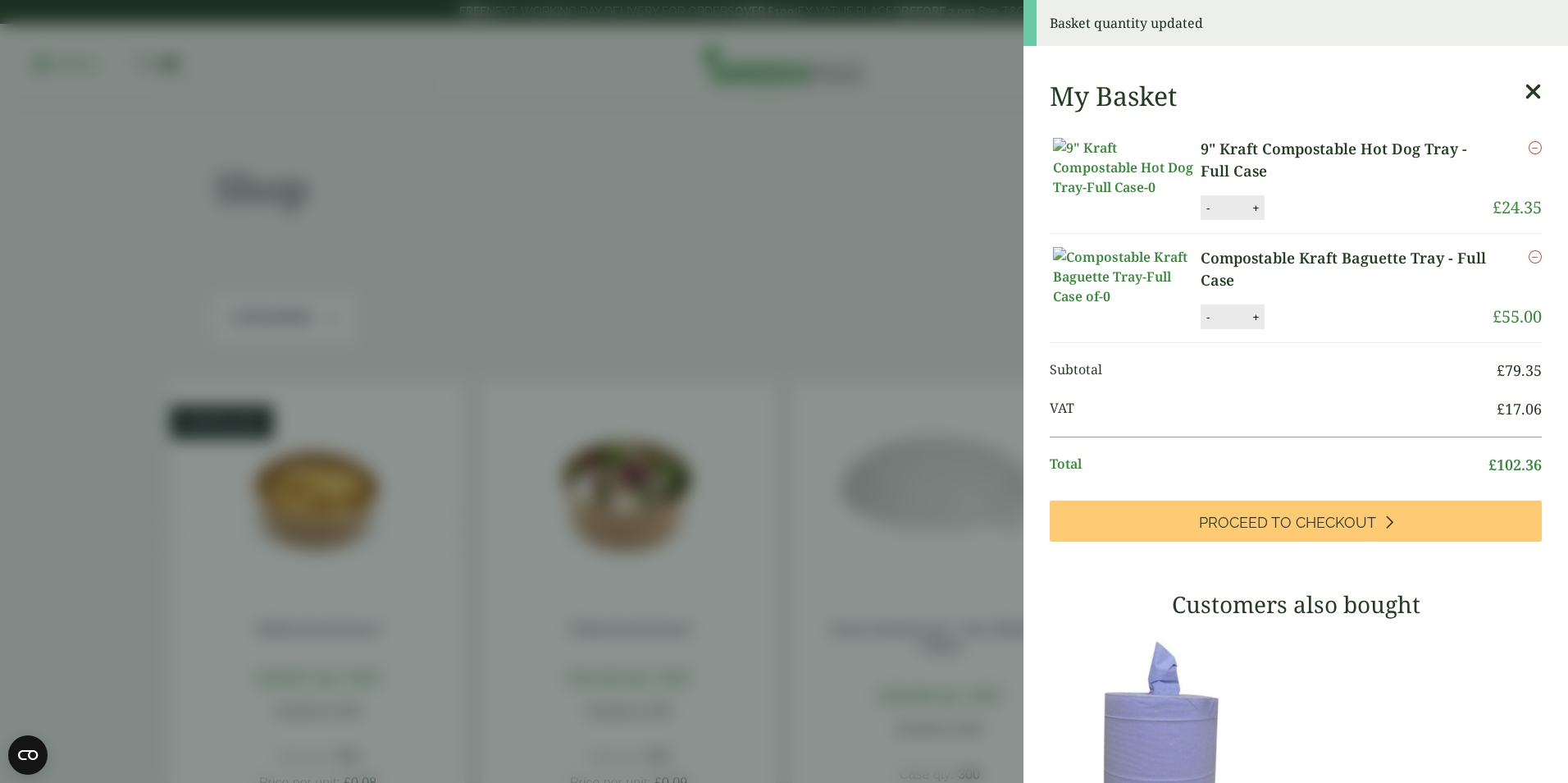
click at [1528, 155] on icon "Remove this item" at bounding box center [1534, 147] width 13 height 13
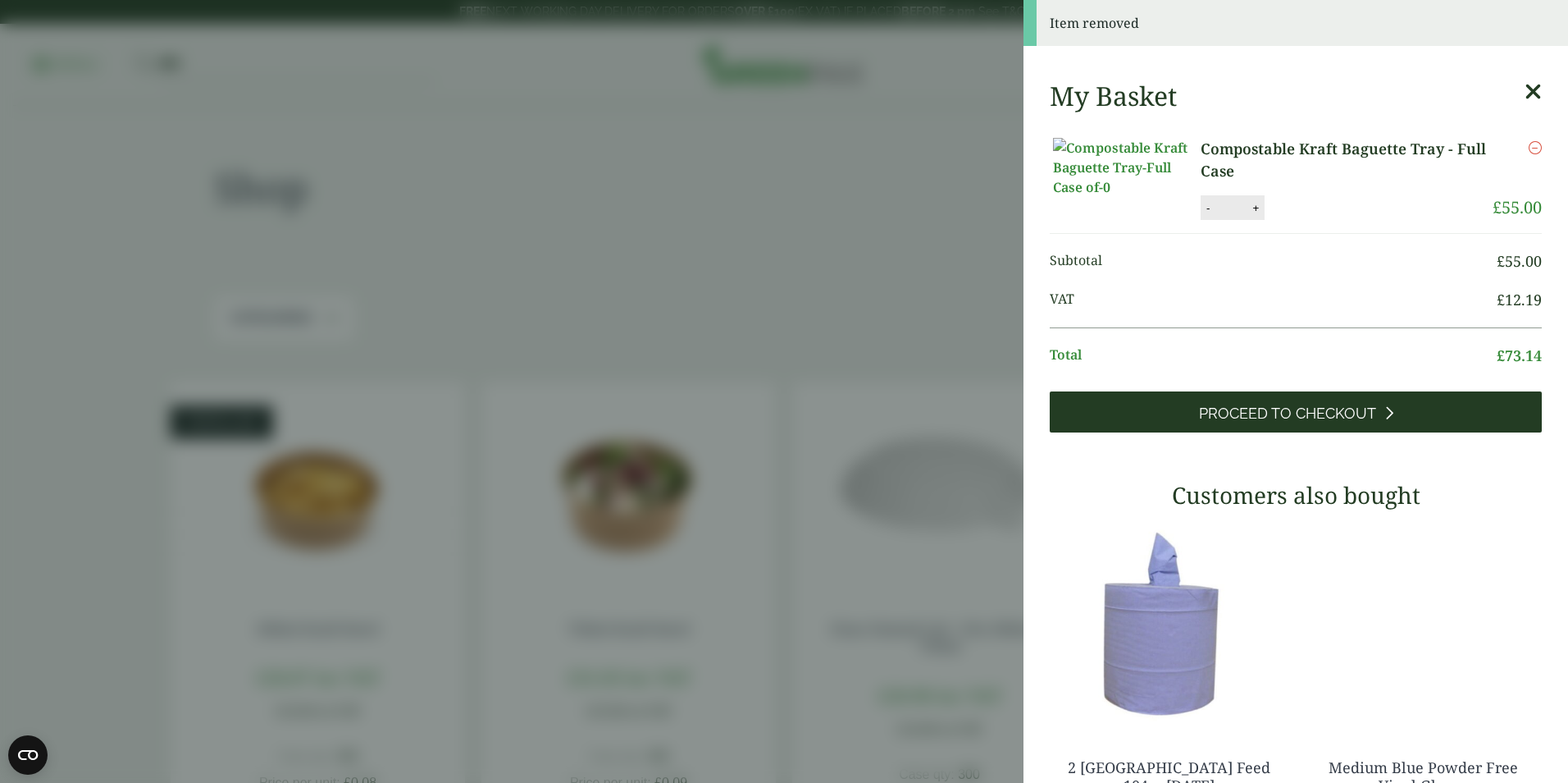
click at [1255, 423] on span "Proceed to Checkout" at bounding box center [1287, 413] width 177 height 18
